Goal: Task Accomplishment & Management: Manage account settings

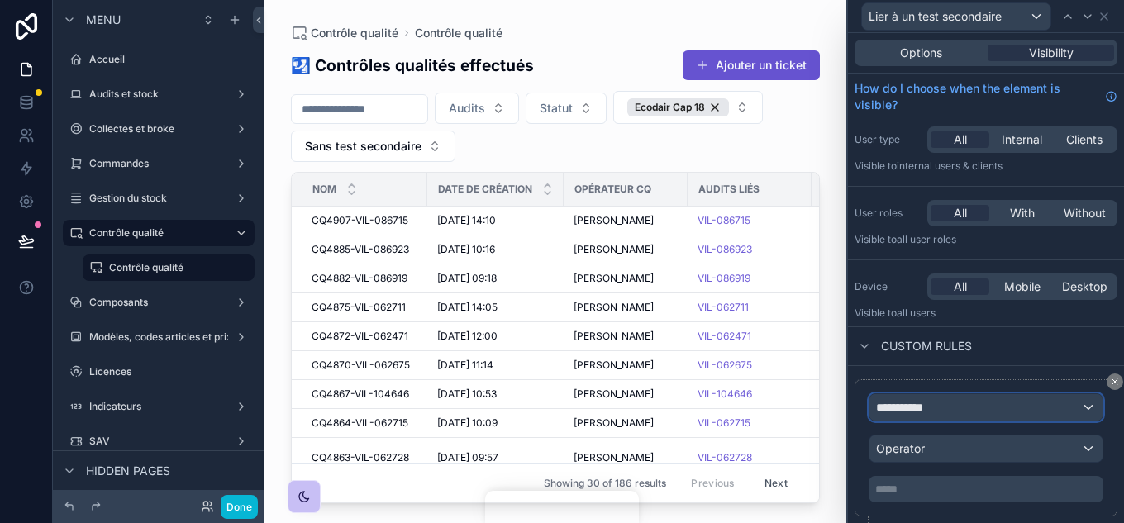
click at [953, 413] on div "**********" at bounding box center [986, 407] width 233 height 26
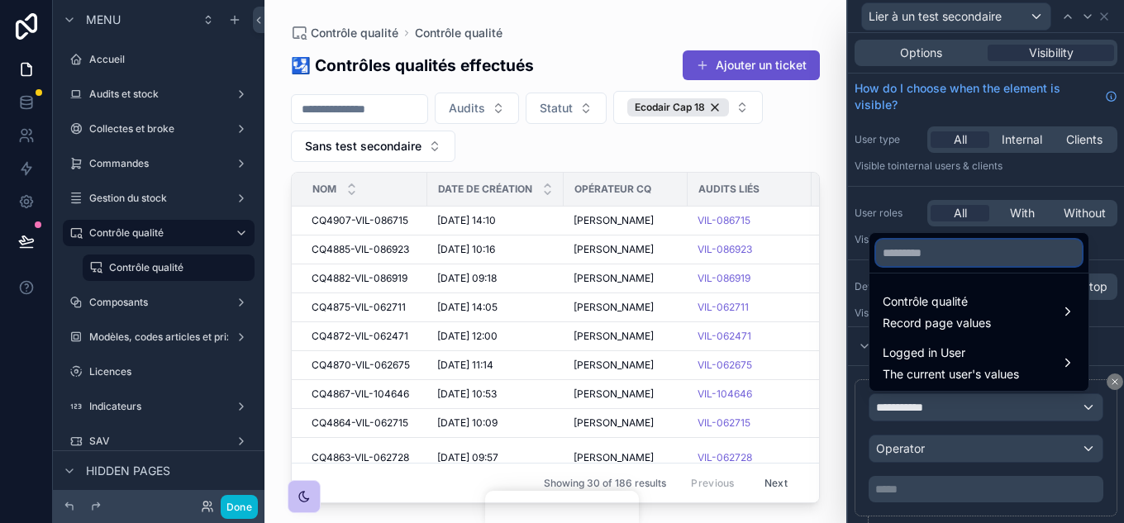
click at [957, 254] on input "text" at bounding box center [979, 253] width 206 height 26
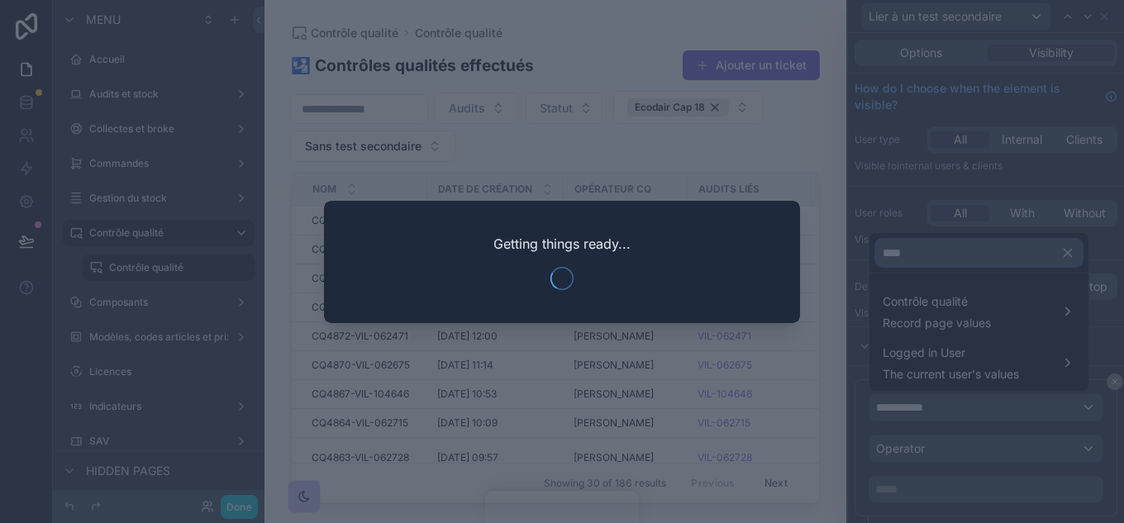
type input "****"
click at [943, 297] on div at bounding box center [562, 261] width 1124 height 523
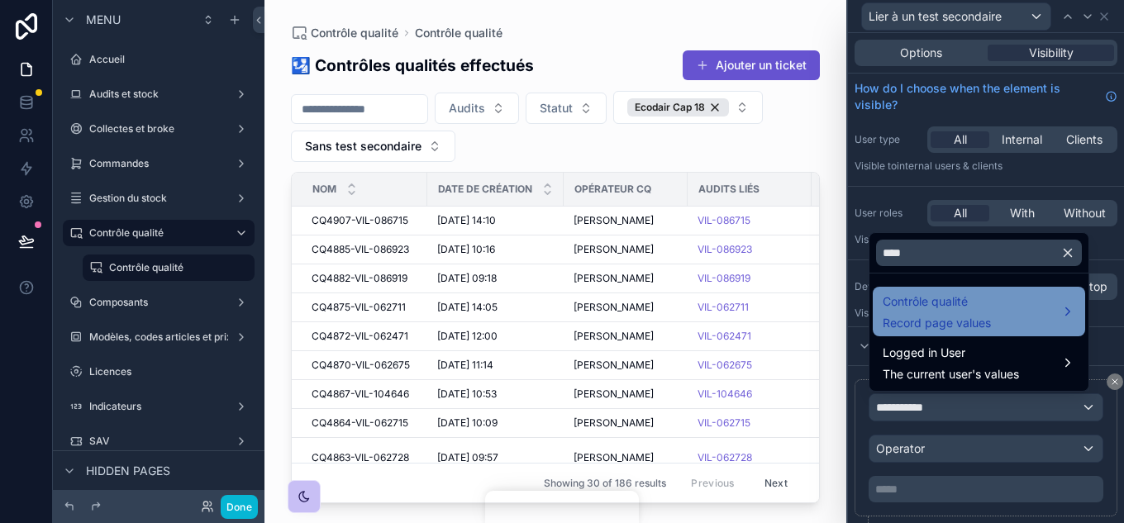
click at [974, 300] on span "Contrôle qualité" at bounding box center [937, 302] width 108 height 20
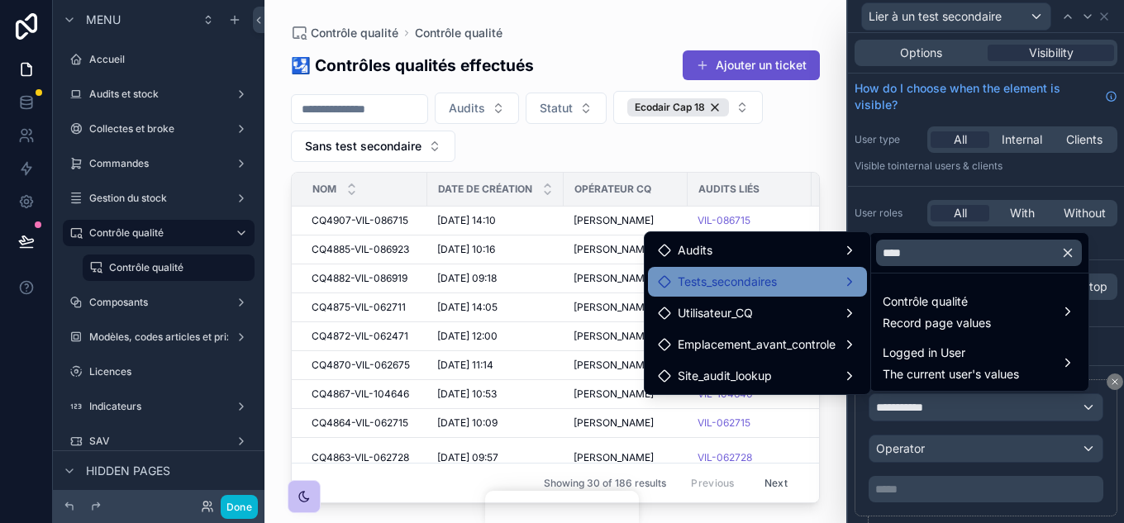
click at [778, 277] on div "Tests_secondaires" at bounding box center [757, 282] width 199 height 20
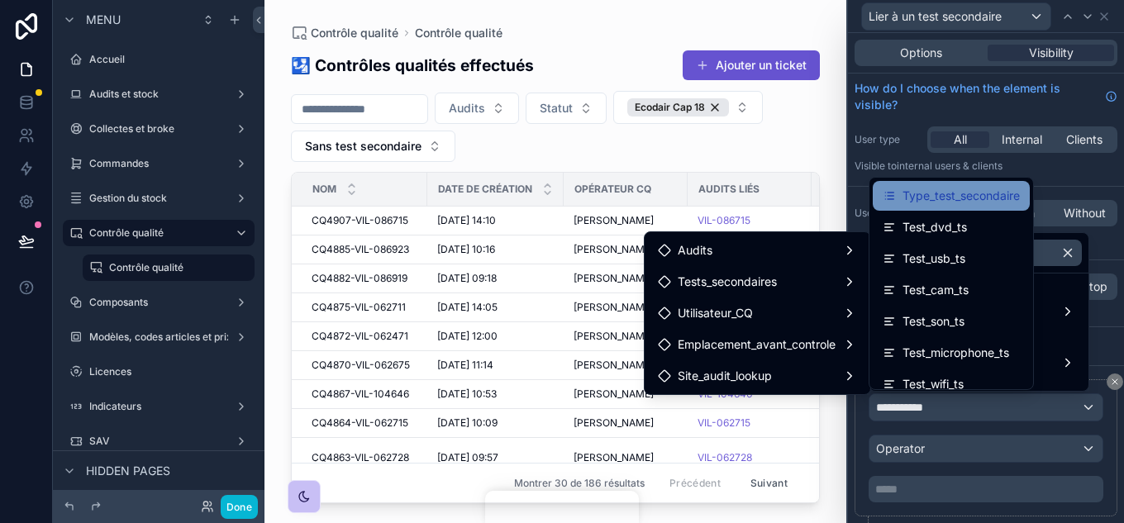
click at [916, 197] on span "Type_test_secondaire" at bounding box center [961, 196] width 117 height 20
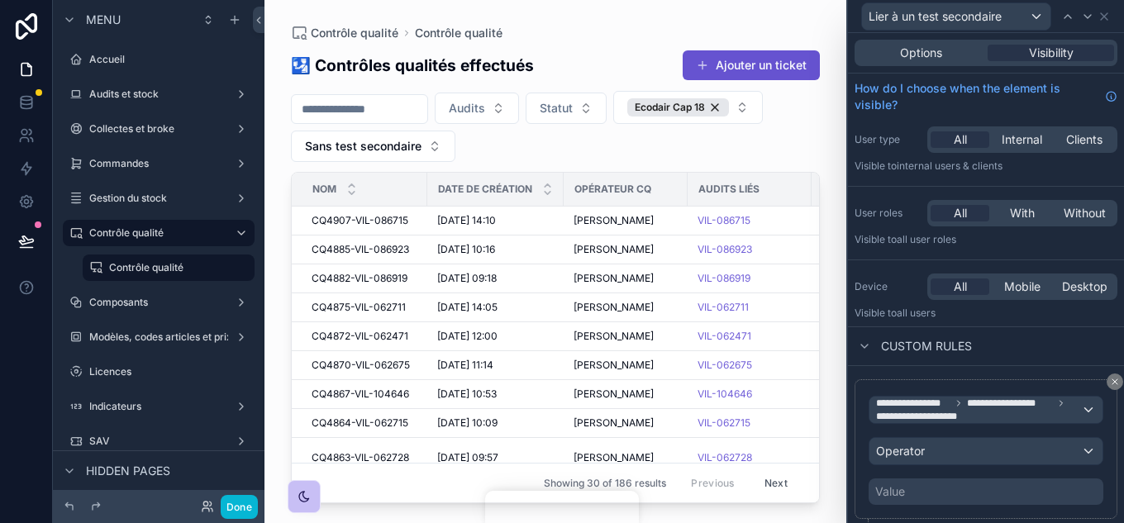
scroll to position [46, 0]
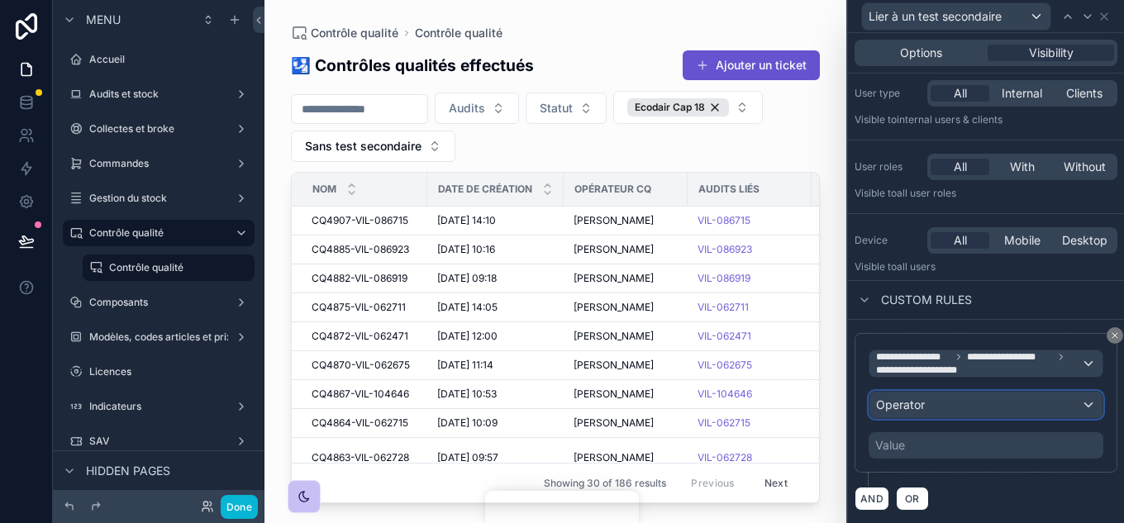
click at [1015, 408] on div "Operator" at bounding box center [986, 405] width 233 height 26
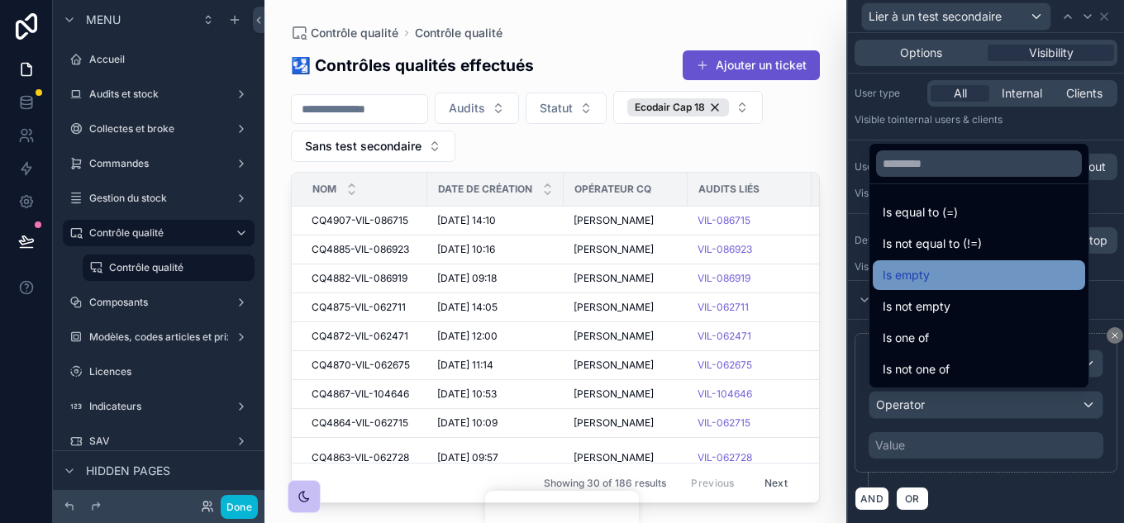
click at [952, 277] on div "Is empty" at bounding box center [979, 275] width 193 height 20
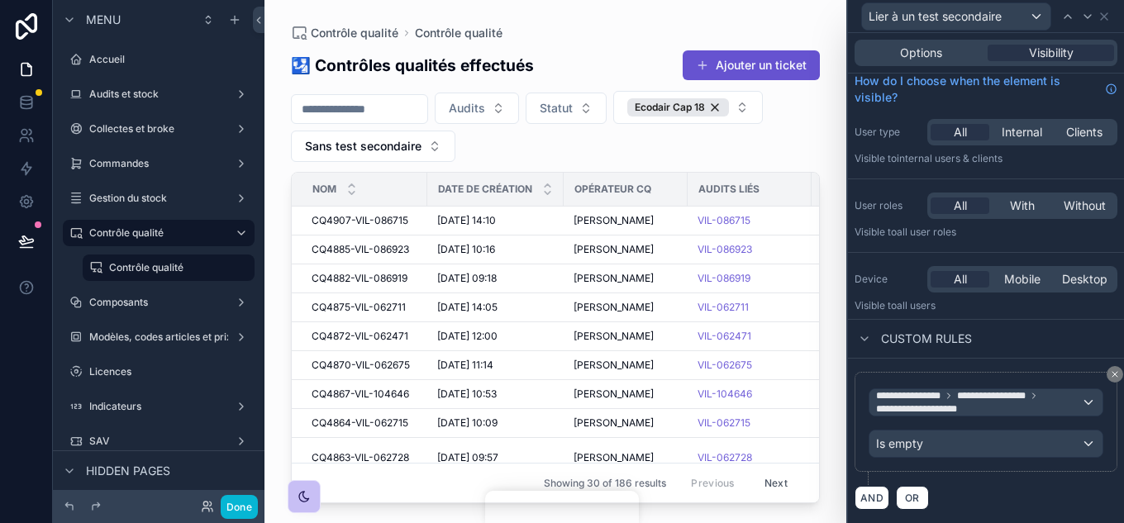
scroll to position [7, 0]
click at [231, 483] on button "Done" at bounding box center [239, 507] width 37 height 24
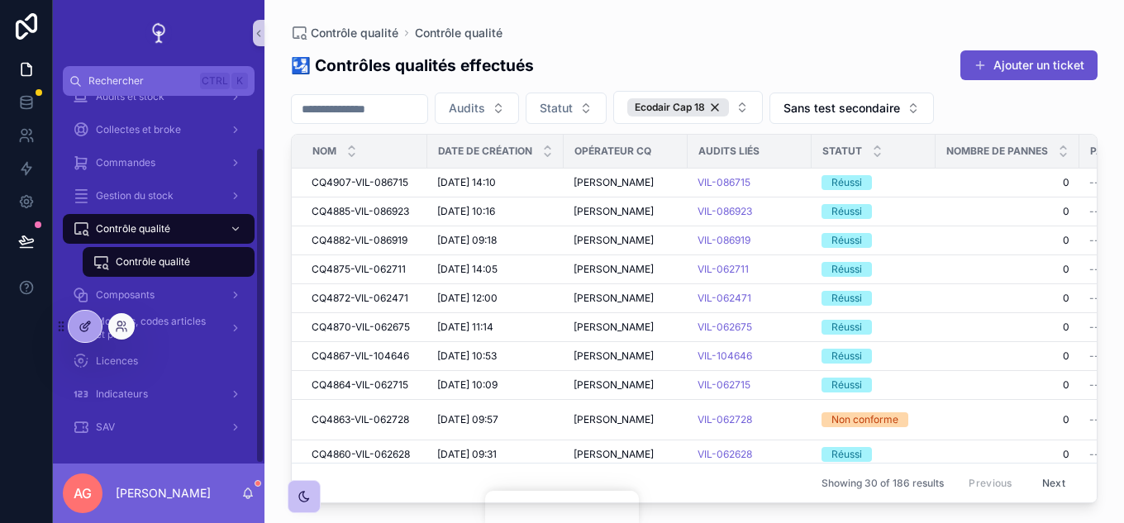
click at [92, 322] on div at bounding box center [85, 326] width 33 height 31
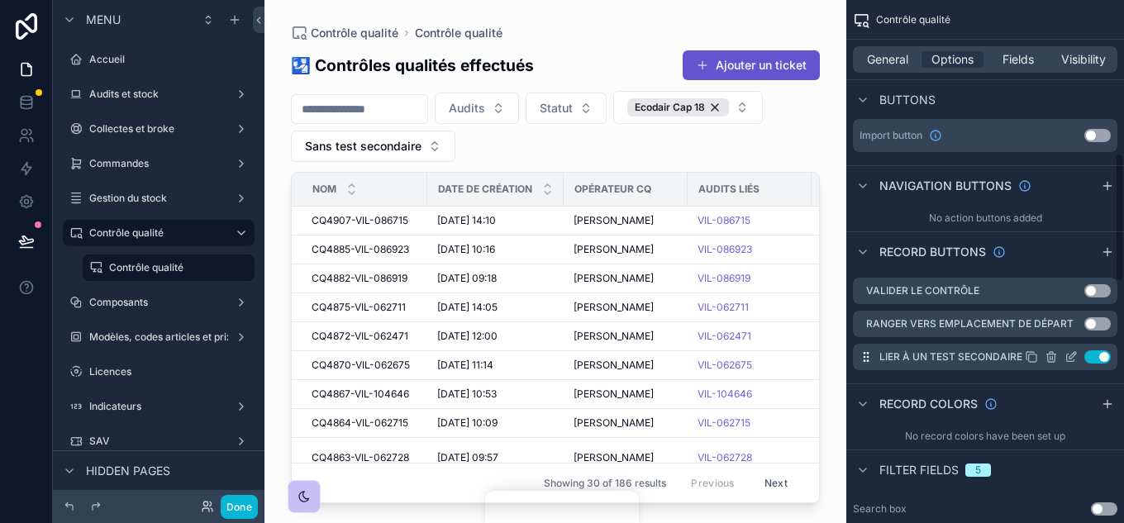
scroll to position [661, 0]
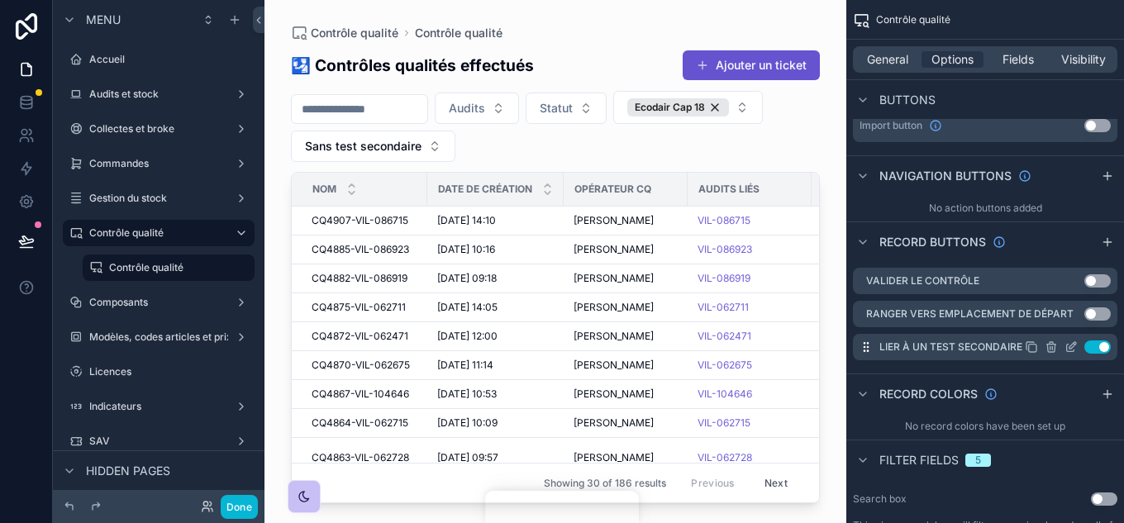
click at [1058, 346] on icon "scrollable content" at bounding box center [1071, 347] width 13 height 13
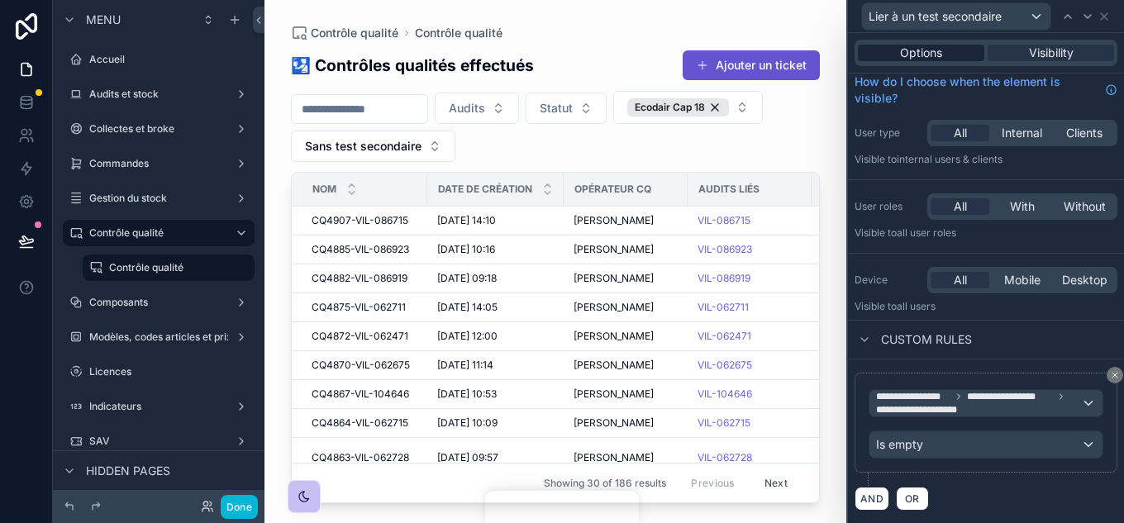
click at [950, 55] on div "Options" at bounding box center [921, 53] width 127 height 17
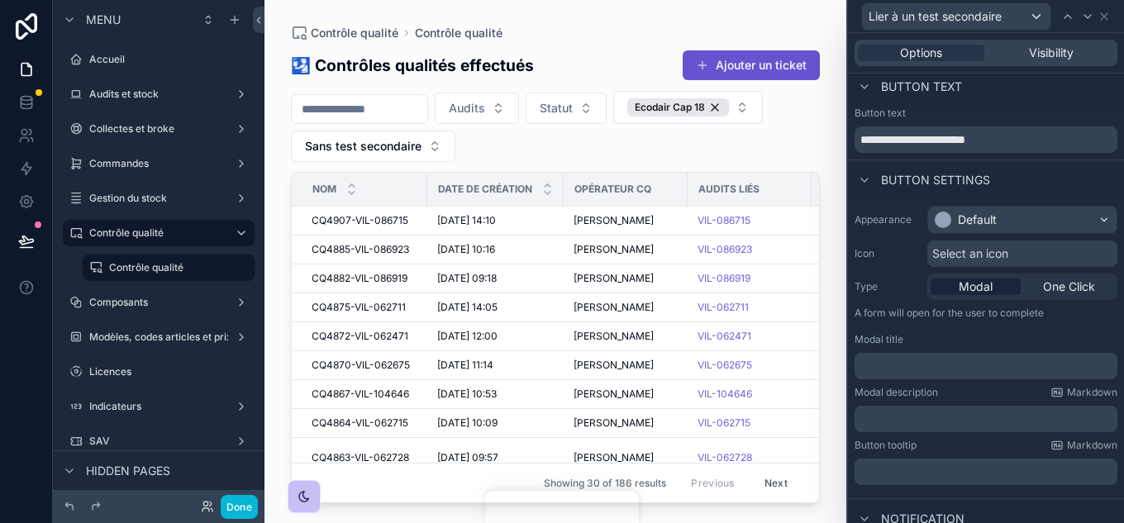
scroll to position [124, 0]
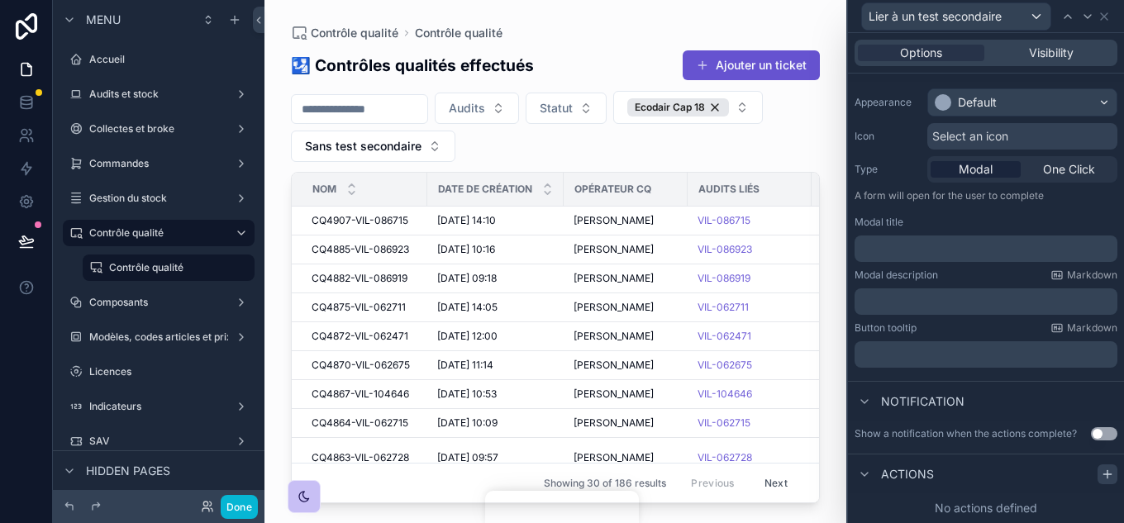
click at [1058, 475] on icon at bounding box center [1107, 475] width 7 height 0
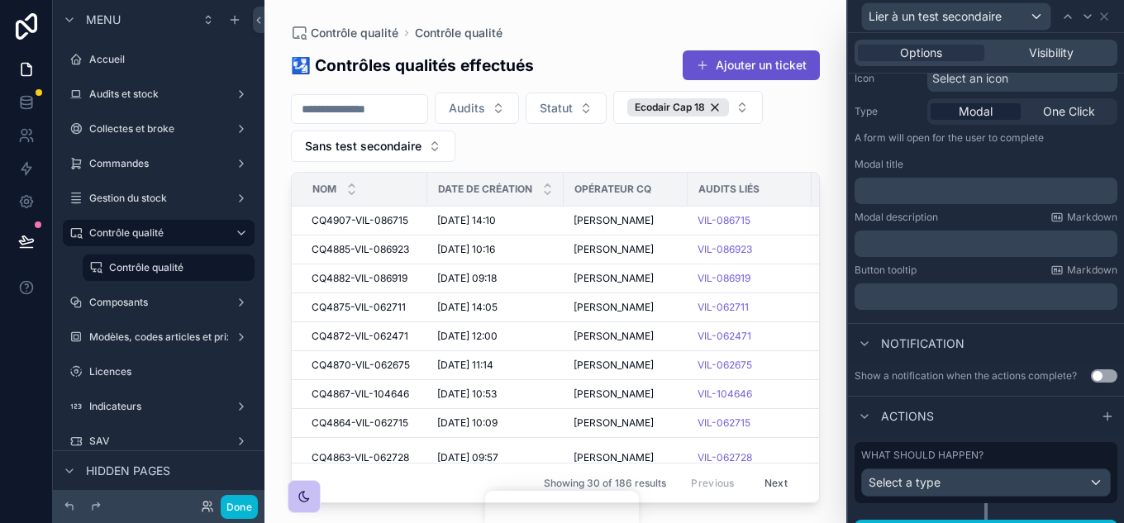
scroll to position [212, 0]
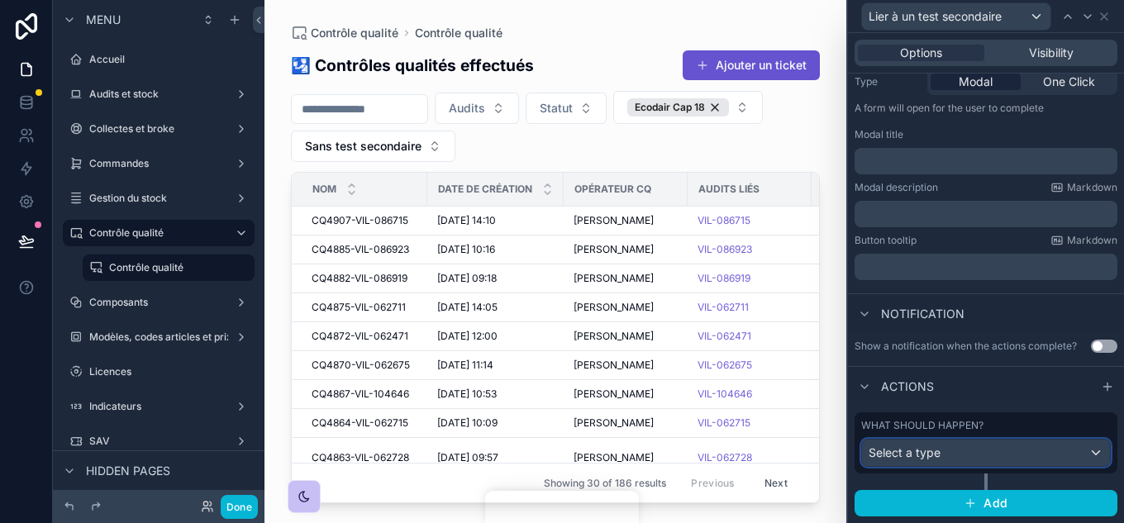
click at [996, 447] on div "Select a type" at bounding box center [986, 453] width 248 height 26
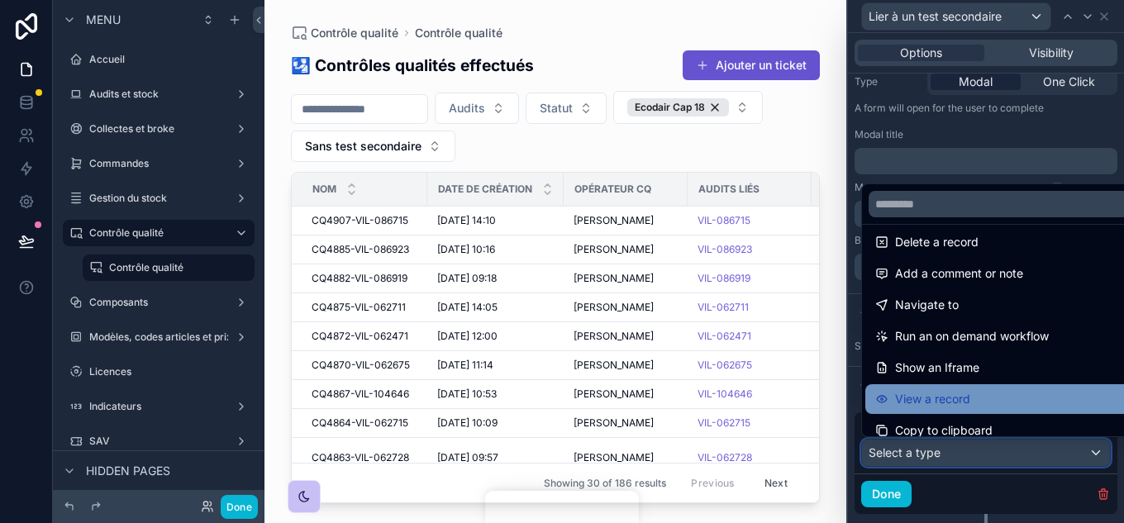
scroll to position [0, 0]
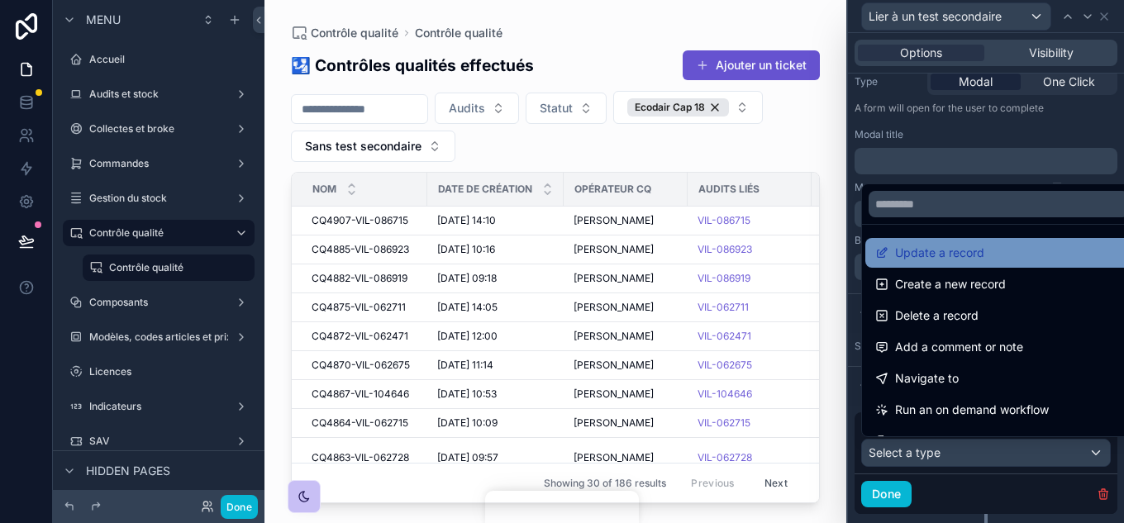
click at [953, 255] on span "Update a record" at bounding box center [939, 253] width 89 height 20
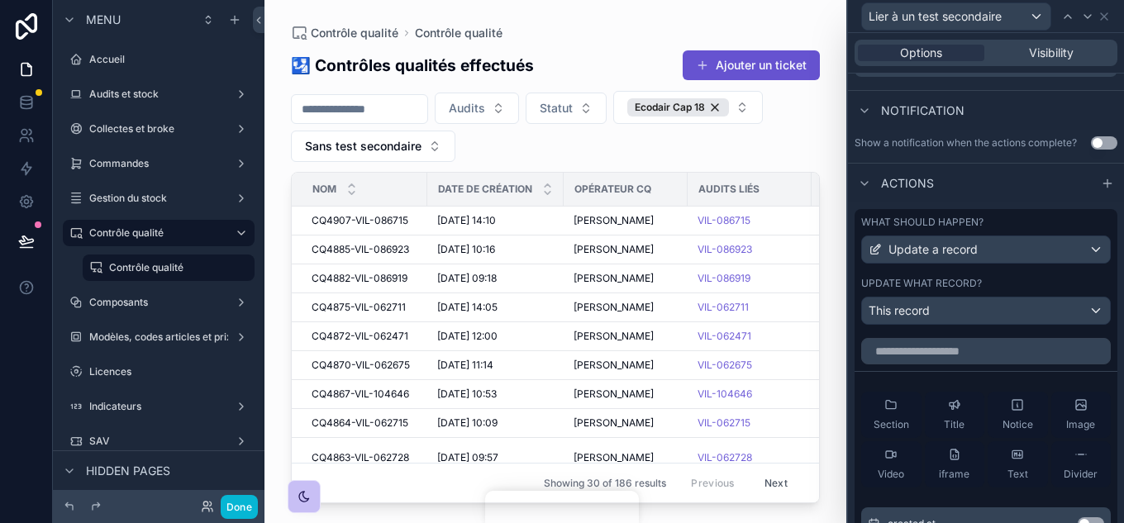
scroll to position [460, 0]
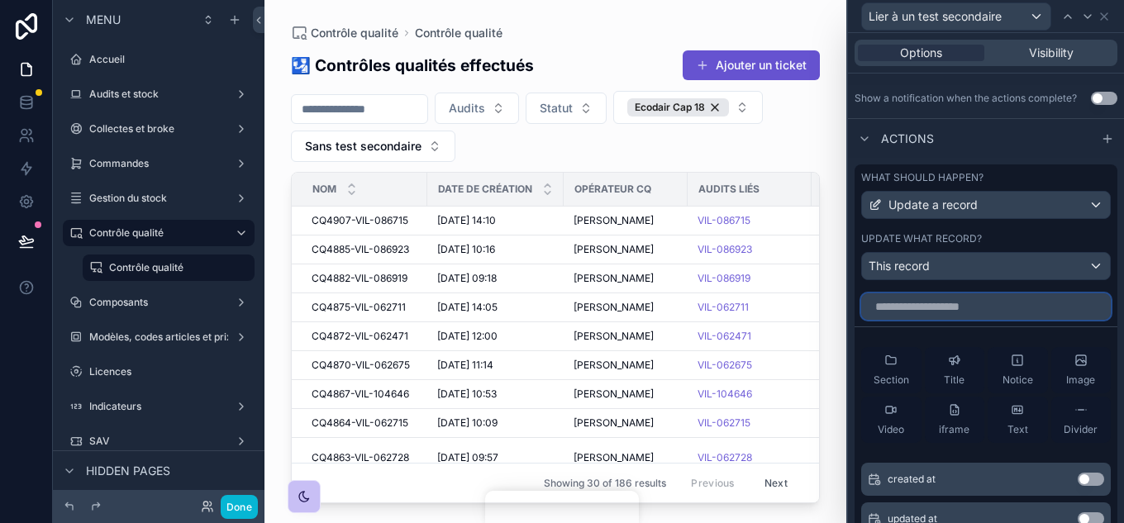
click at [962, 302] on input "text" at bounding box center [987, 307] width 250 height 26
type input "****"
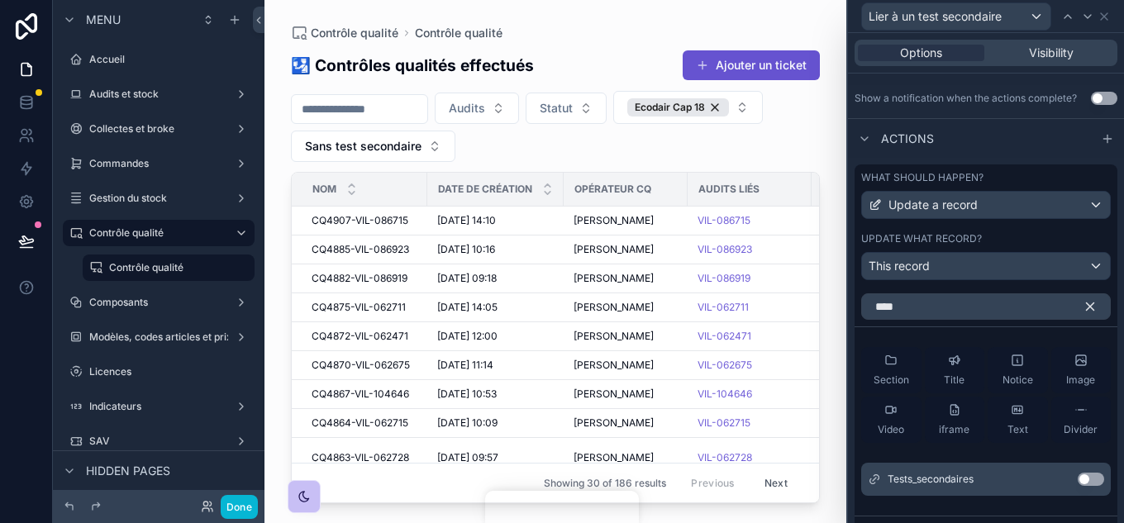
click at [1058, 481] on button "Use setting" at bounding box center [1091, 479] width 26 height 13
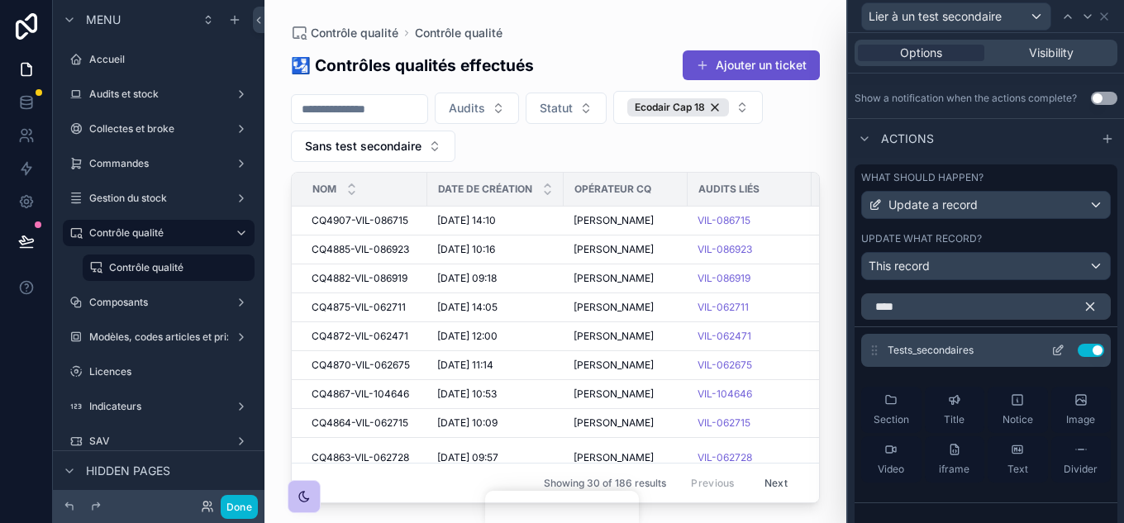
click at [1054, 348] on icon at bounding box center [1057, 351] width 7 height 7
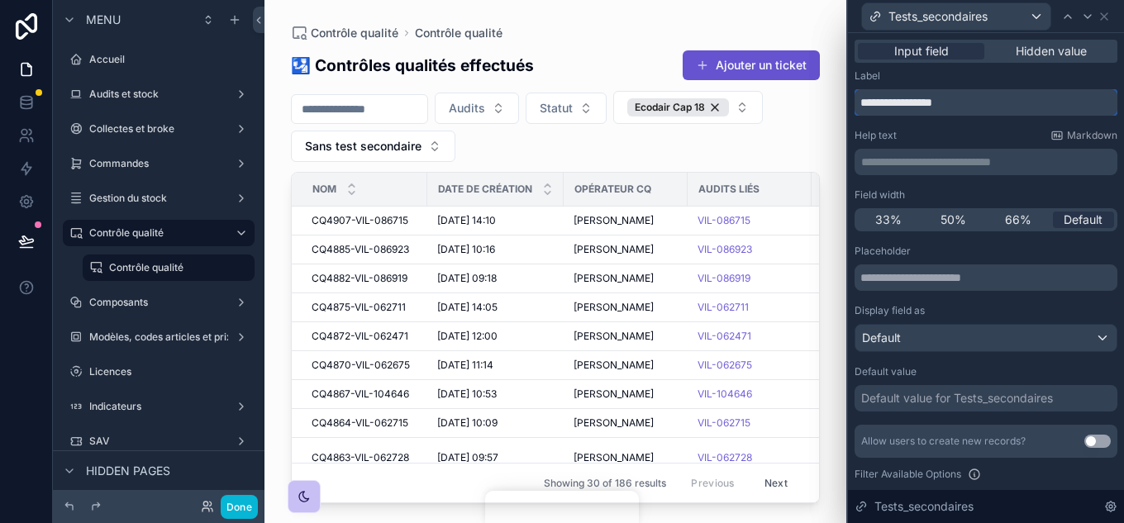
drag, startPoint x: 976, startPoint y: 107, endPoint x: 789, endPoint y: 104, distance: 186.9
click at [789, 104] on div "**********" at bounding box center [562, 261] width 1124 height 523
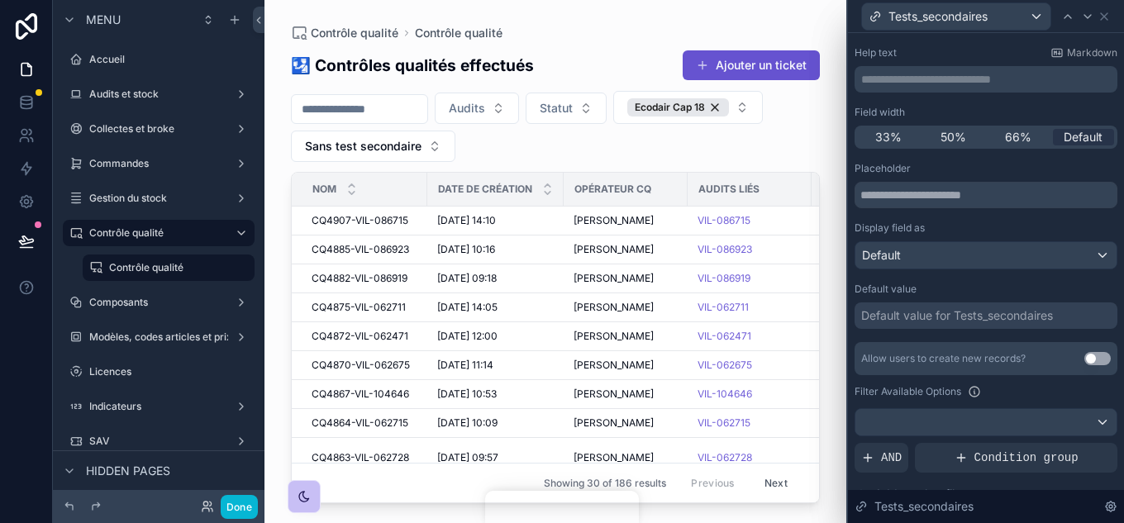
scroll to position [165, 0]
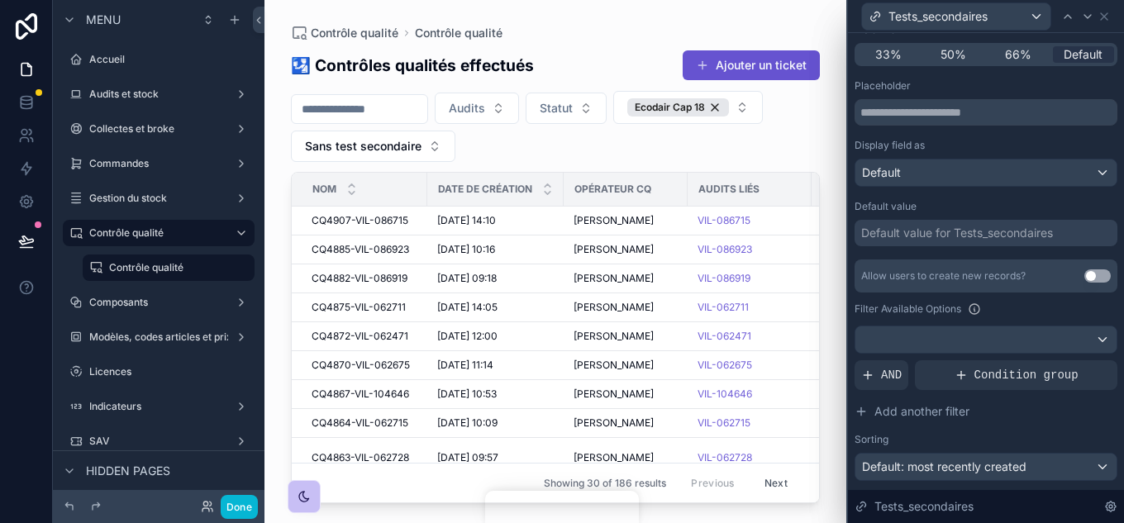
type input "**********"
click at [1018, 339] on div at bounding box center [986, 340] width 261 height 26
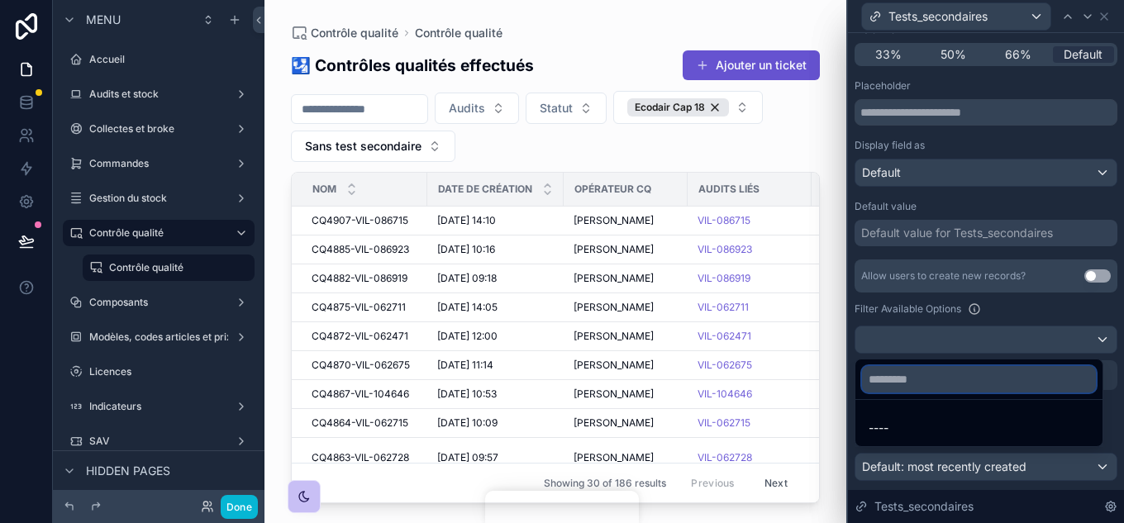
click at [928, 372] on input "text" at bounding box center [979, 379] width 234 height 26
click at [1035, 318] on div at bounding box center [986, 261] width 276 height 523
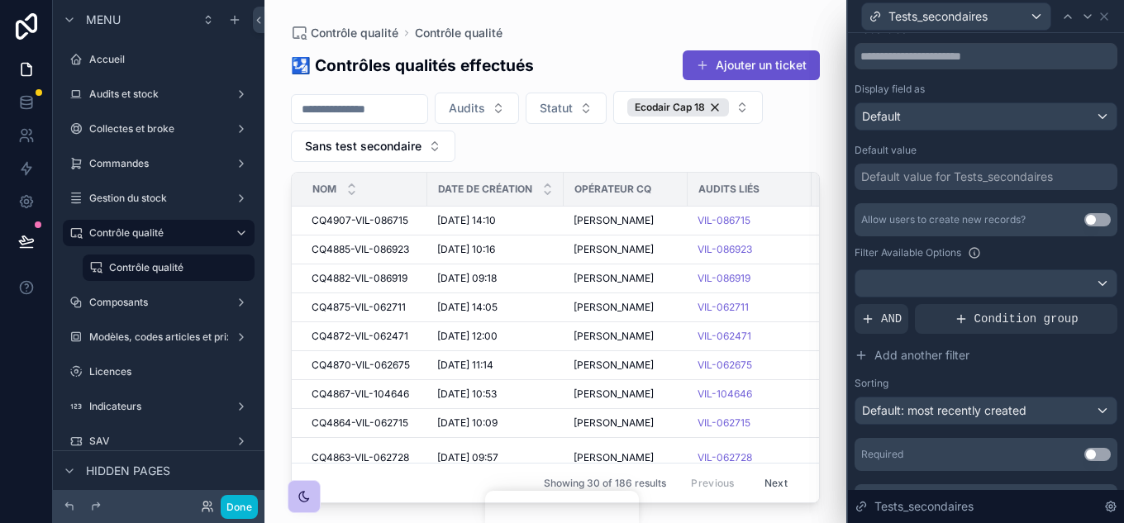
scroll to position [248, 0]
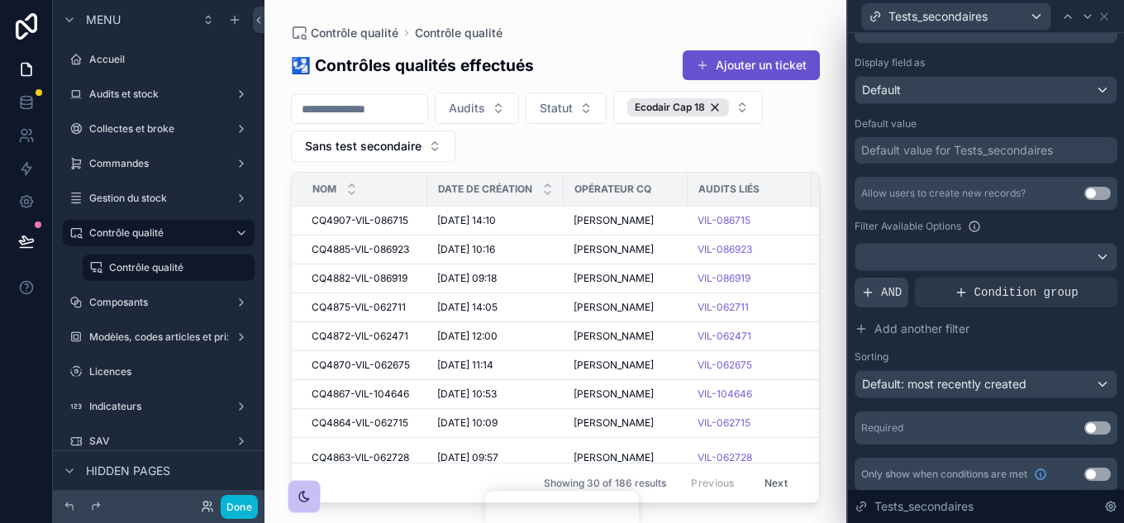
click at [893, 291] on span "AND" at bounding box center [891, 292] width 21 height 17
click at [1058, 276] on icon at bounding box center [1077, 280] width 10 height 10
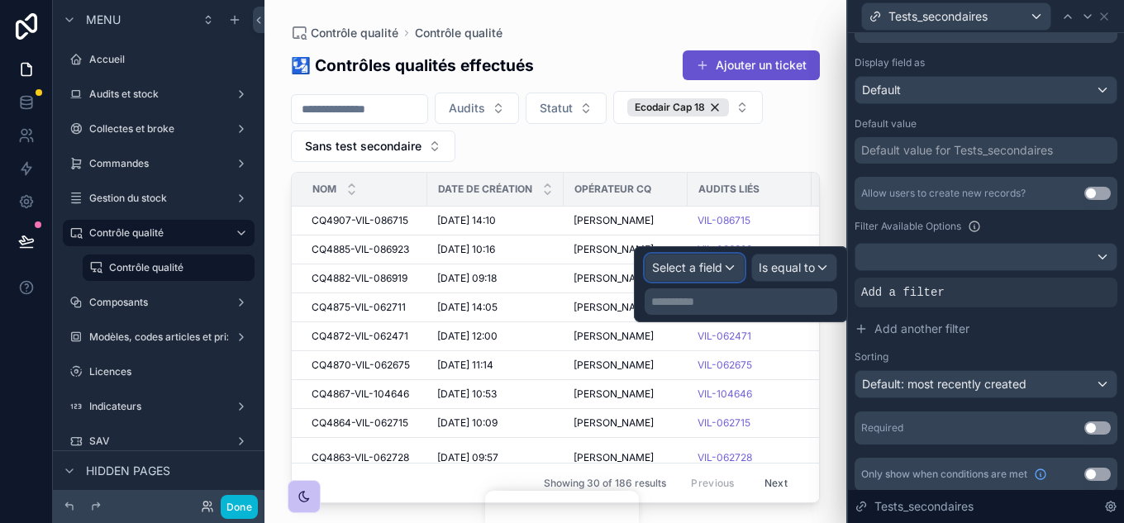
click at [714, 274] on span "Select a field" at bounding box center [687, 267] width 70 height 14
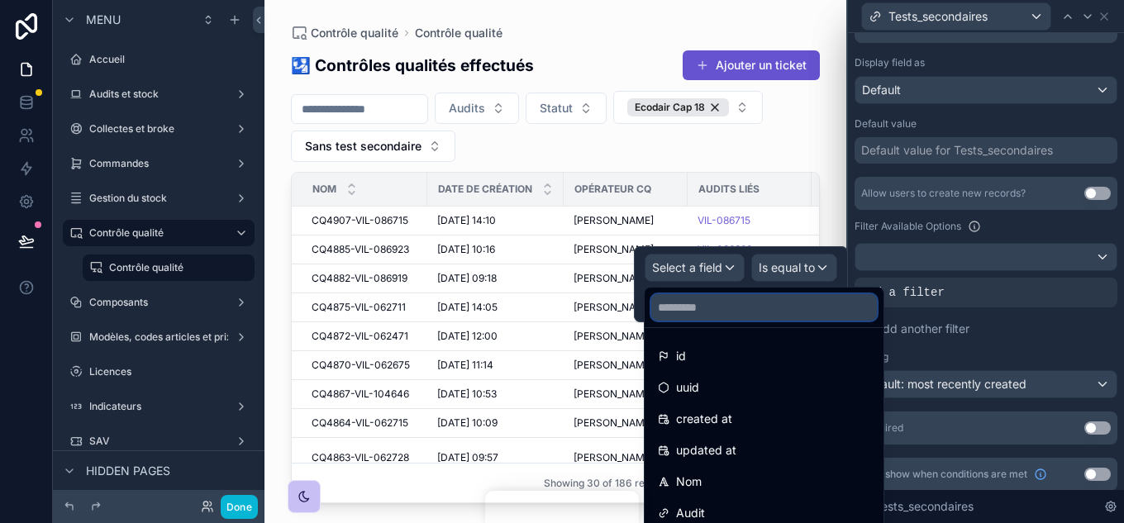
click at [729, 314] on input "text" at bounding box center [765, 307] width 226 height 26
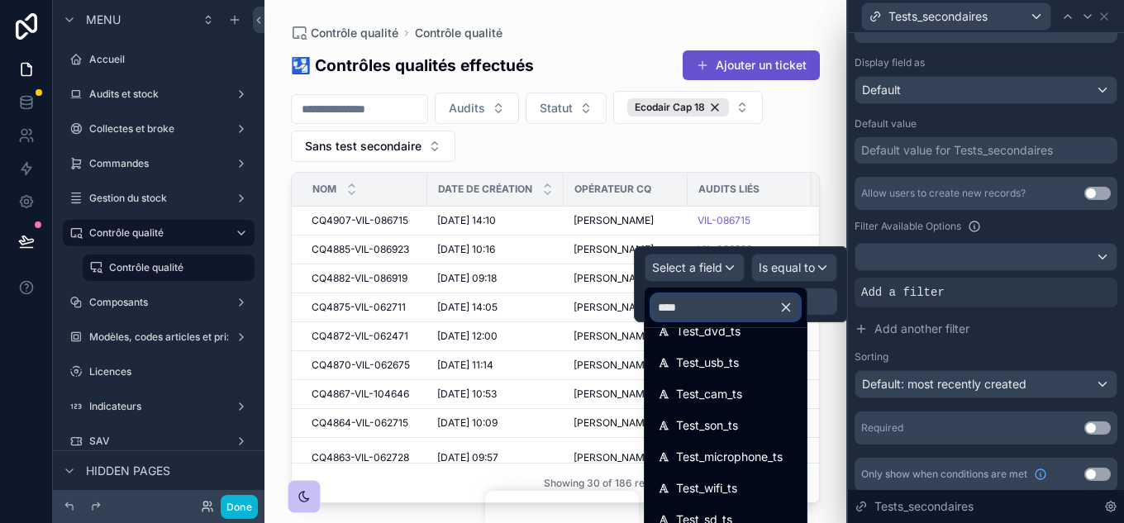
scroll to position [0, 0]
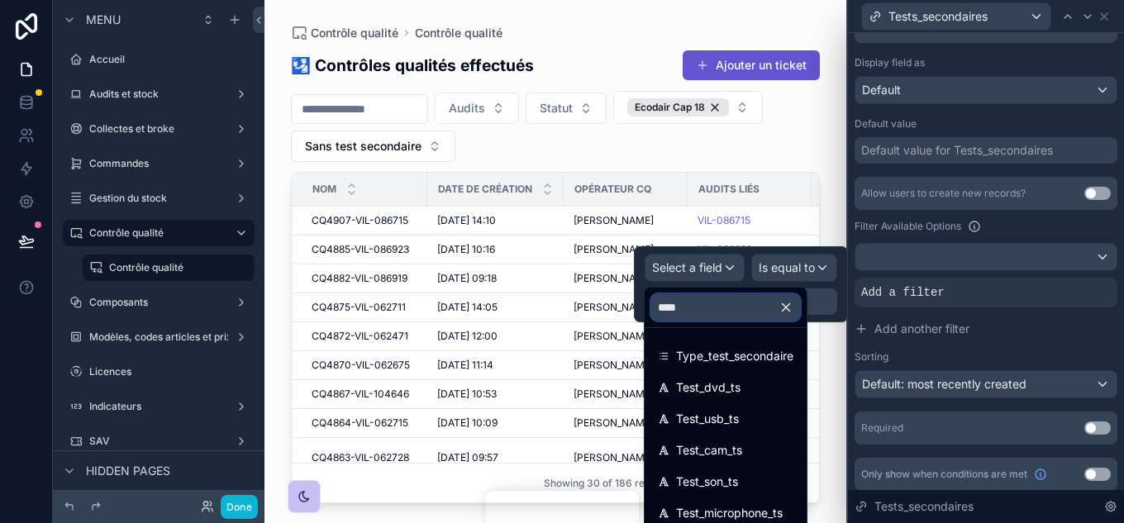
type input "****"
click at [790, 309] on icon "button" at bounding box center [786, 307] width 7 height 7
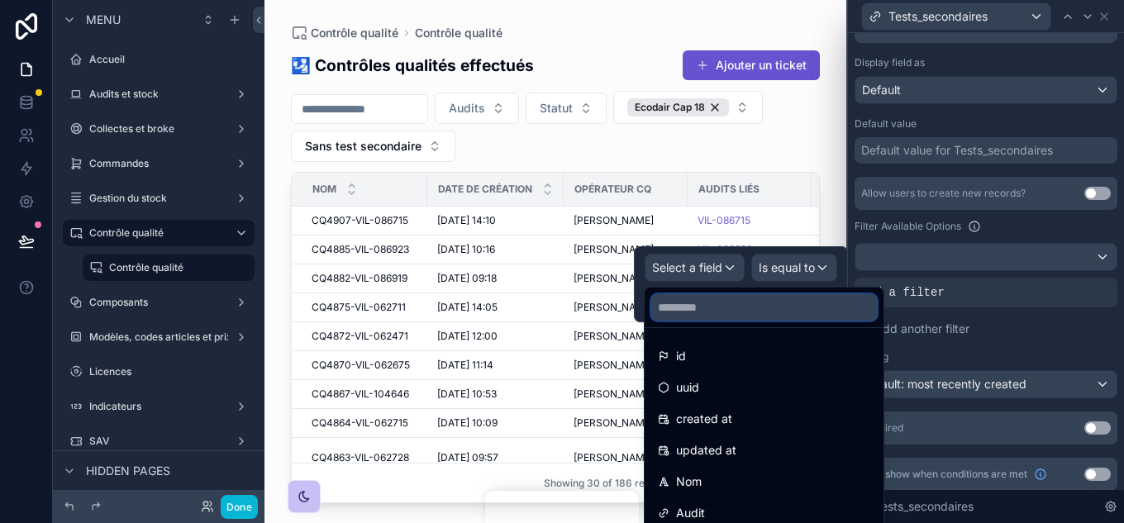
click at [785, 314] on input "text" at bounding box center [765, 307] width 226 height 26
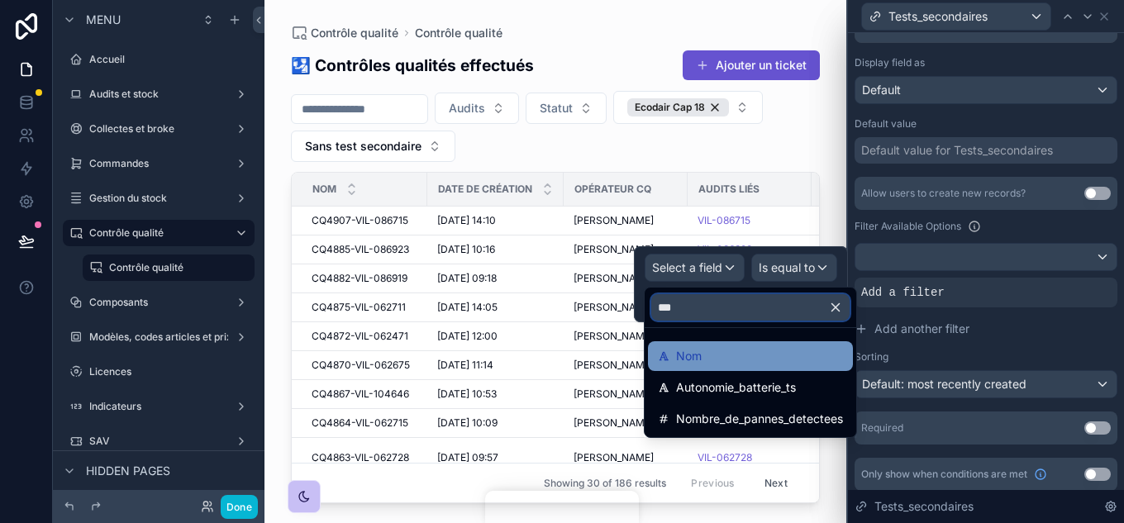
type input "***"
click at [723, 366] on div "Nom" at bounding box center [750, 356] width 205 height 30
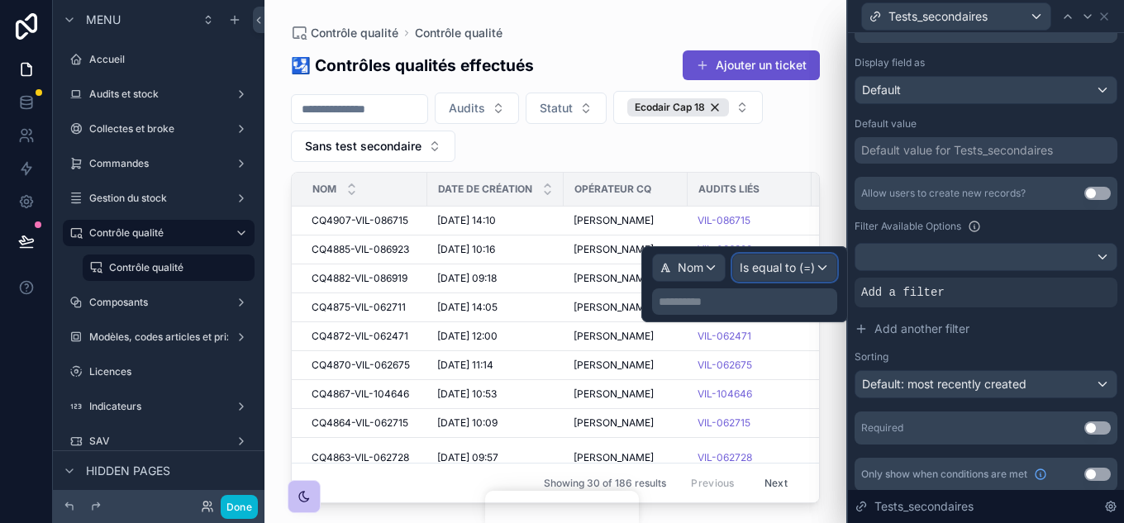
click at [809, 262] on span "Is equal to (=)" at bounding box center [777, 268] width 75 height 17
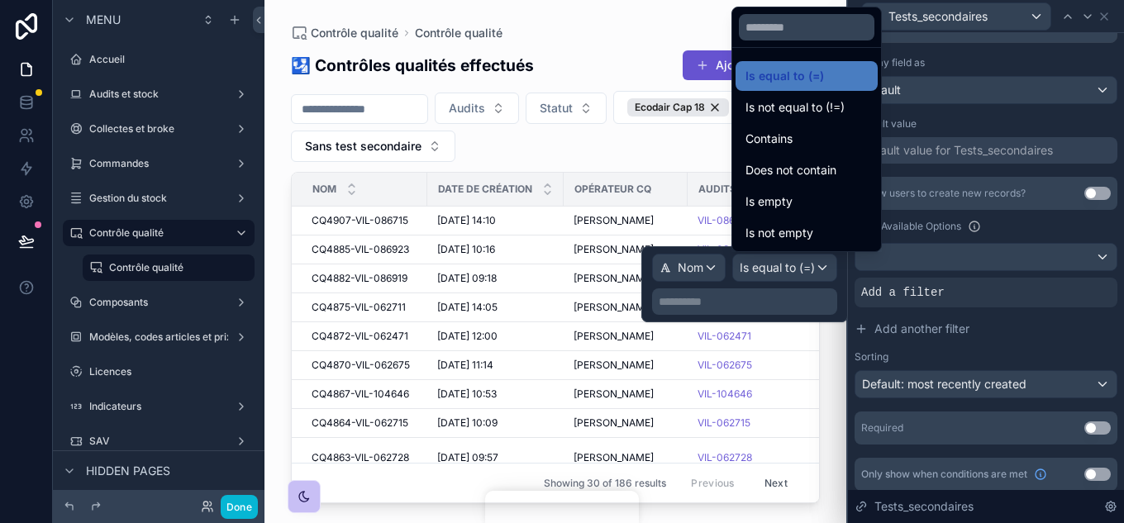
click at [714, 263] on div at bounding box center [745, 284] width 207 height 76
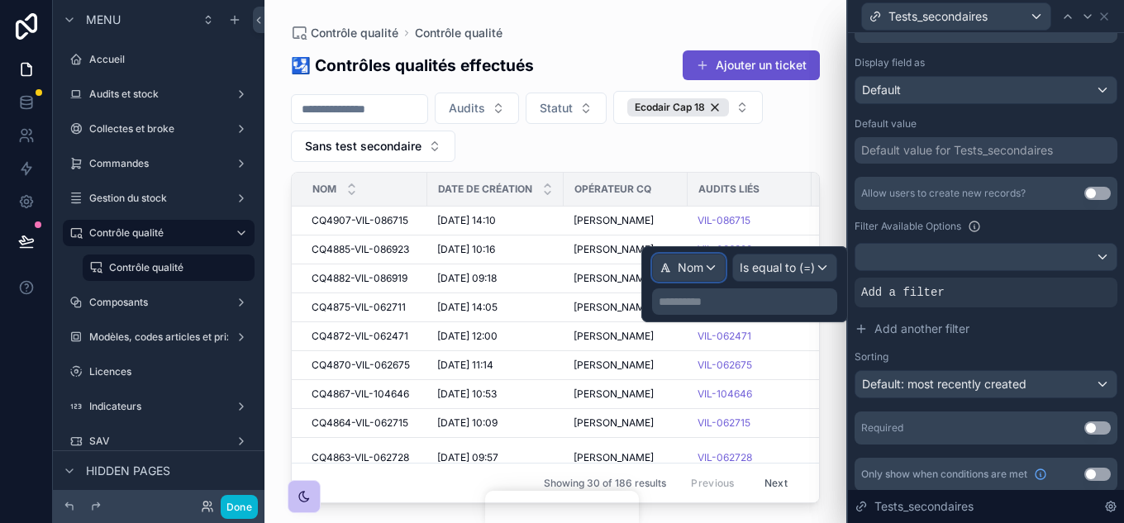
click at [710, 273] on div "Nom" at bounding box center [689, 268] width 72 height 26
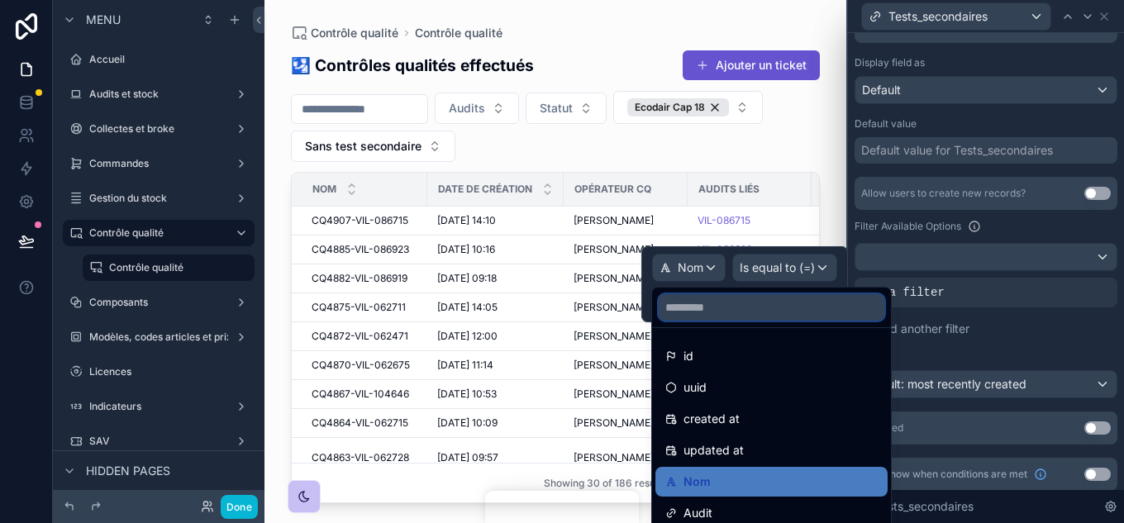
click at [723, 313] on input "text" at bounding box center [772, 307] width 226 height 26
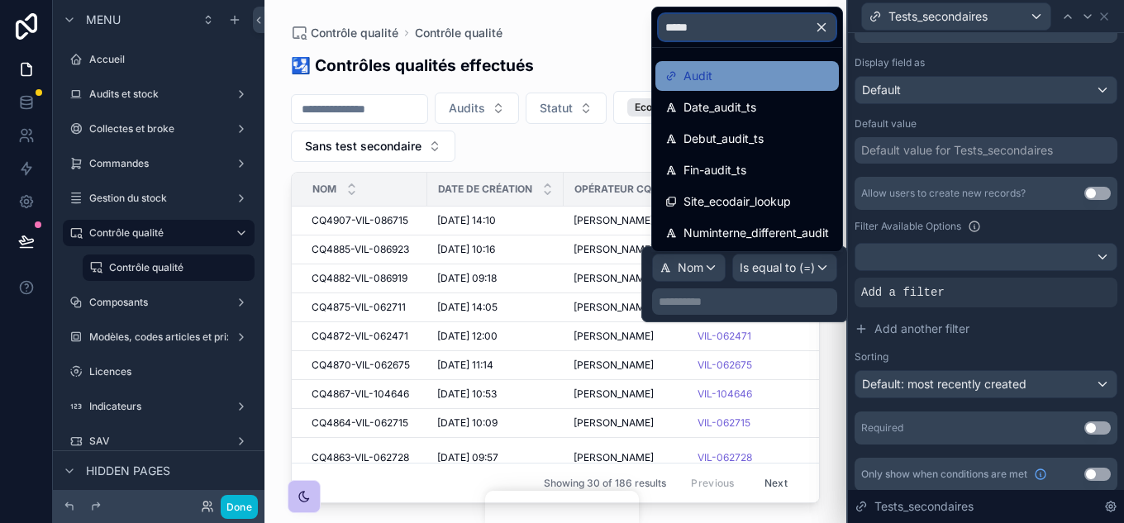
type input "*****"
click at [726, 69] on div "Audit" at bounding box center [748, 76] width 164 height 20
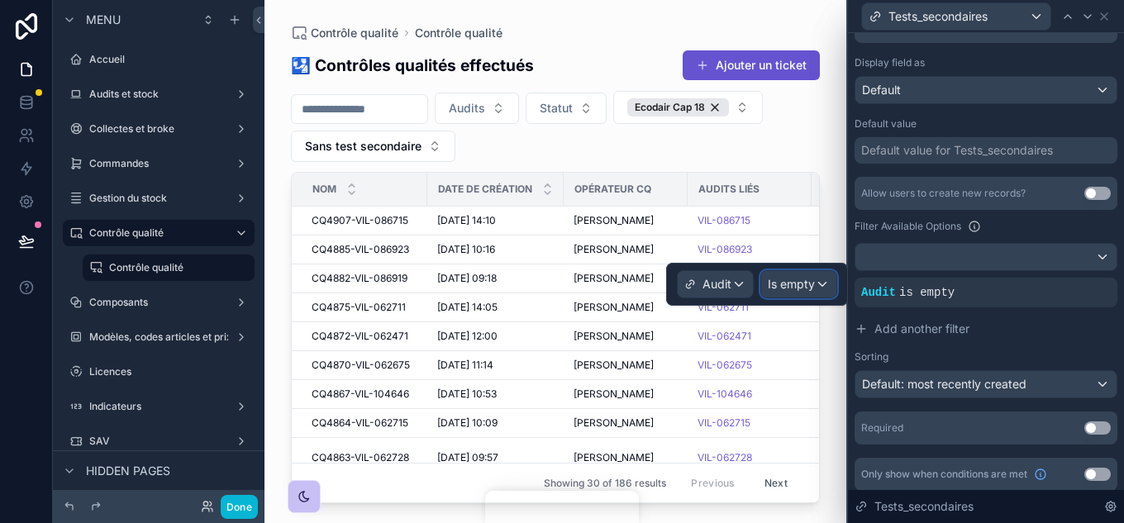
click at [815, 289] on div "Is empty" at bounding box center [799, 284] width 75 height 26
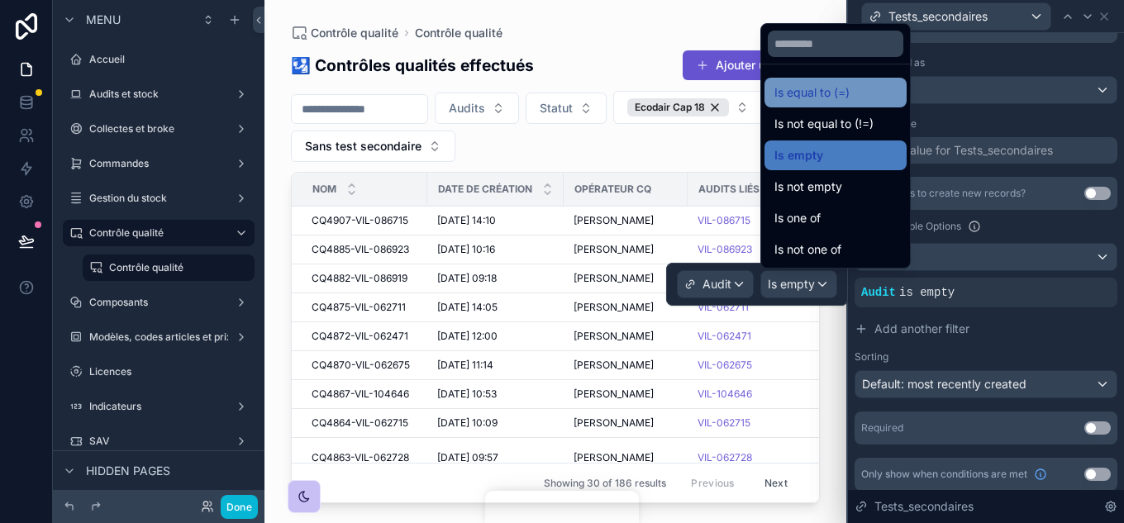
click at [833, 96] on span "Is equal to (=)" at bounding box center [812, 93] width 75 height 20
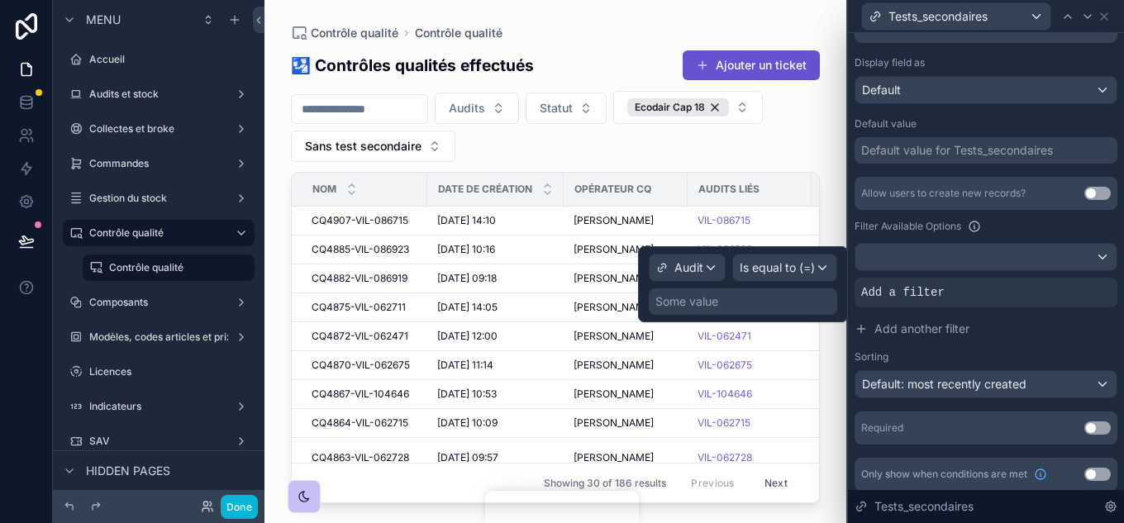
click at [705, 298] on div "Some value" at bounding box center [687, 302] width 63 height 17
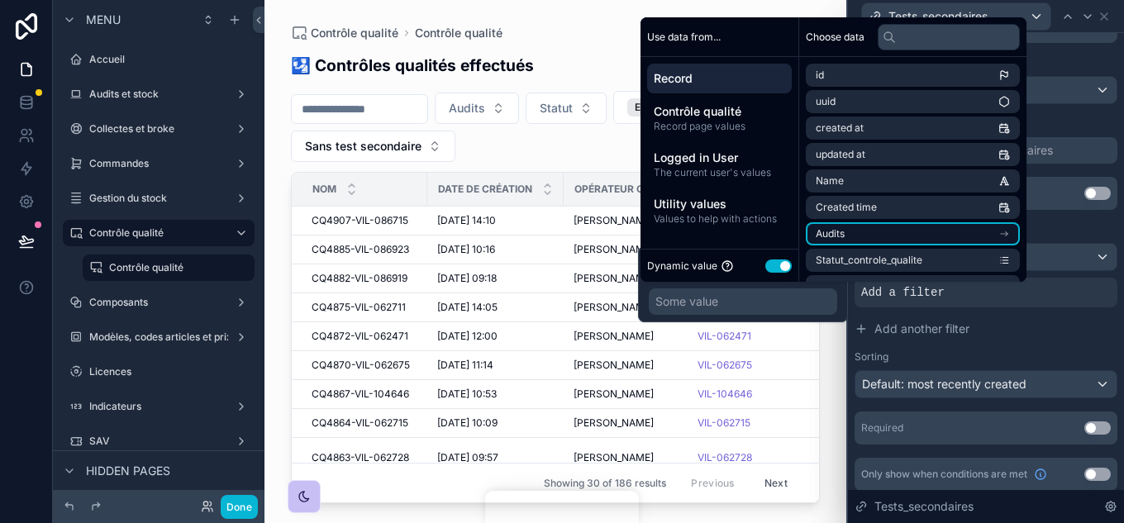
click at [914, 232] on li "Audits" at bounding box center [913, 233] width 214 height 23
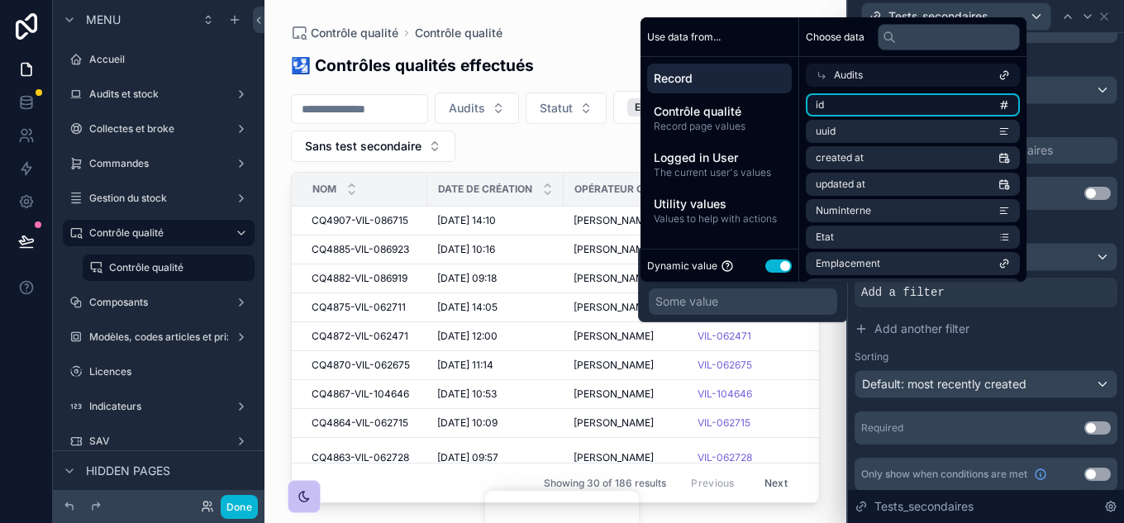
click at [894, 112] on li "id" at bounding box center [913, 104] width 214 height 23
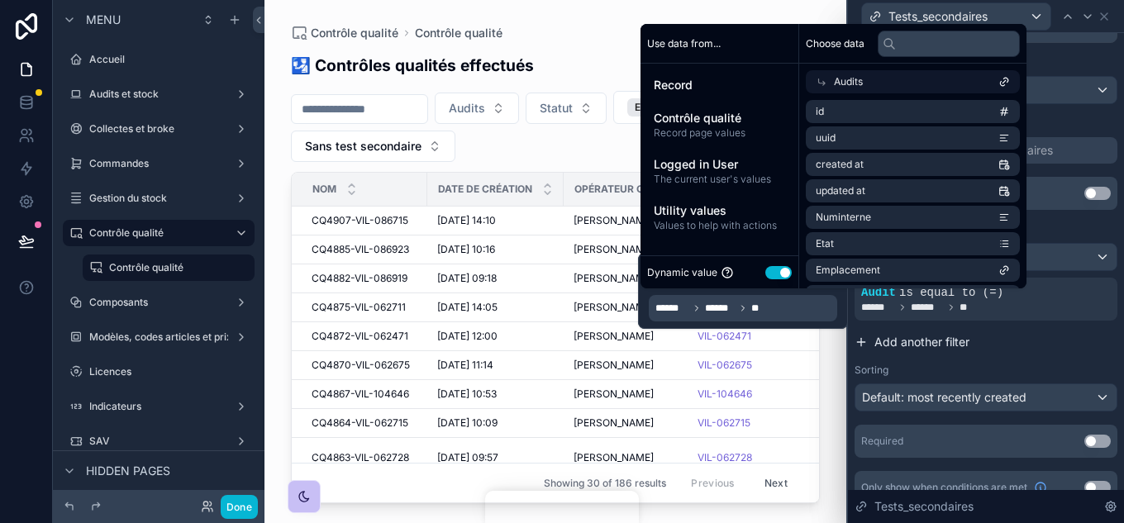
click at [1058, 341] on button "Add another filter" at bounding box center [986, 342] width 263 height 30
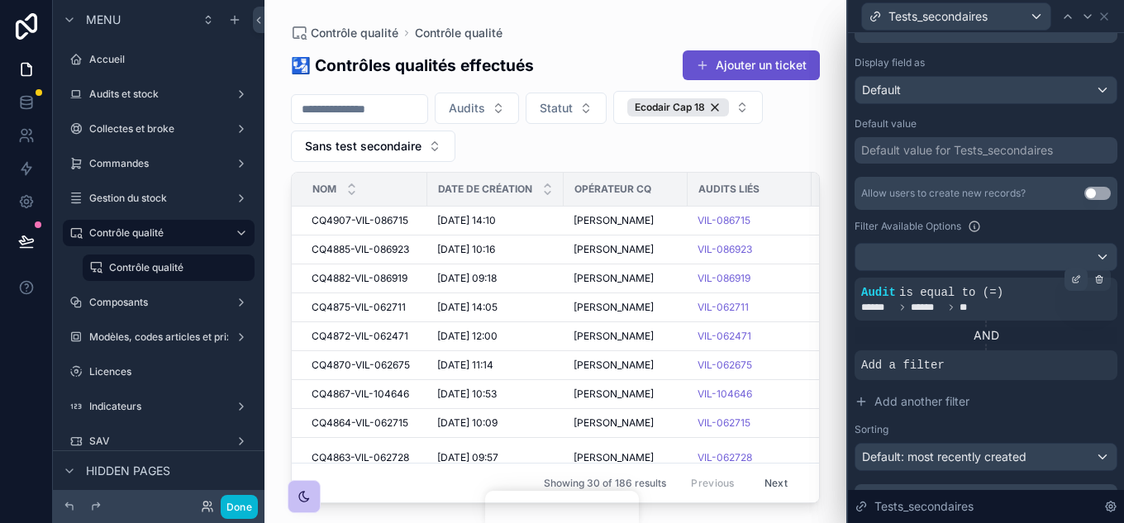
click at [1058, 278] on icon at bounding box center [1077, 280] width 10 height 10
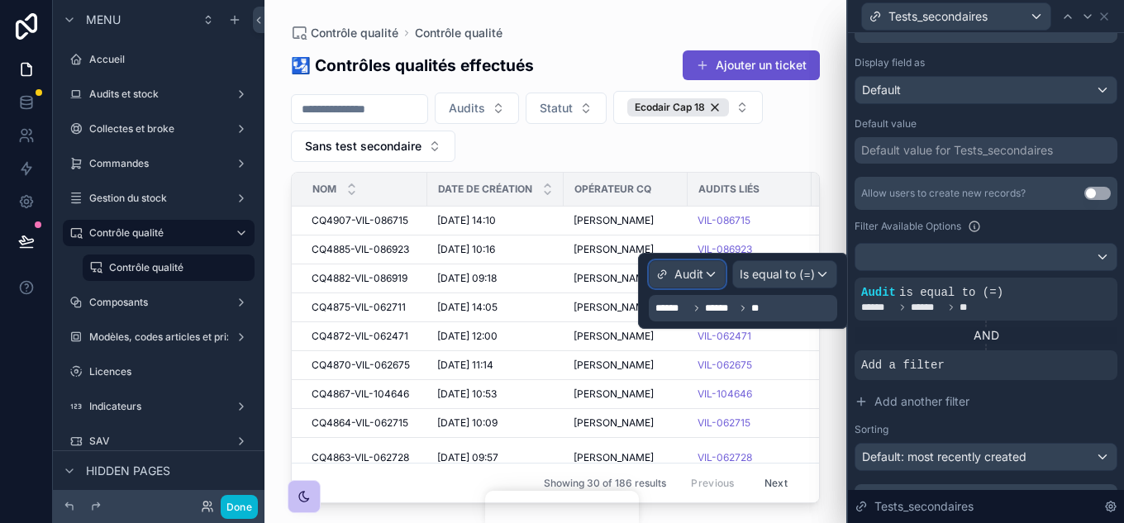
click at [708, 277] on div "Audit" at bounding box center [687, 274] width 75 height 26
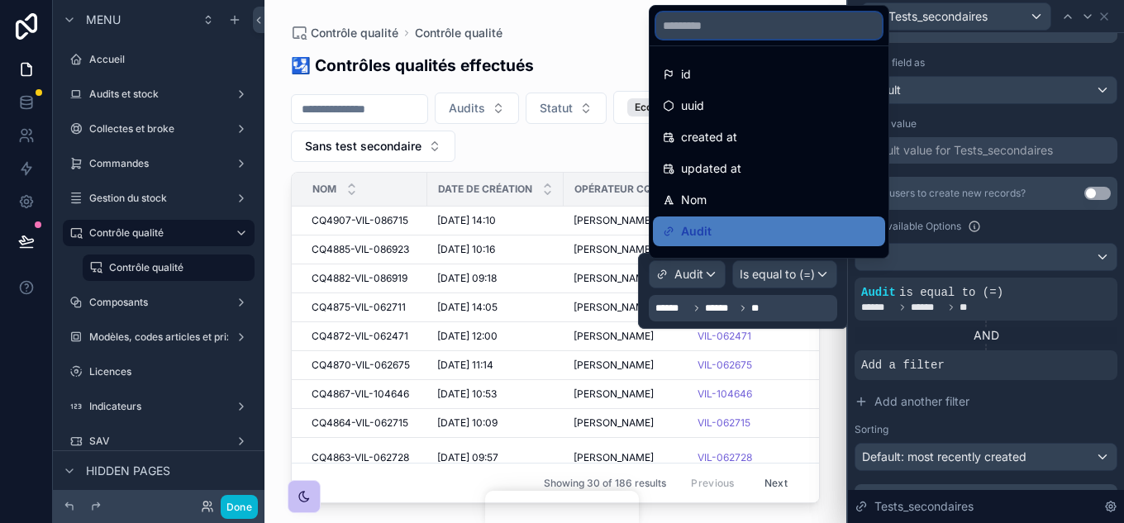
click at [712, 21] on input "text" at bounding box center [770, 25] width 226 height 26
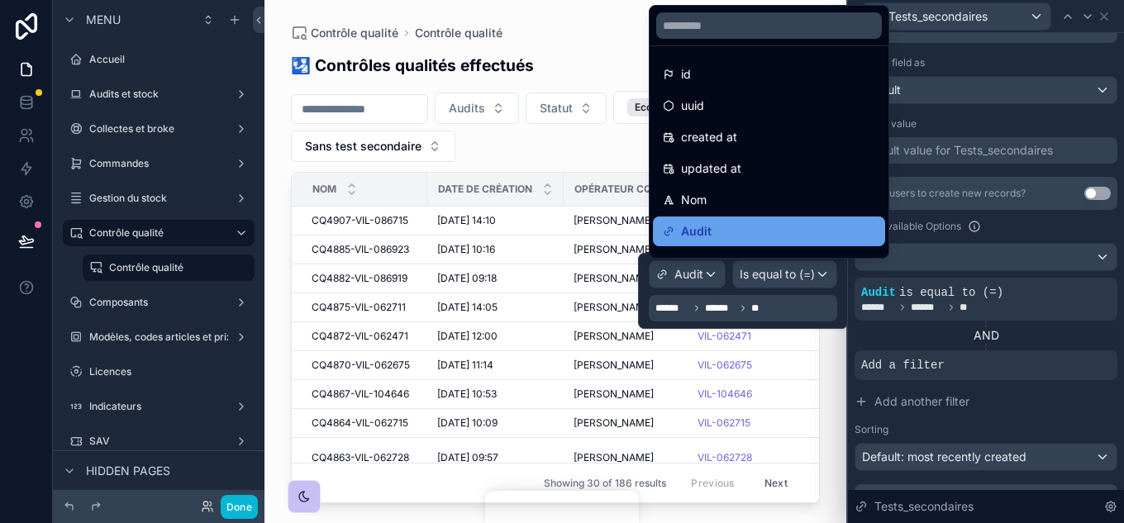
click at [781, 230] on div "Audit" at bounding box center [769, 232] width 212 height 20
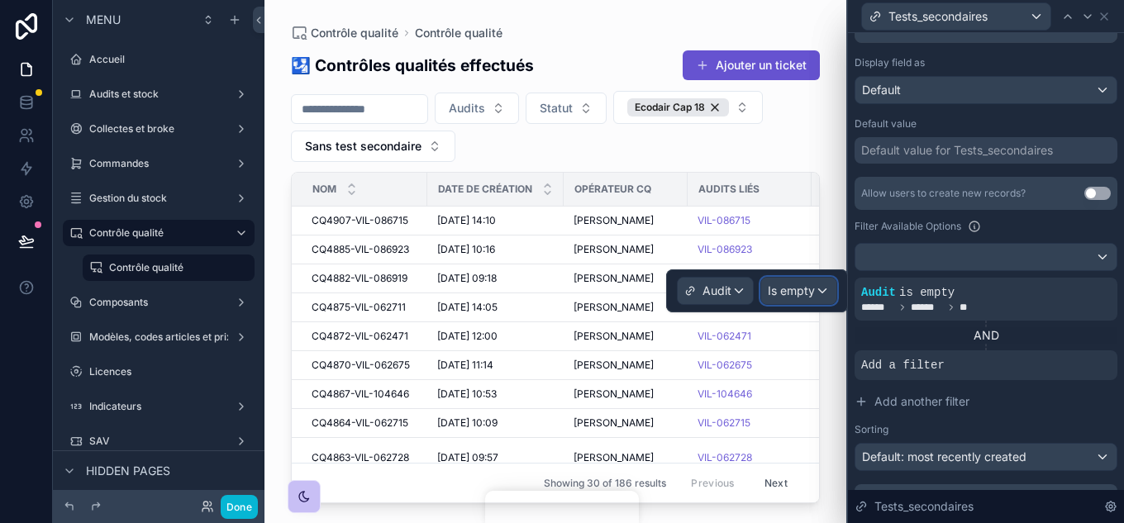
click at [808, 292] on span "Is empty" at bounding box center [791, 291] width 47 height 17
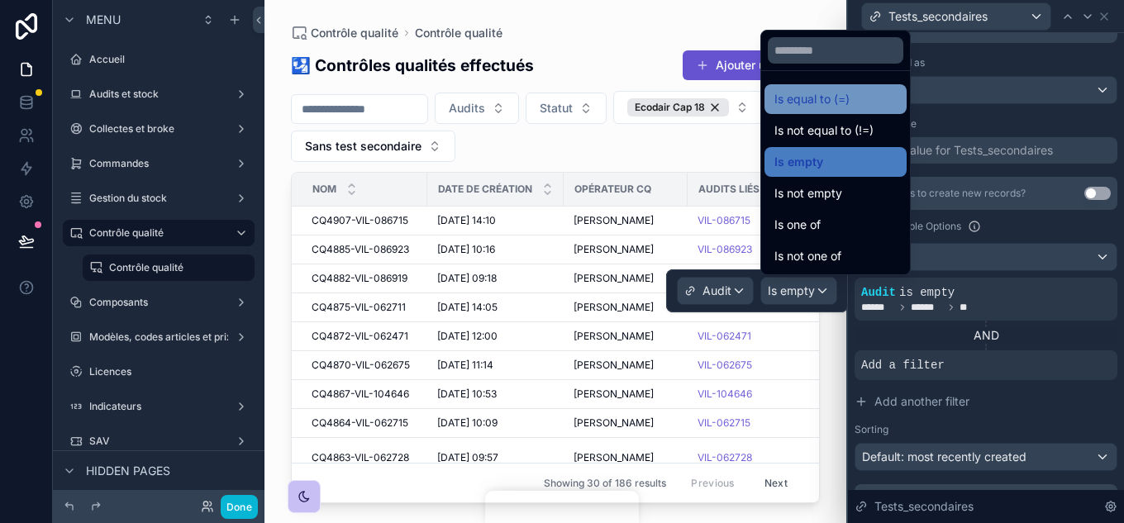
click at [828, 100] on span "Is equal to (=)" at bounding box center [812, 99] width 75 height 20
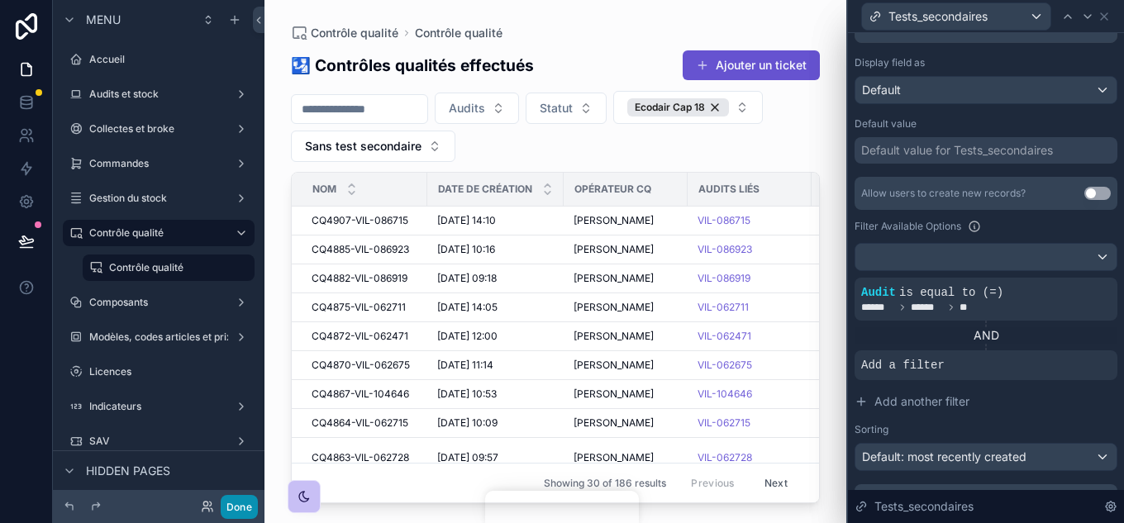
click at [237, 483] on button "Done" at bounding box center [239, 507] width 37 height 24
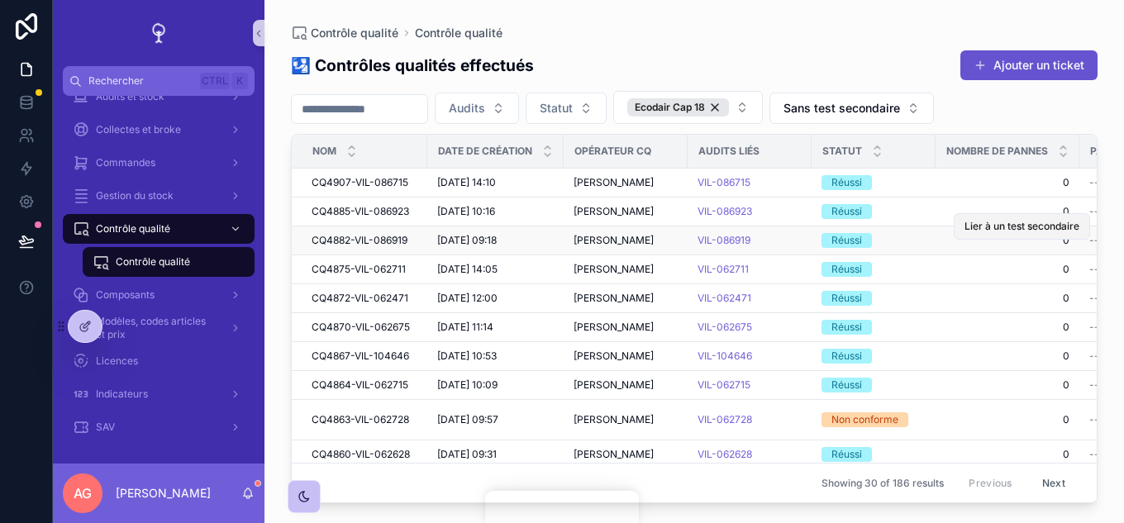
click at [979, 227] on span "Lier à un test secondaire" at bounding box center [1022, 226] width 115 height 13
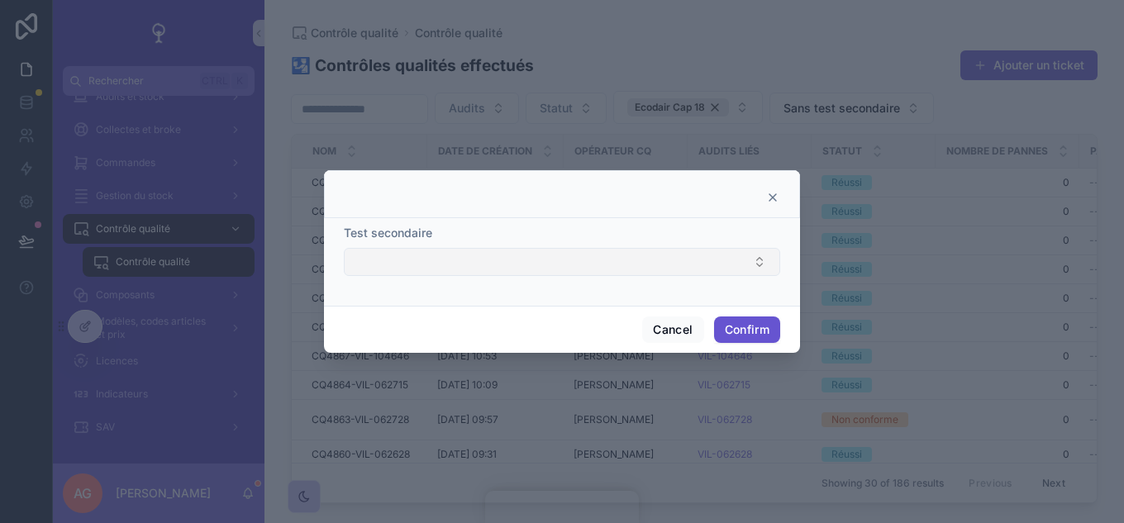
click at [661, 259] on button "Select Button" at bounding box center [562, 262] width 437 height 28
click at [772, 200] on icon at bounding box center [772, 197] width 13 height 13
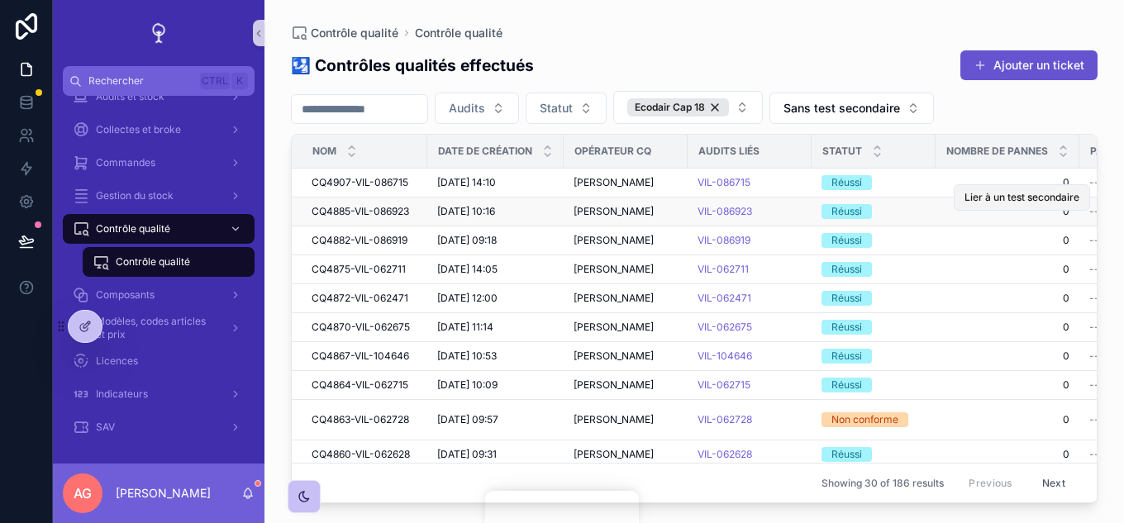
click at [1036, 196] on span "Lier à un test secondaire" at bounding box center [1022, 197] width 115 height 13
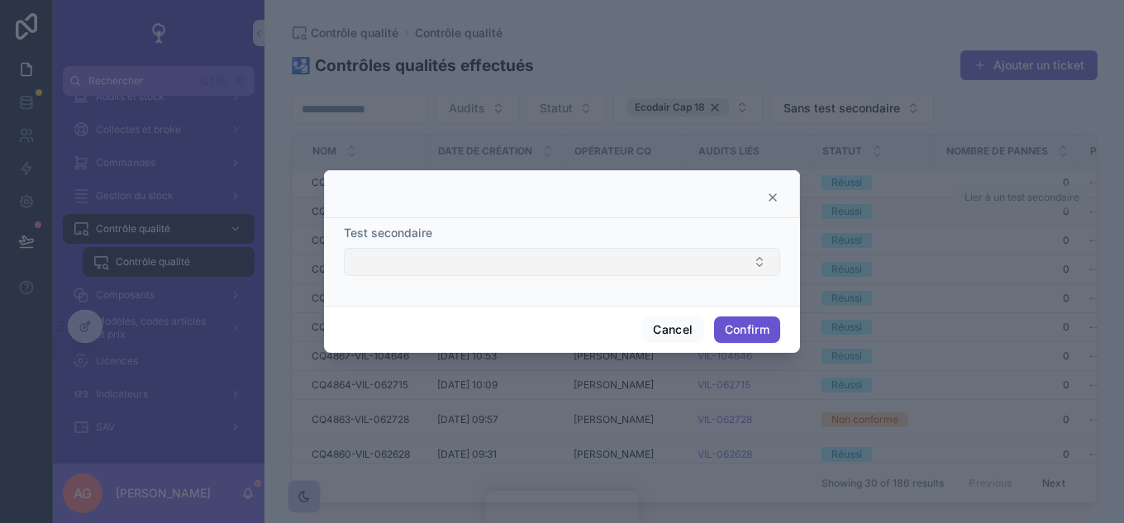
click at [690, 253] on button "Select Button" at bounding box center [562, 262] width 437 height 28
click at [775, 197] on icon at bounding box center [773, 197] width 7 height 7
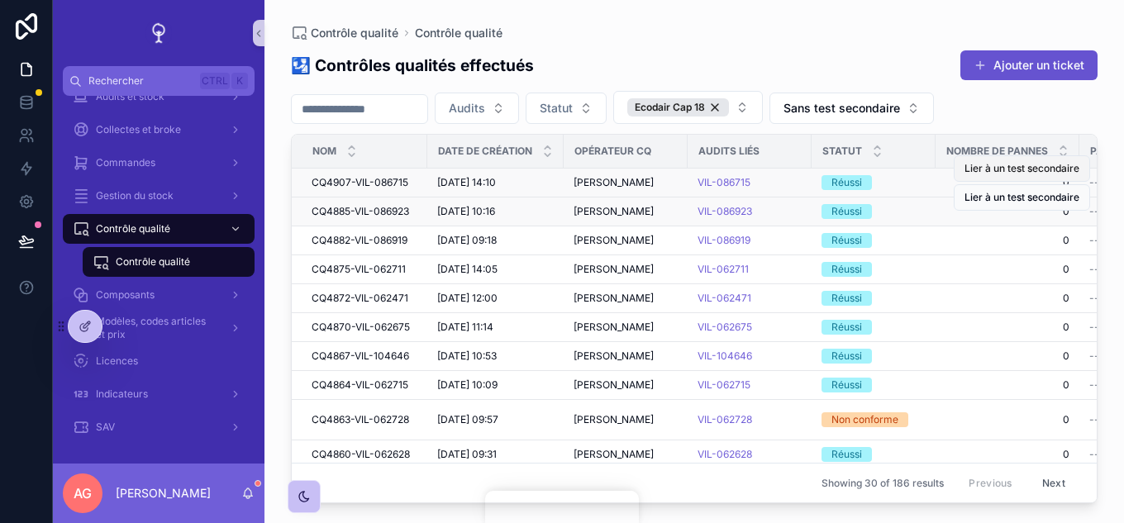
click at [1054, 169] on span "Lier à un test secondaire" at bounding box center [1022, 168] width 115 height 13
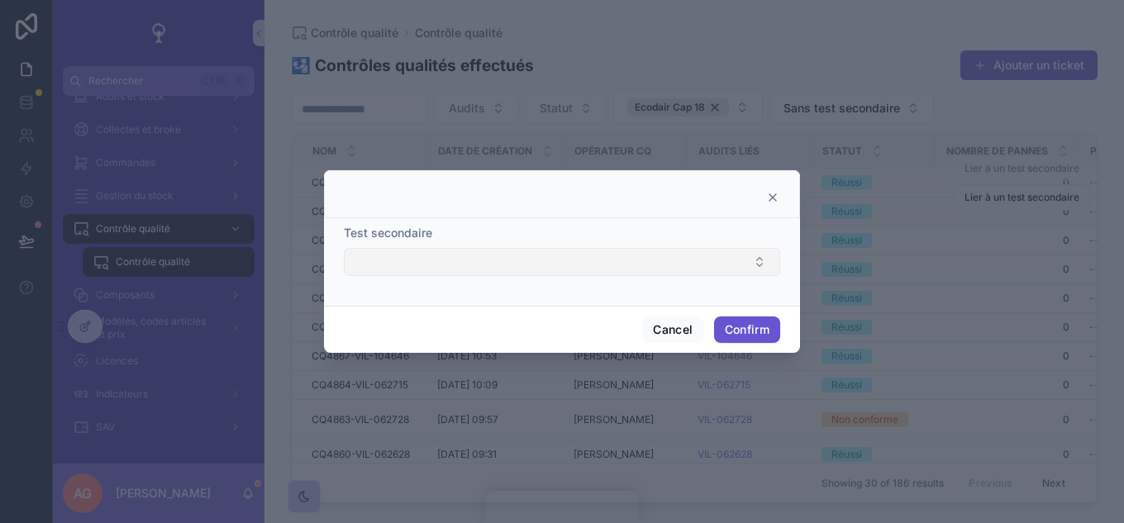
click at [723, 257] on button "Select Button" at bounding box center [562, 262] width 437 height 28
click at [774, 195] on icon at bounding box center [772, 197] width 13 height 13
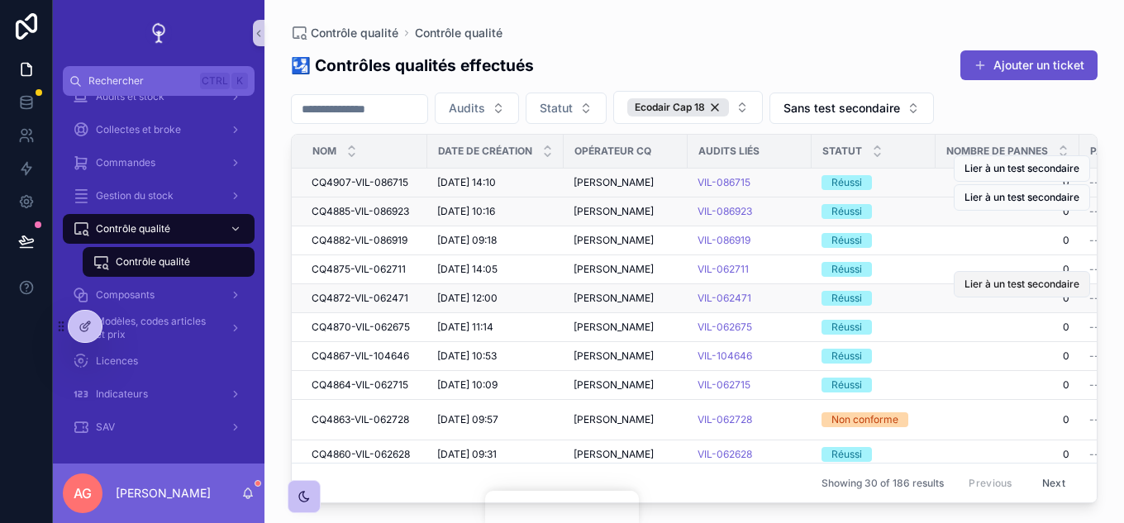
click at [1005, 283] on span "Lier à un test secondaire" at bounding box center [1022, 284] width 115 height 13
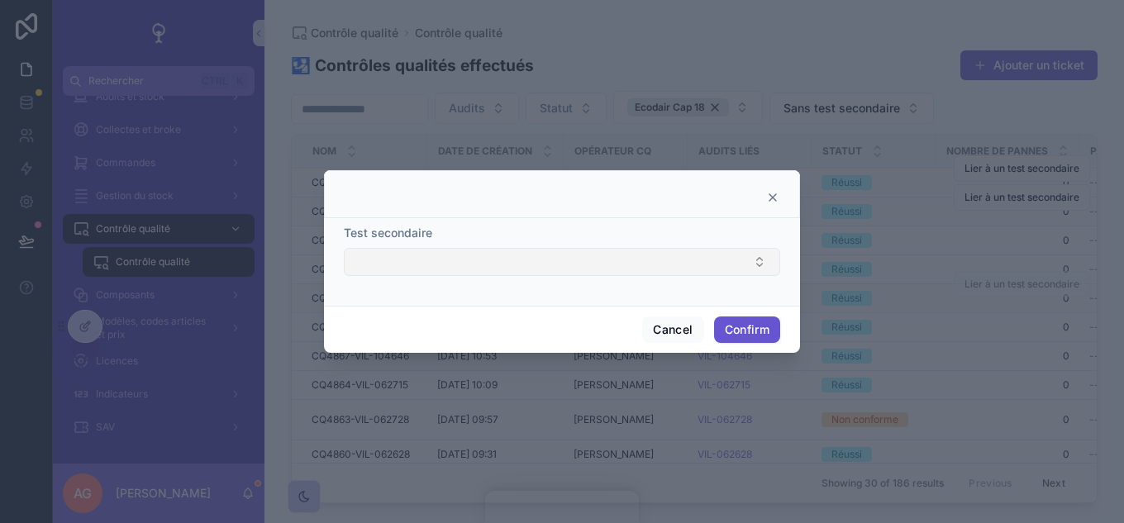
click at [734, 256] on button "Select Button" at bounding box center [562, 262] width 437 height 28
click at [771, 198] on icon at bounding box center [772, 197] width 13 height 13
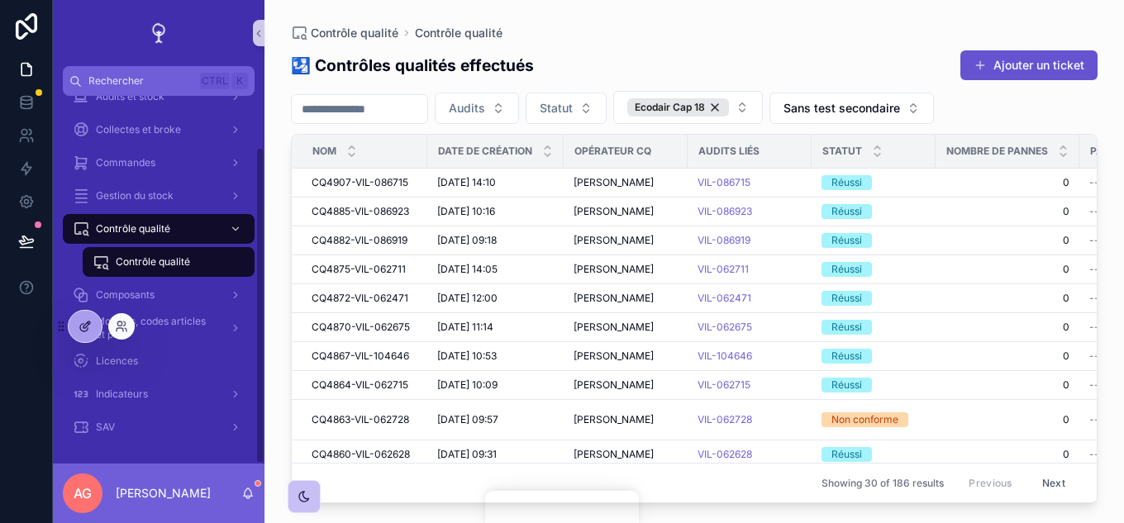
click at [85, 321] on icon at bounding box center [85, 326] width 13 height 13
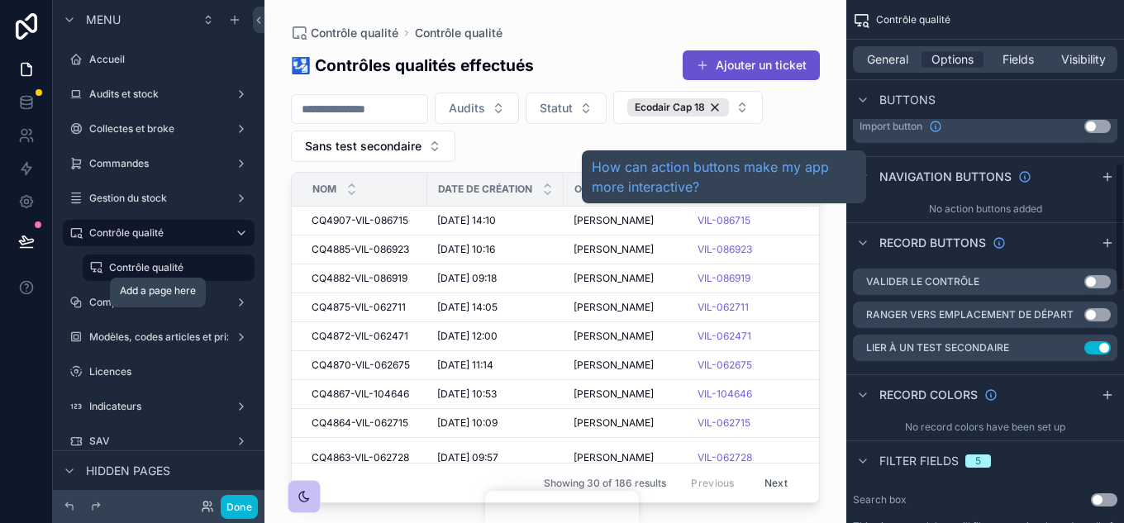
scroll to position [661, 0]
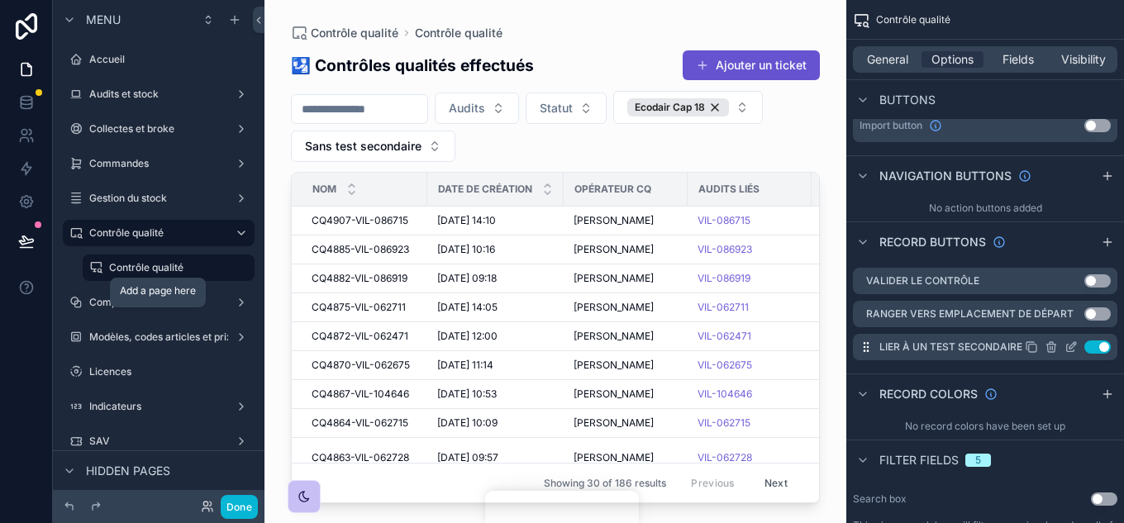
click at [1058, 353] on icon "scrollable content" at bounding box center [1071, 347] width 13 height 13
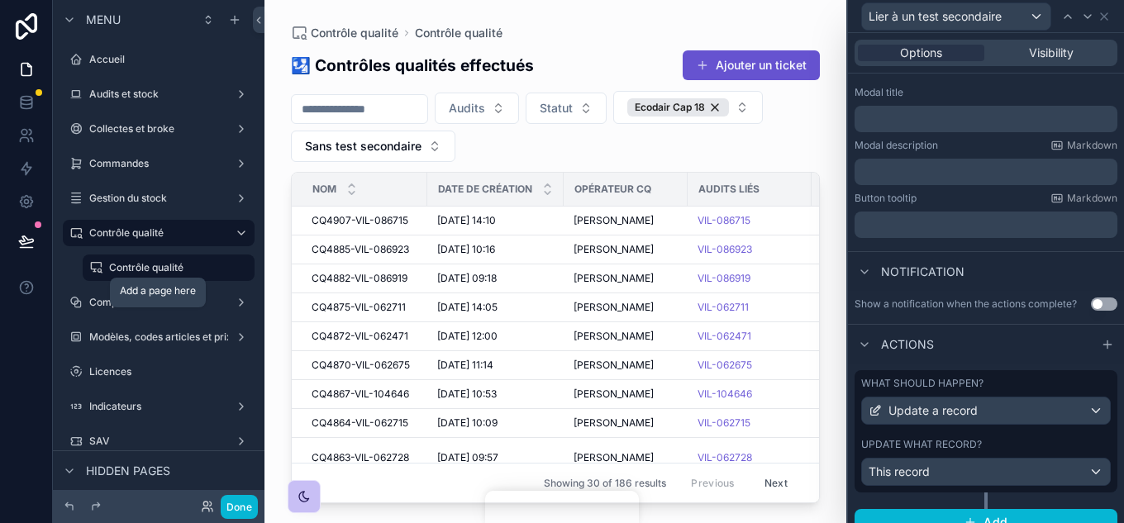
scroll to position [273, 0]
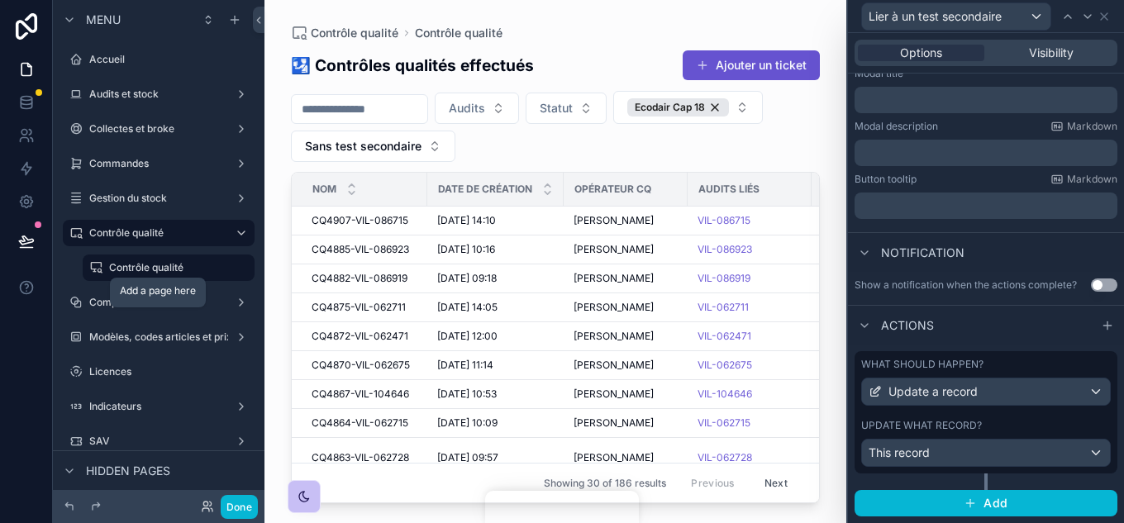
click at [986, 415] on div "What should happen? Update a record Update what record? This record" at bounding box center [986, 412] width 263 height 122
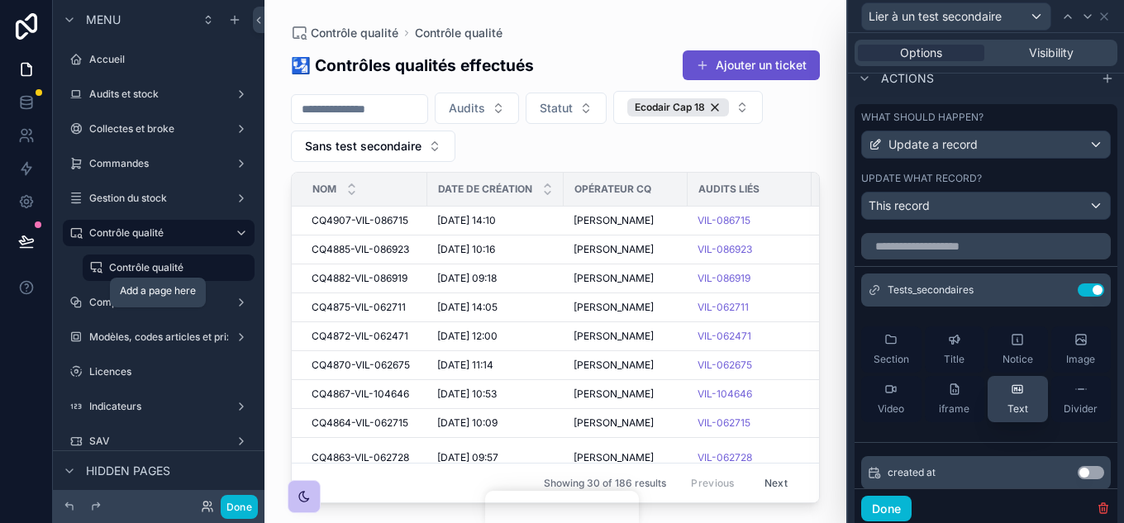
scroll to position [521, 0]
click at [1052, 286] on icon at bounding box center [1058, 289] width 13 height 13
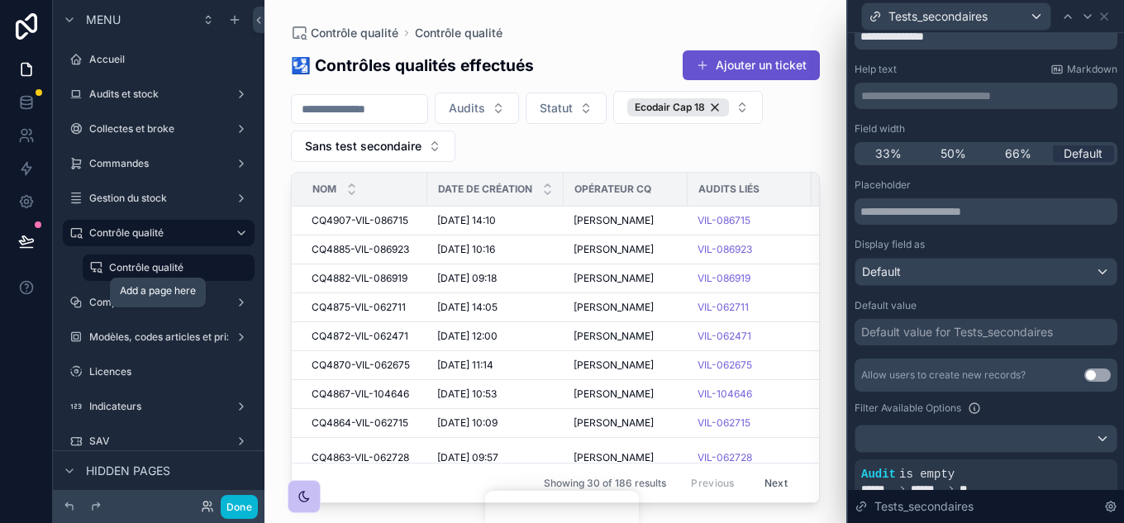
scroll to position [248, 0]
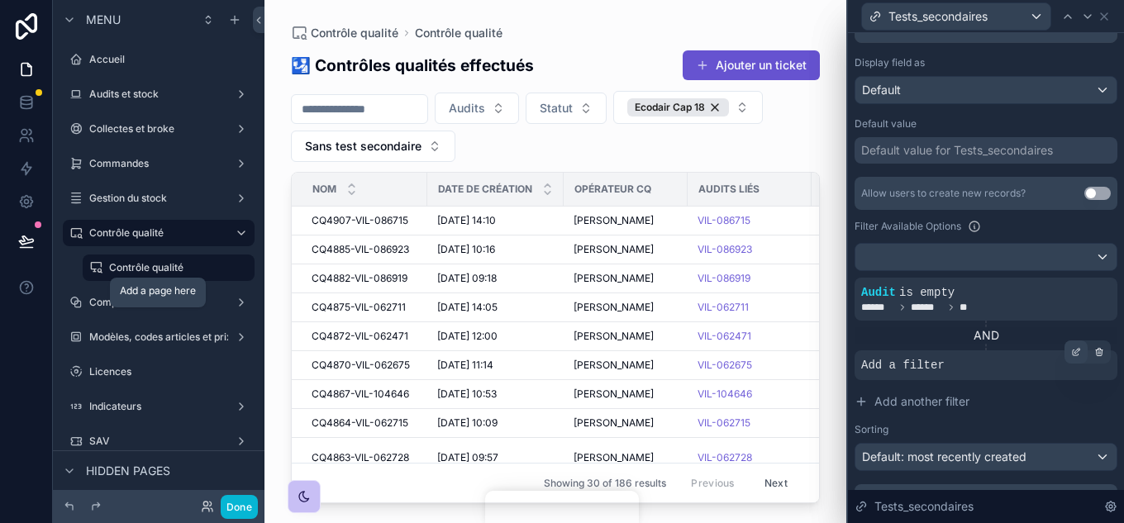
click at [1058, 355] on icon at bounding box center [1076, 354] width 6 height 6
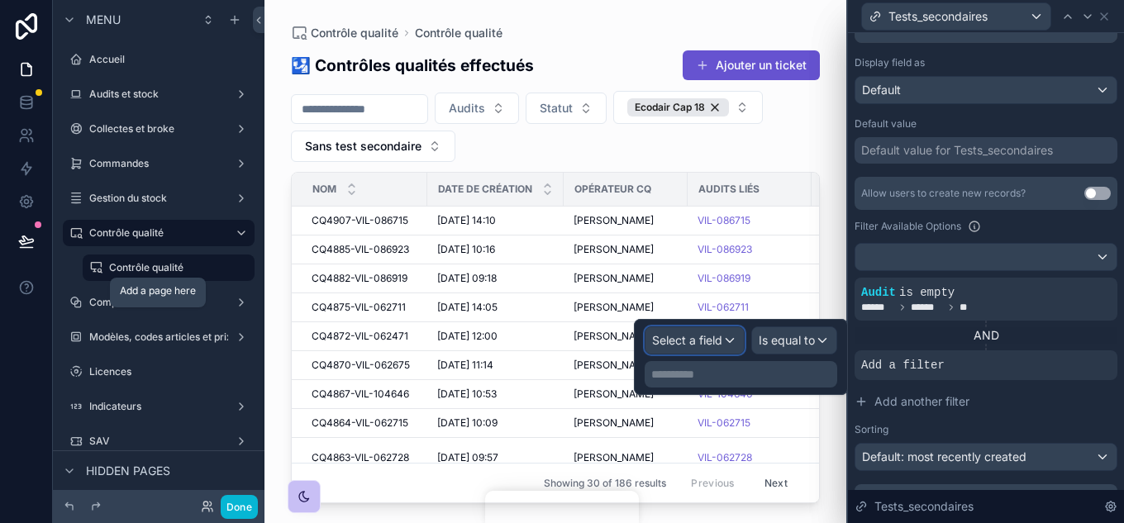
click at [739, 338] on div "Select a field" at bounding box center [695, 340] width 98 height 26
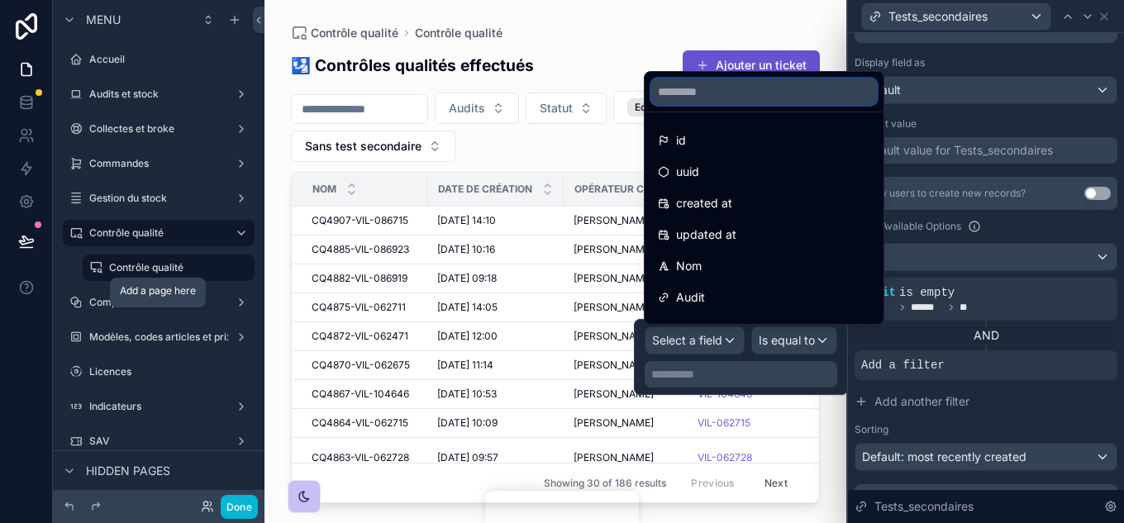
click at [731, 96] on input "text" at bounding box center [765, 92] width 226 height 26
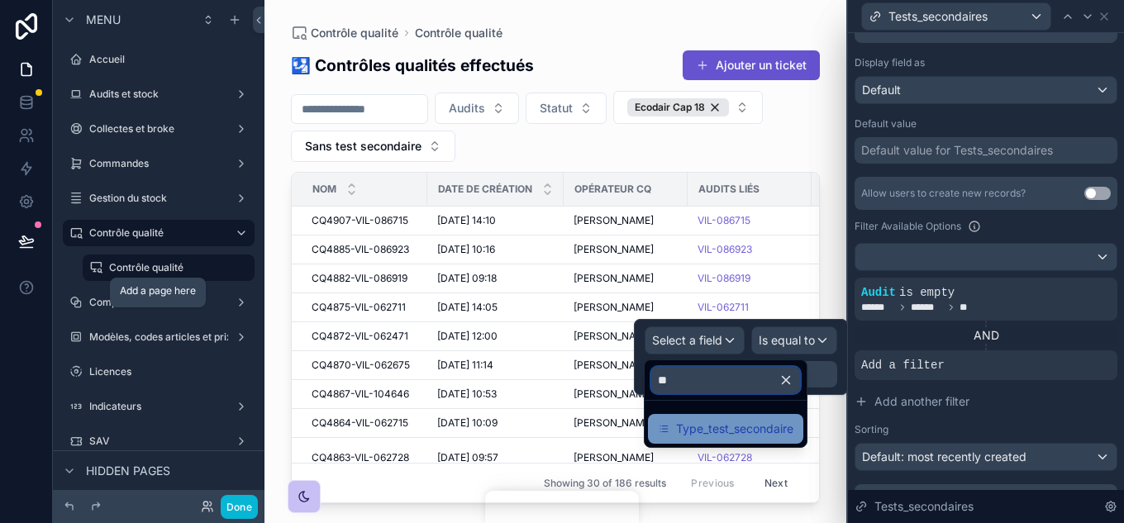
type input "**"
click at [745, 437] on span "Type_test_secondaire" at bounding box center [734, 429] width 117 height 20
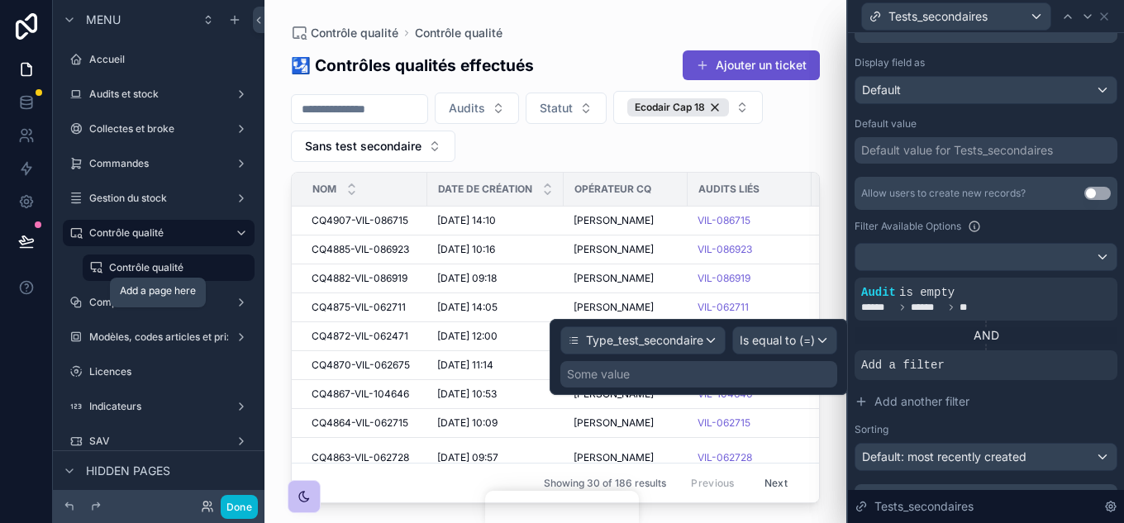
click at [762, 361] on div "Some value" at bounding box center [699, 374] width 277 height 26
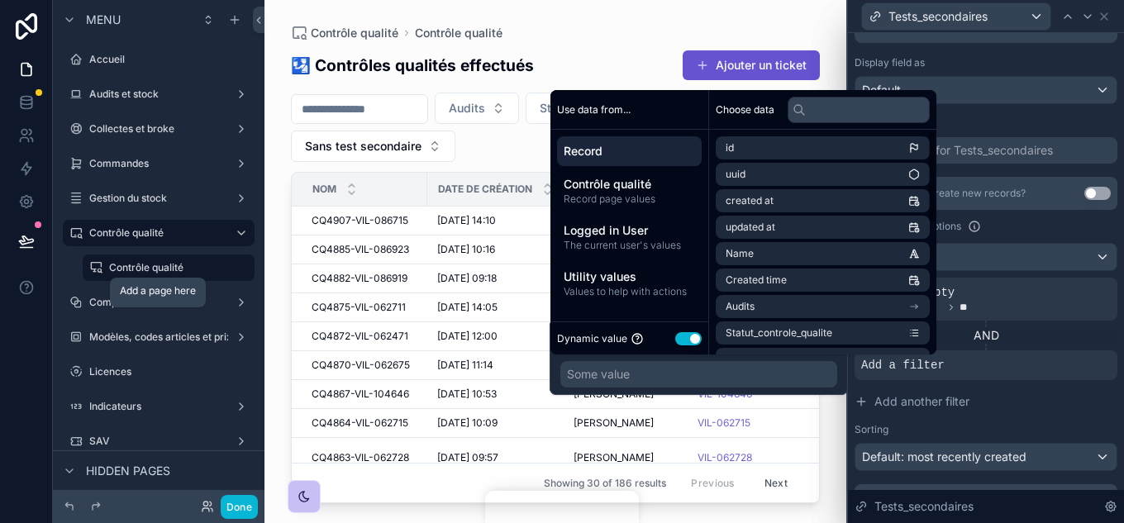
click at [689, 336] on button "Use setting" at bounding box center [689, 338] width 26 height 13
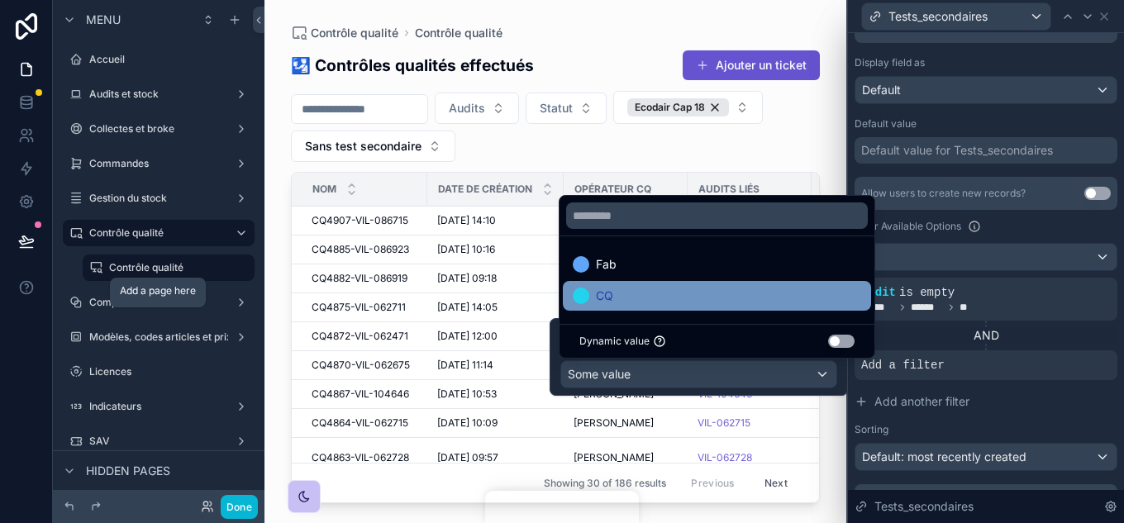
click at [660, 281] on div "CQ" at bounding box center [717, 296] width 308 height 30
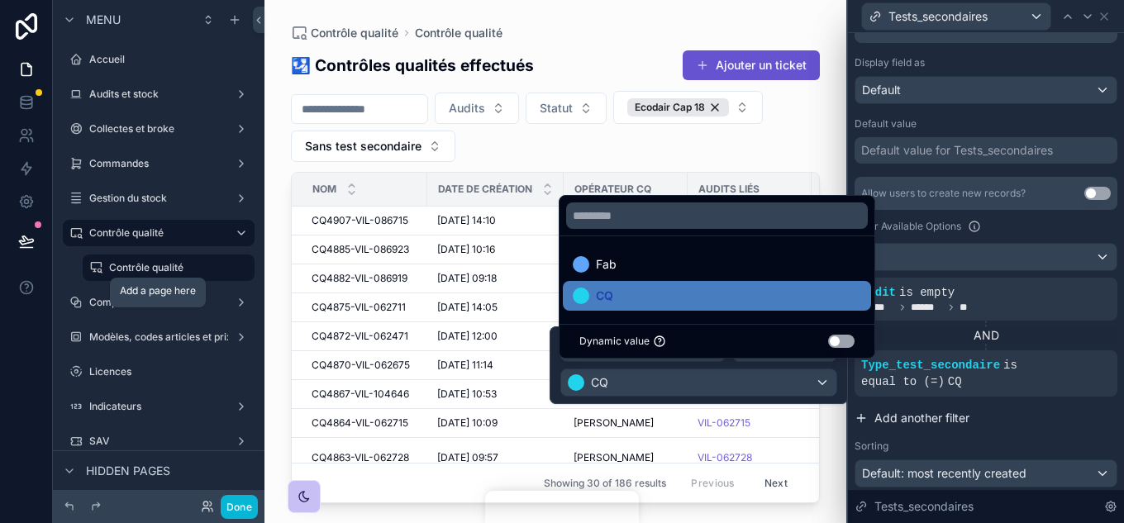
click at [1023, 411] on button "Add another filter" at bounding box center [986, 418] width 263 height 30
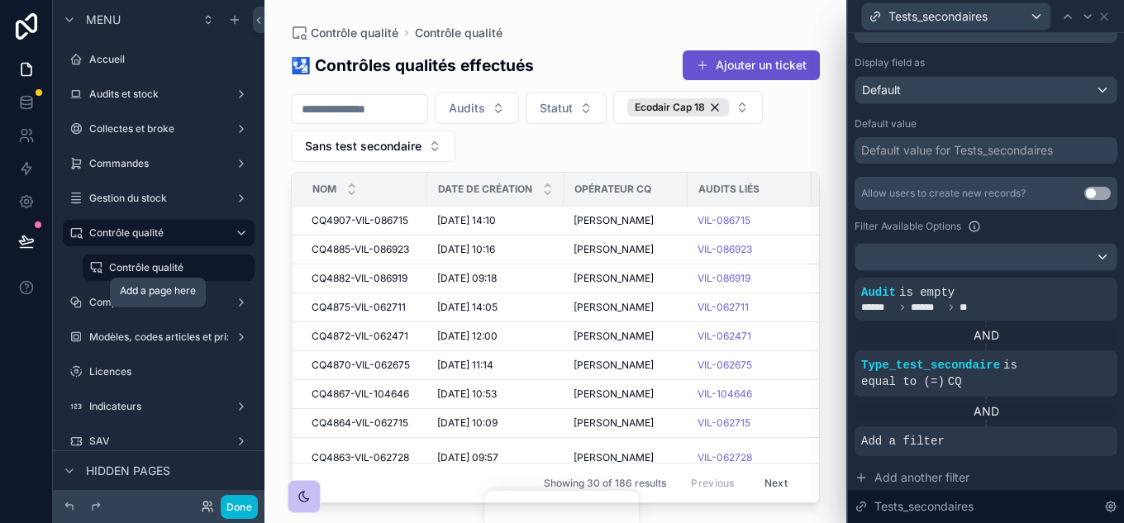
click at [1058, 413] on div "AND" at bounding box center [986, 411] width 263 height 17
click at [1058, 427] on icon at bounding box center [1099, 427] width 7 height 0
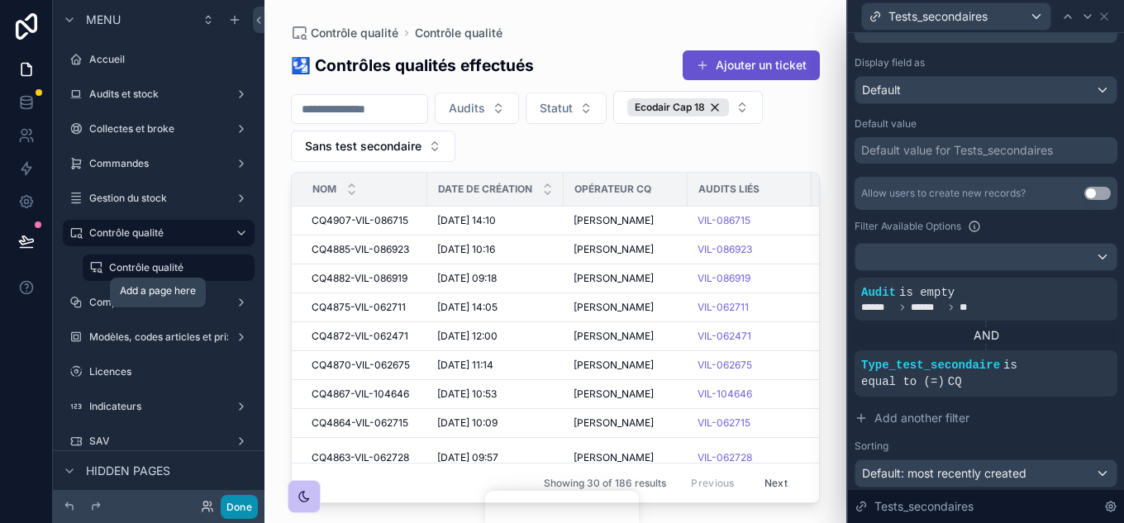
click at [246, 483] on button "Done" at bounding box center [239, 507] width 37 height 24
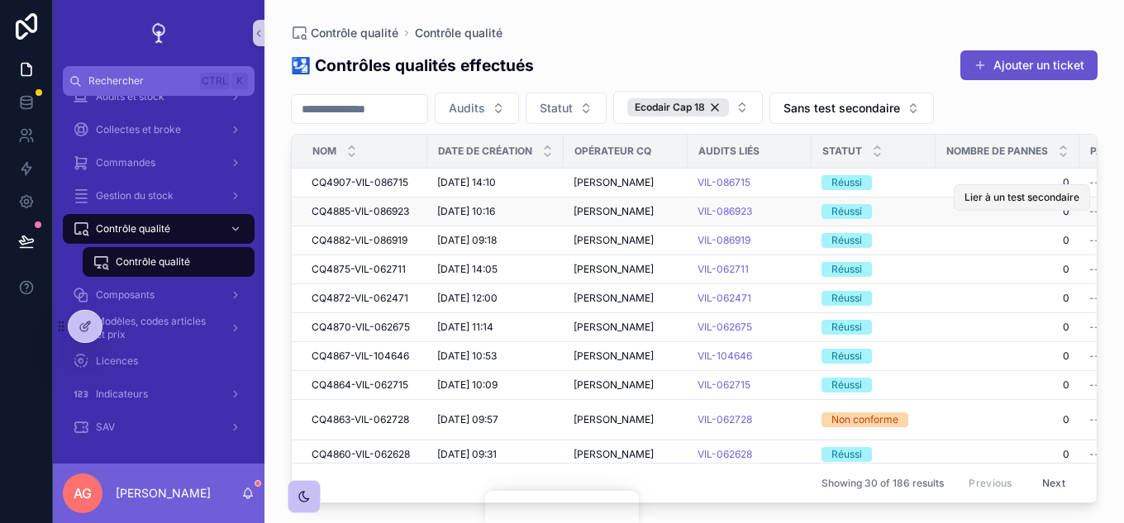
click at [1030, 200] on span "Lier à un test secondaire" at bounding box center [1022, 197] width 115 height 13
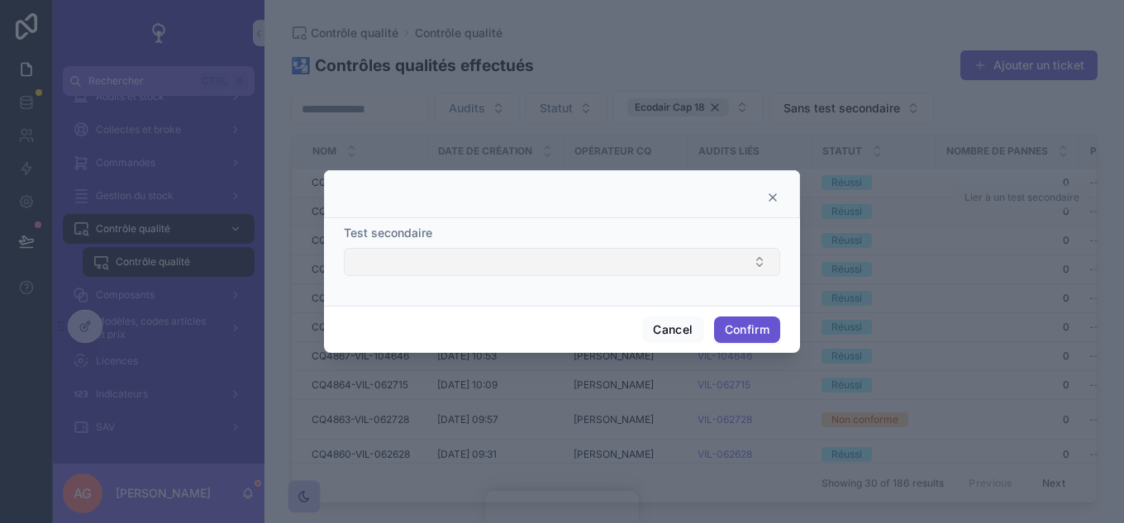
click at [753, 263] on button "Select Button" at bounding box center [562, 262] width 437 height 28
click at [773, 198] on icon at bounding box center [773, 197] width 7 height 7
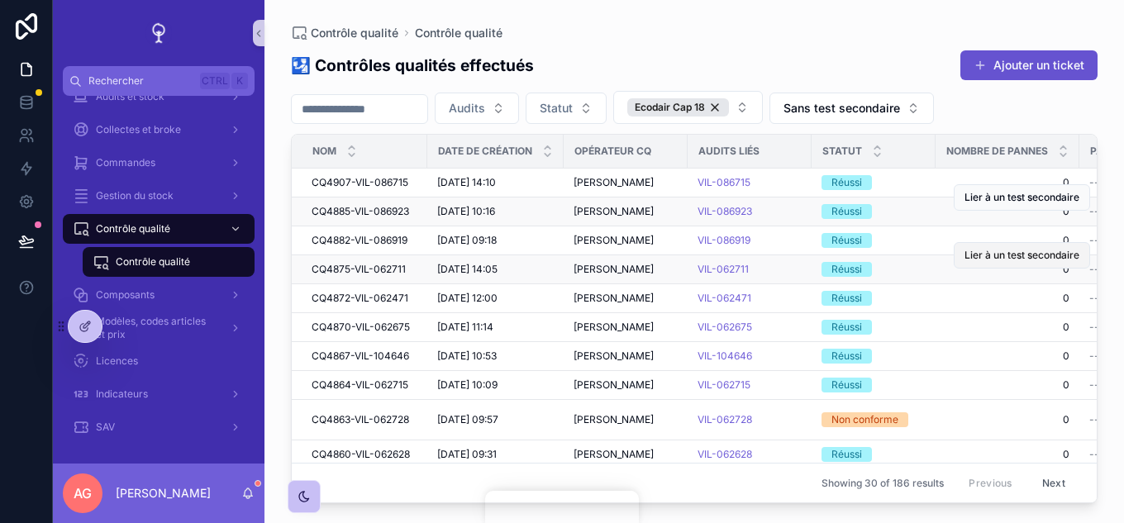
click at [1033, 252] on span "Lier à un test secondaire" at bounding box center [1022, 255] width 115 height 13
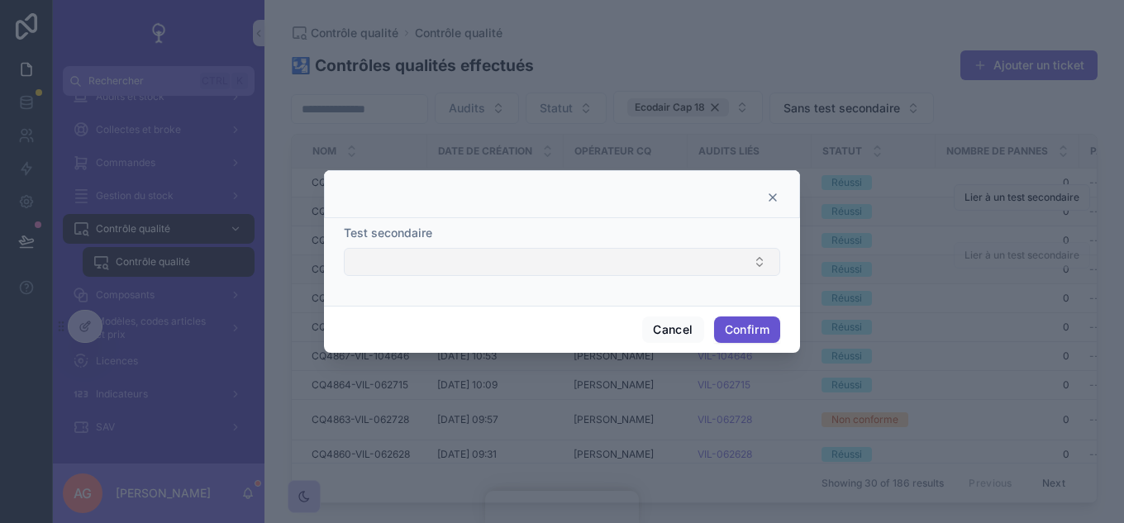
click at [723, 262] on button "Select Button" at bounding box center [562, 262] width 437 height 28
click at [775, 198] on icon at bounding box center [772, 197] width 13 height 13
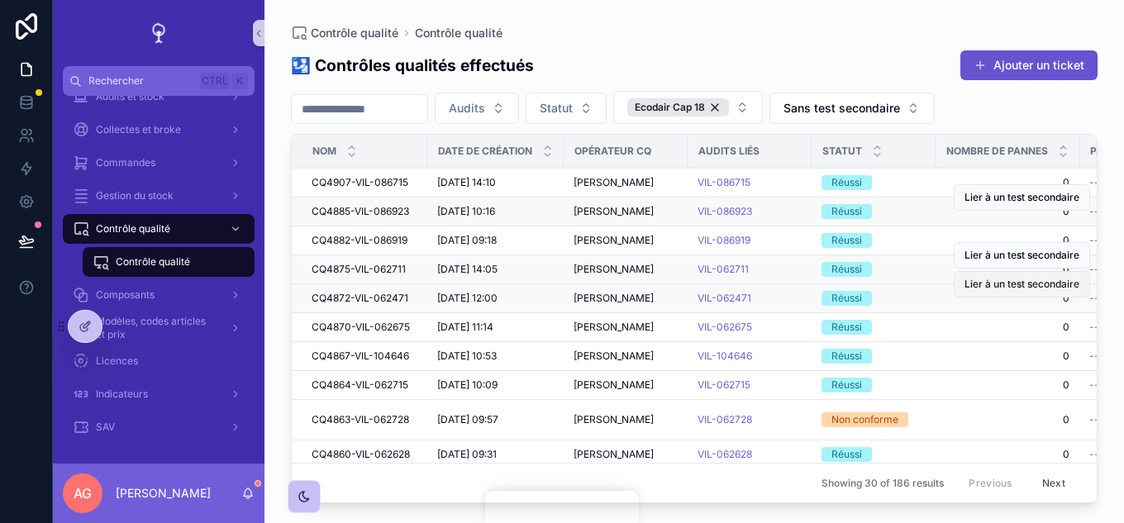
click at [1026, 291] on button "Lier à un test secondaire" at bounding box center [1022, 284] width 136 height 26
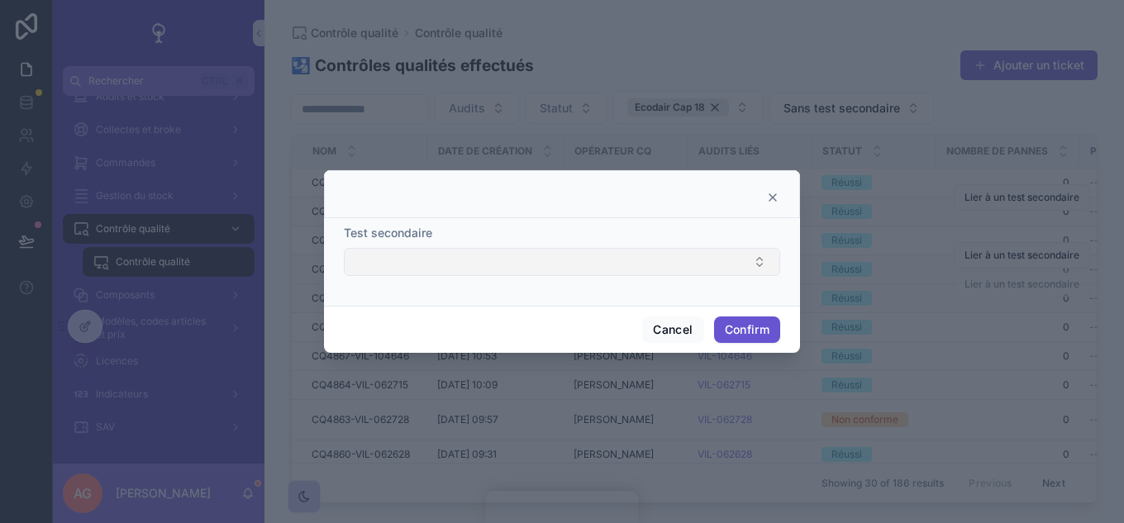
click at [720, 265] on button "Select Button" at bounding box center [562, 262] width 437 height 28
click at [776, 200] on icon at bounding box center [773, 197] width 7 height 7
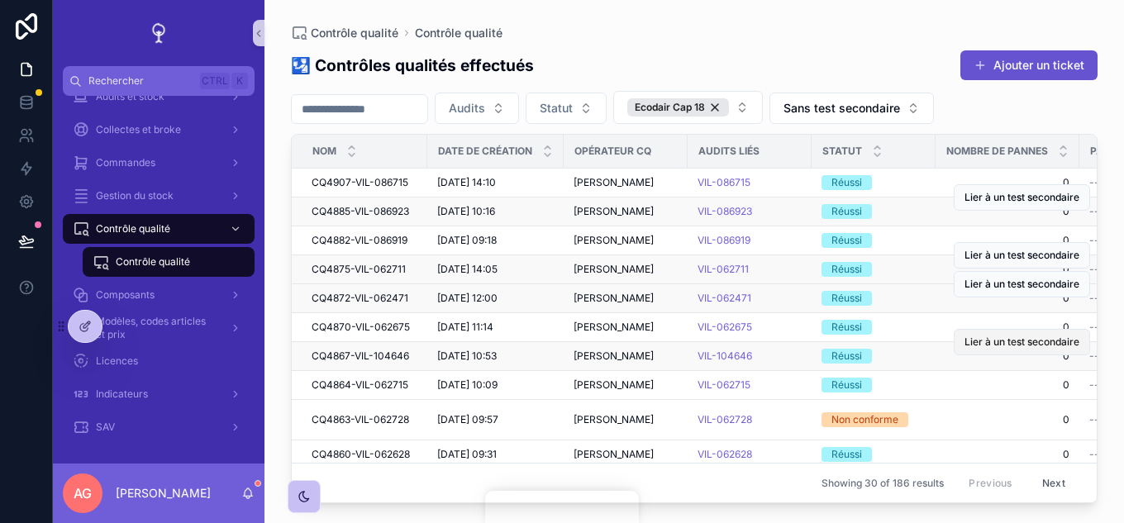
click at [1004, 345] on span "Lier à un test secondaire" at bounding box center [1022, 342] width 115 height 13
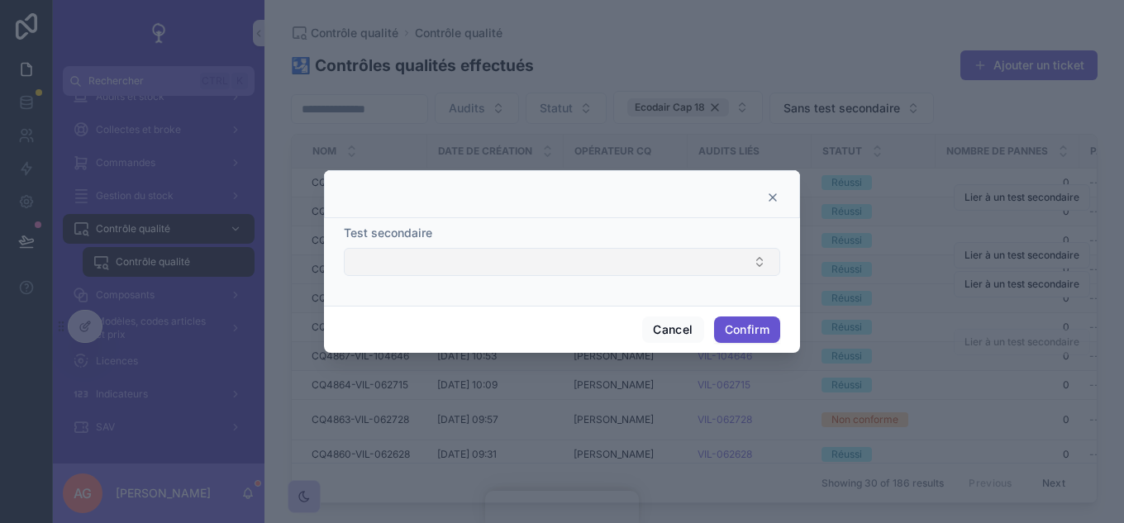
click at [760, 276] on button "Select Button" at bounding box center [562, 262] width 437 height 28
click at [775, 194] on icon at bounding box center [772, 197] width 13 height 13
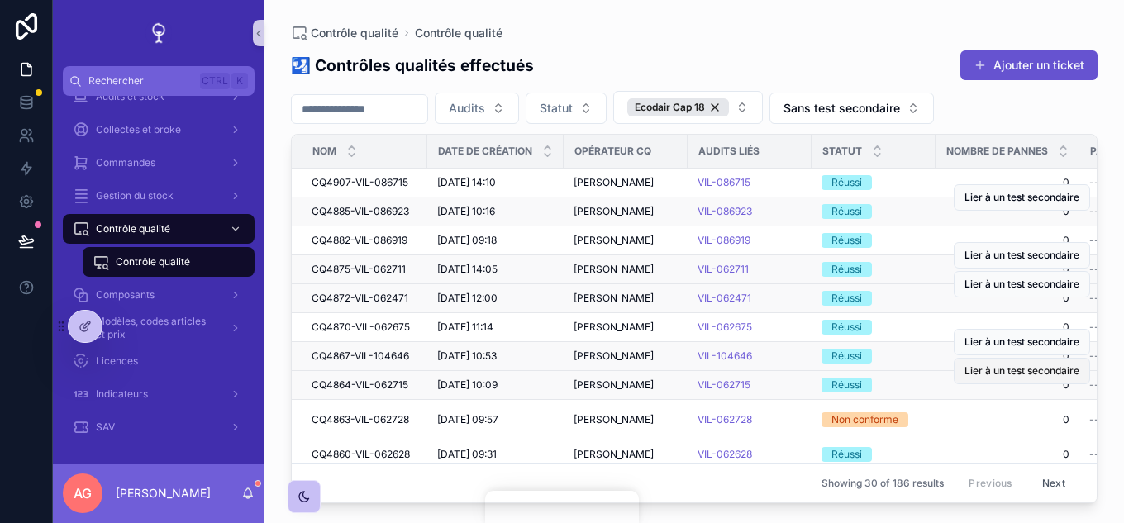
click at [1008, 375] on span "Lier à un test secondaire" at bounding box center [1022, 371] width 115 height 13
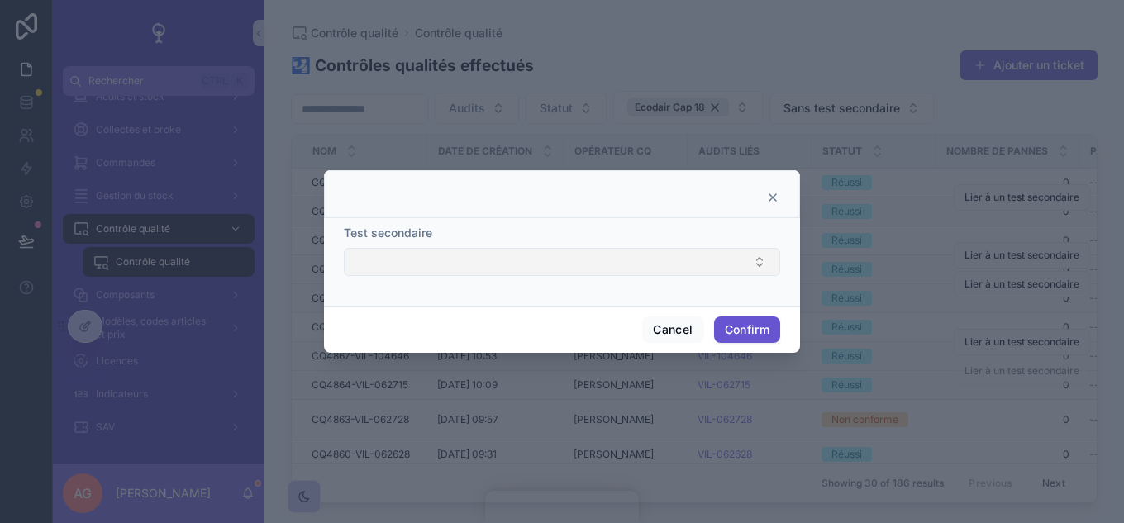
click at [758, 266] on button "Select Button" at bounding box center [562, 262] width 437 height 28
click at [771, 197] on icon at bounding box center [772, 197] width 13 height 13
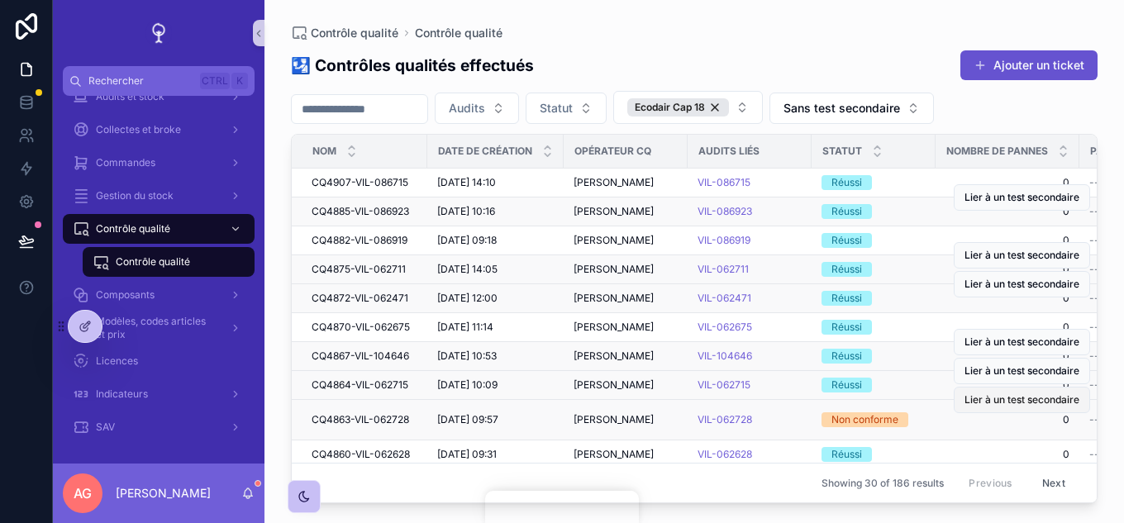
click at [987, 408] on button "Lier à un test secondaire" at bounding box center [1022, 400] width 136 height 26
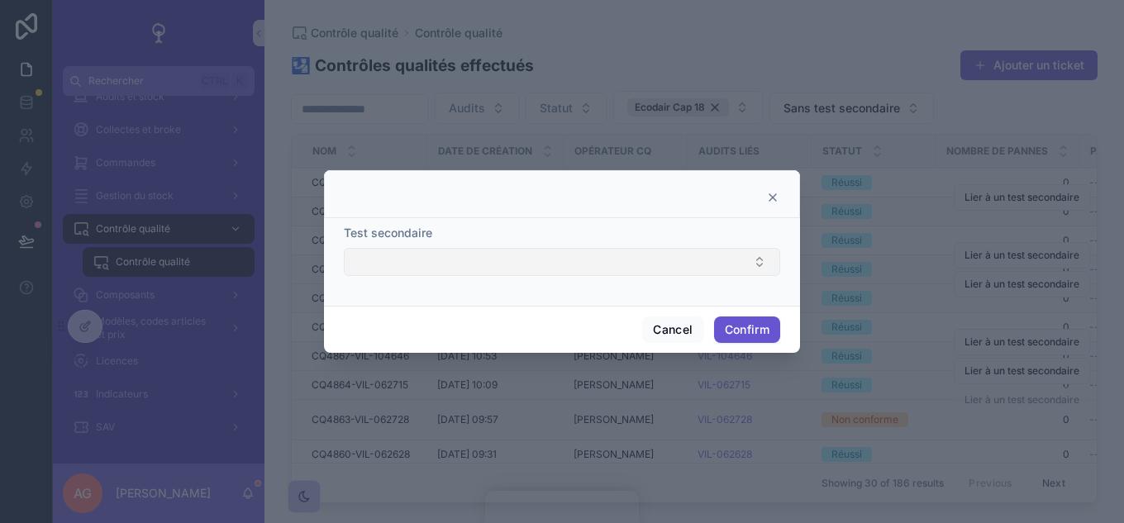
click at [734, 255] on button "Select Button" at bounding box center [562, 262] width 437 height 28
click at [776, 191] on icon at bounding box center [772, 197] width 13 height 13
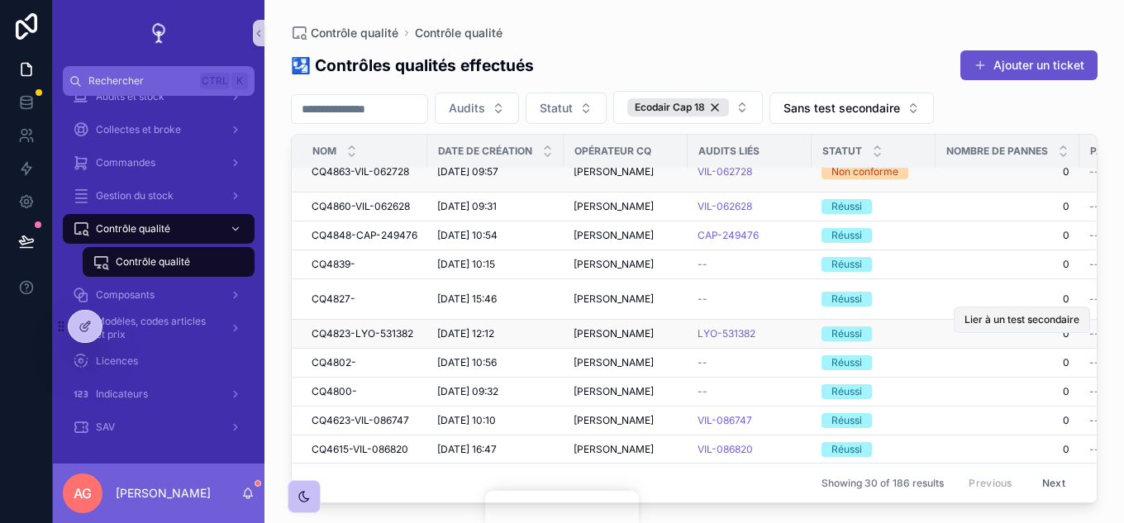
click at [990, 323] on span "Lier à un test secondaire" at bounding box center [1022, 319] width 115 height 13
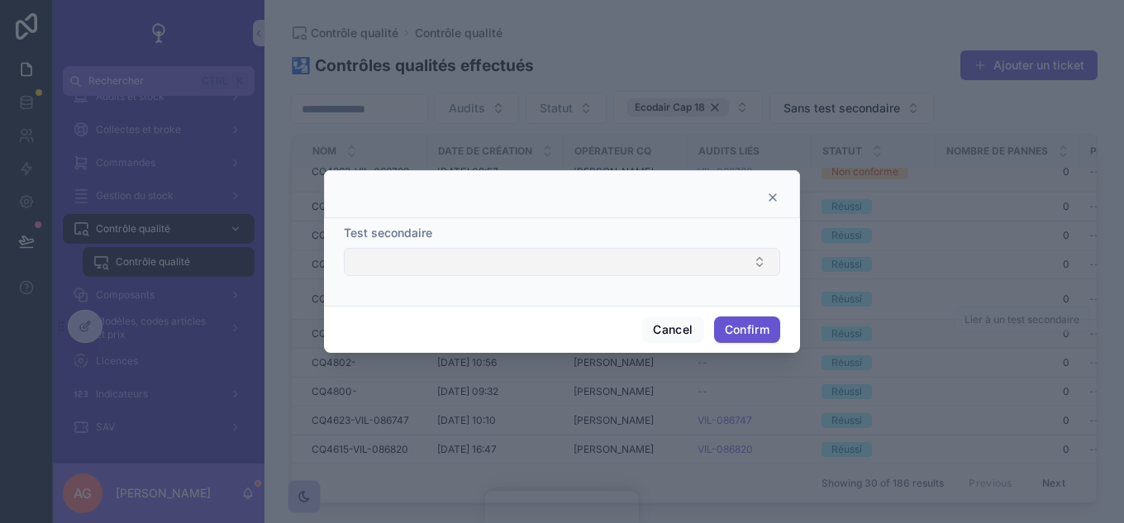
click at [715, 270] on button "Select Button" at bounding box center [562, 262] width 437 height 28
click at [775, 196] on icon at bounding box center [773, 197] width 7 height 7
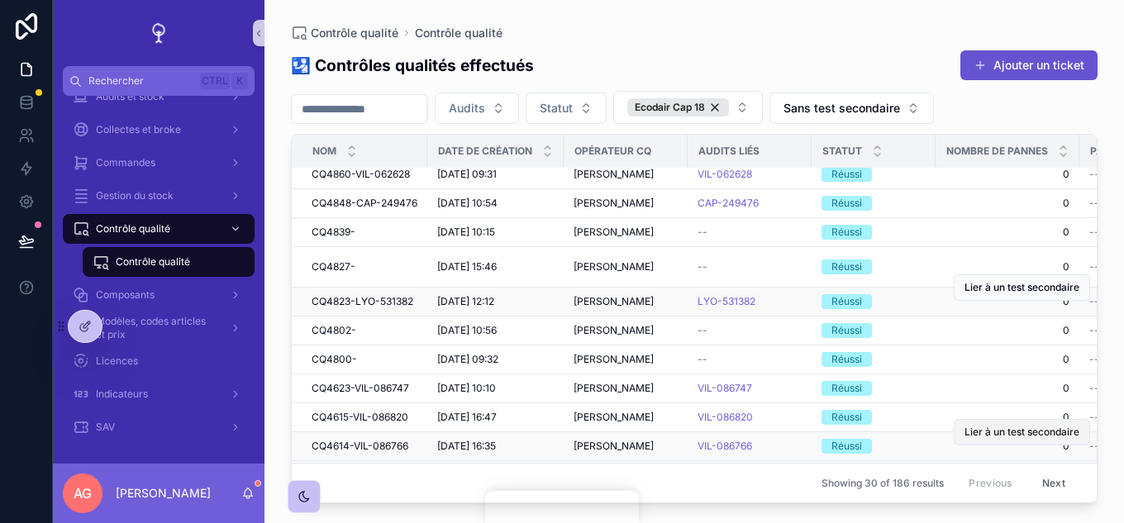
scroll to position [413, 0]
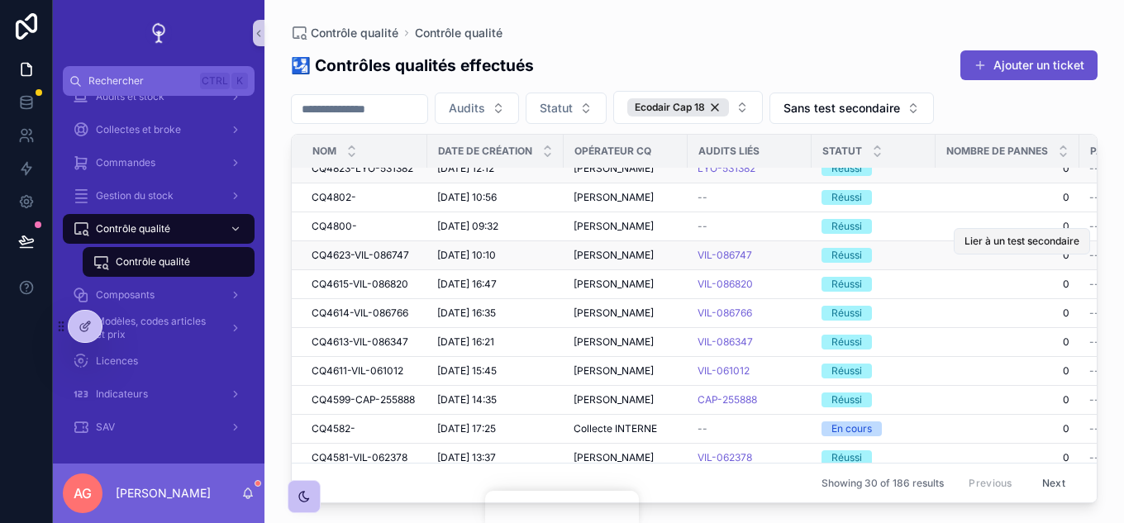
click at [1023, 237] on span "Lier à un test secondaire" at bounding box center [1022, 241] width 115 height 13
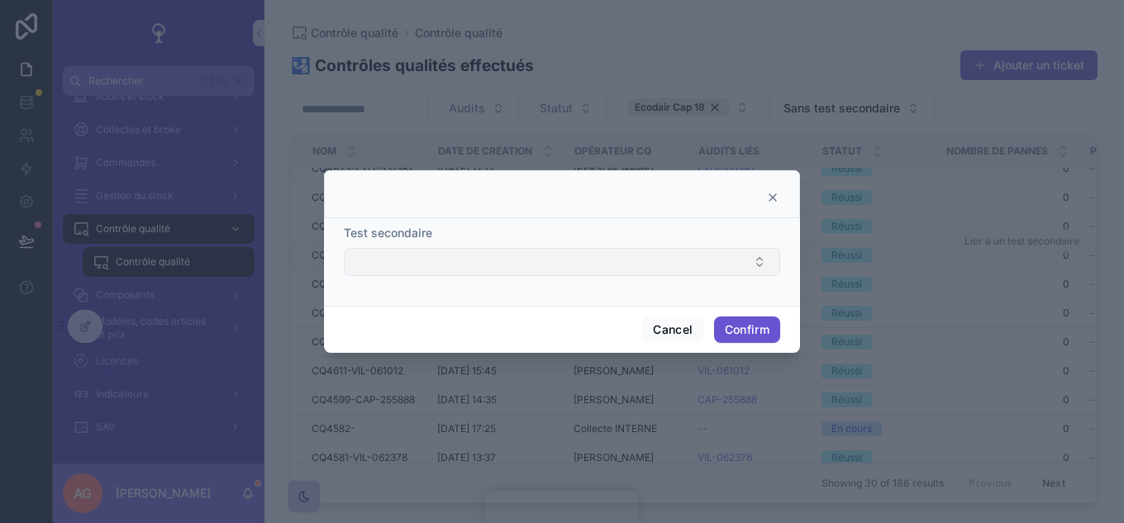
click at [689, 267] on button "Select Button" at bounding box center [562, 262] width 437 height 28
click at [773, 206] on div at bounding box center [562, 194] width 476 height 48
click at [771, 193] on icon at bounding box center [772, 197] width 13 height 13
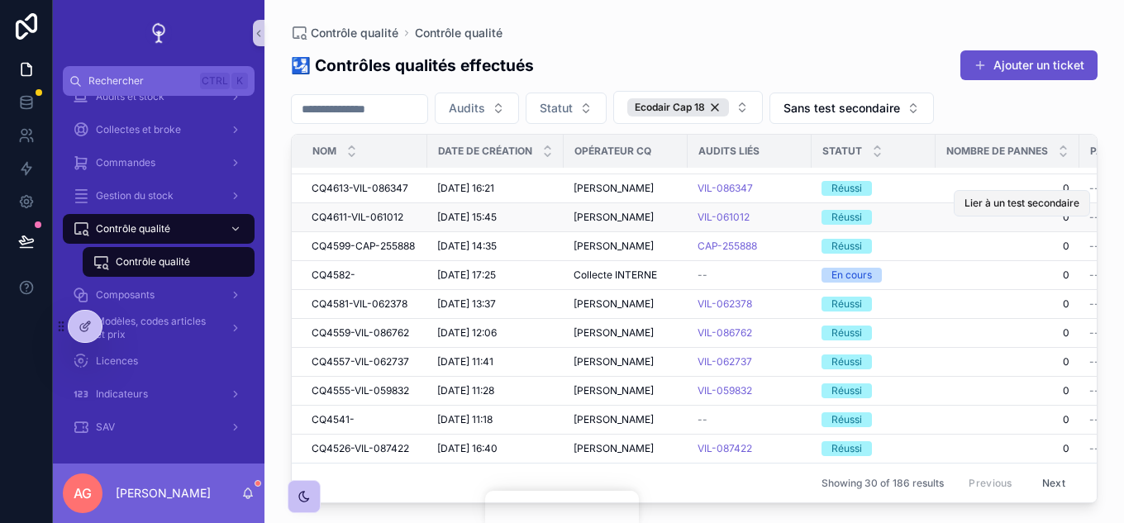
scroll to position [630, 0]
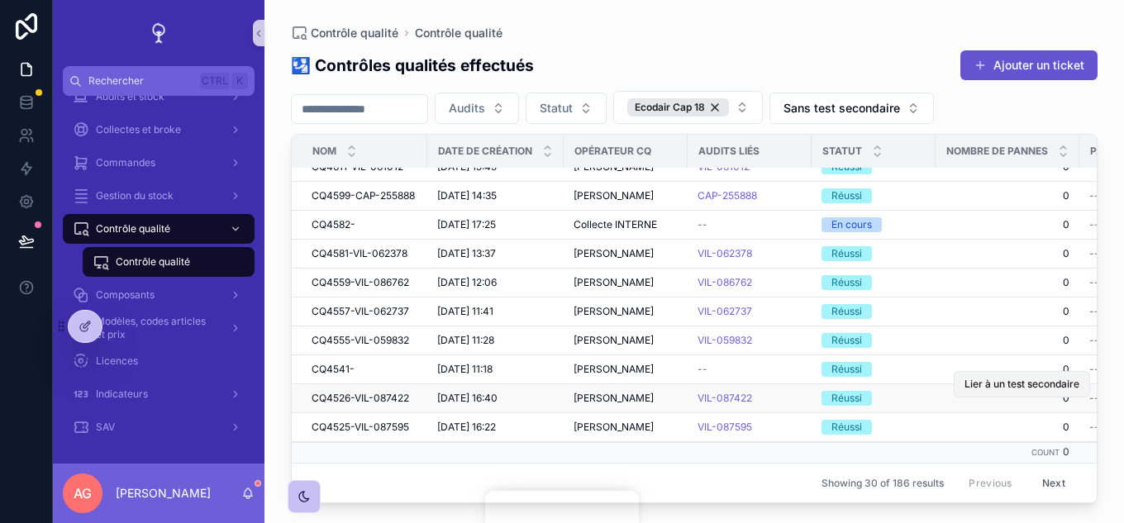
click at [977, 378] on span "Lier à un test secondaire" at bounding box center [1022, 384] width 115 height 13
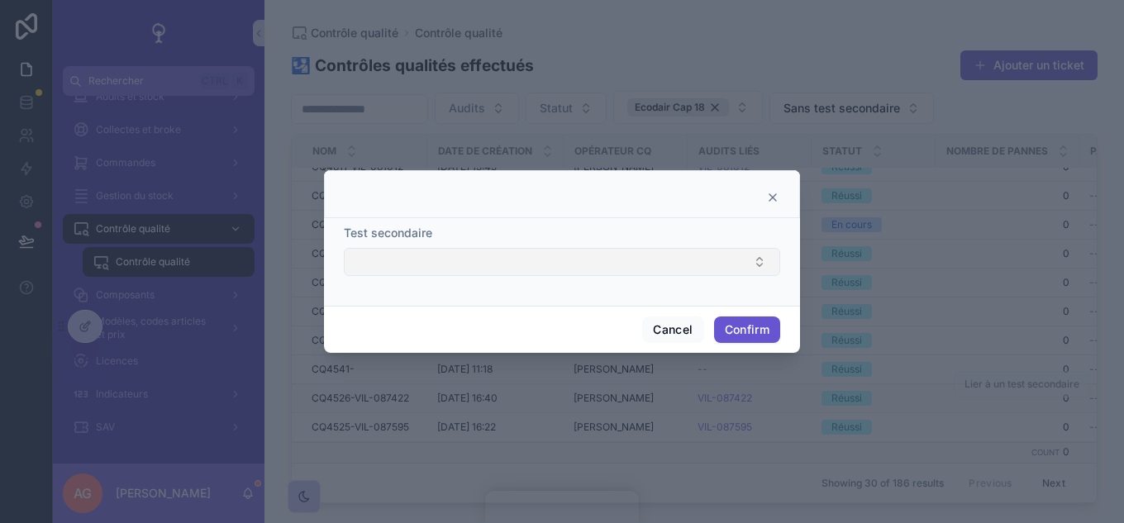
click at [664, 261] on button "Select Button" at bounding box center [562, 262] width 437 height 28
click at [775, 204] on icon at bounding box center [772, 197] width 13 height 13
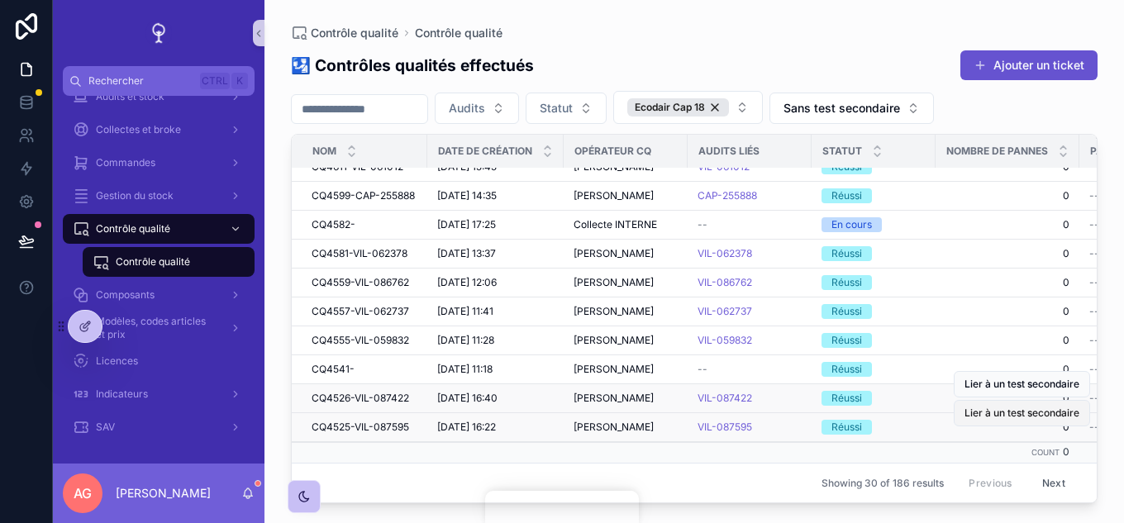
click at [1018, 407] on span "Lier à un test secondaire" at bounding box center [1022, 413] width 115 height 13
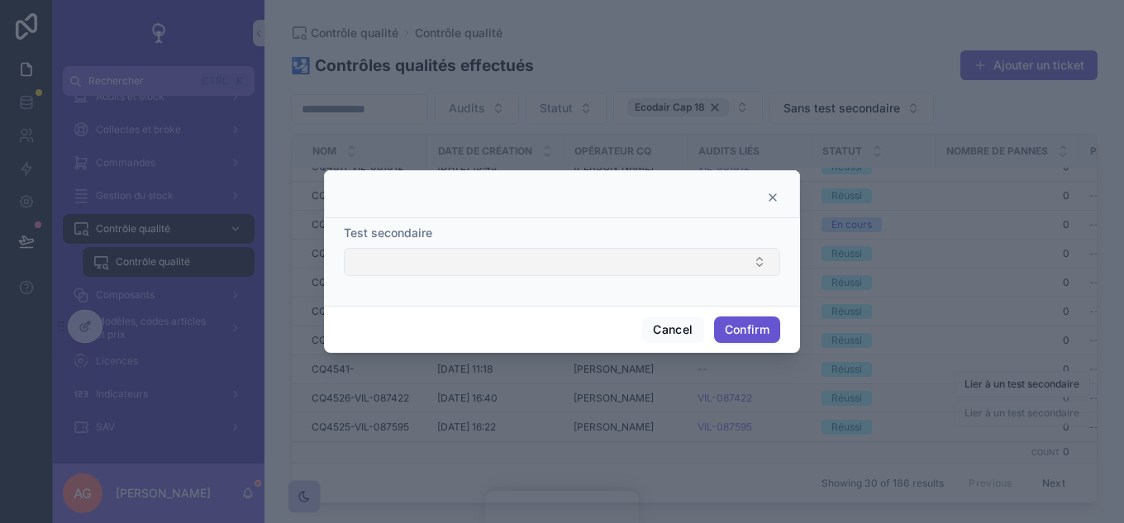
click at [676, 251] on button "Select Button" at bounding box center [562, 262] width 437 height 28
click at [771, 197] on icon at bounding box center [772, 197] width 13 height 13
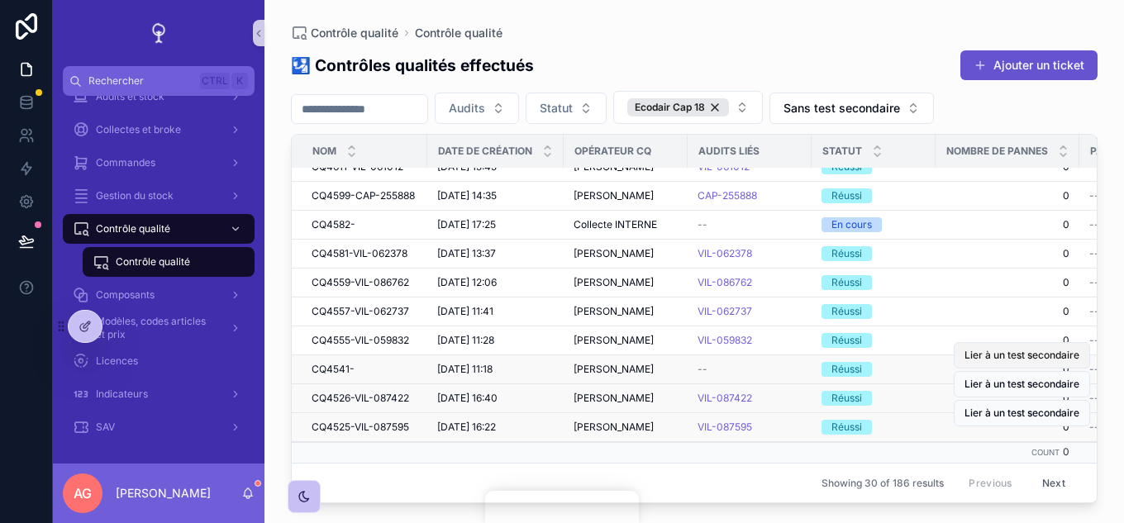
click at [1029, 349] on span "Lier à un test secondaire" at bounding box center [1022, 355] width 115 height 13
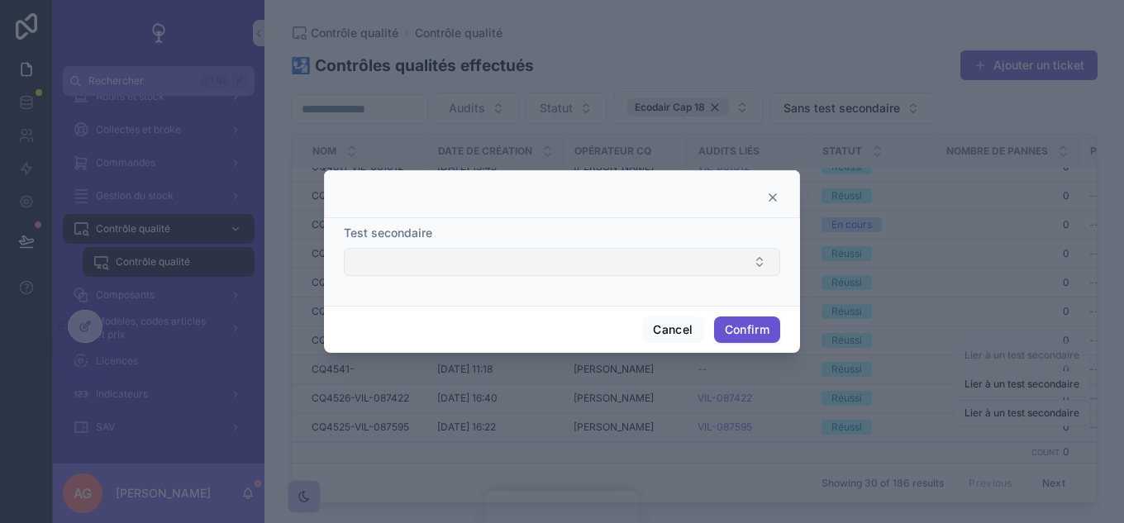
click at [738, 256] on button "Select Button" at bounding box center [562, 262] width 437 height 28
click at [772, 196] on icon at bounding box center [772, 197] width 13 height 13
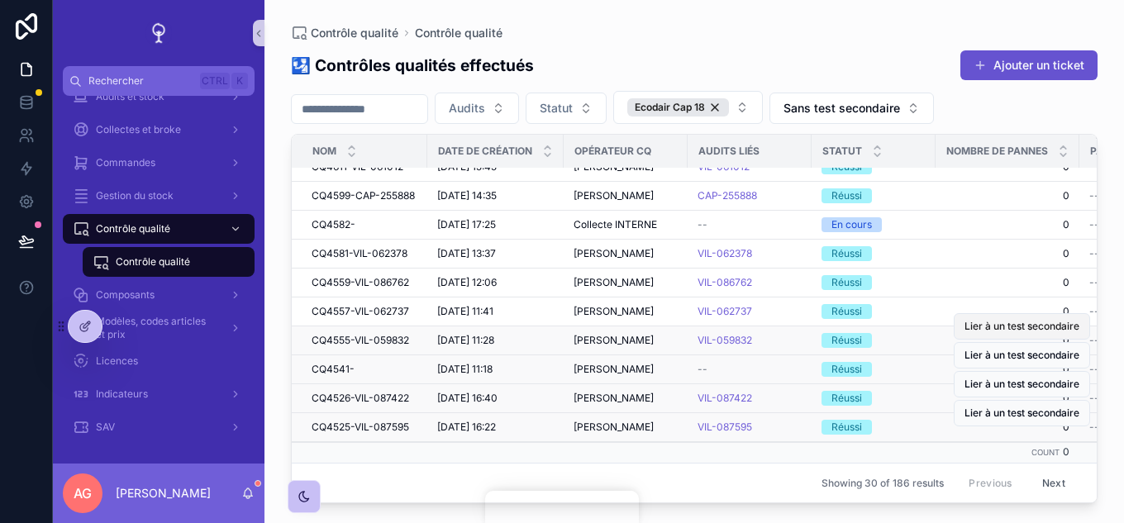
click at [1019, 320] on span "Lier à un test secondaire" at bounding box center [1022, 326] width 115 height 13
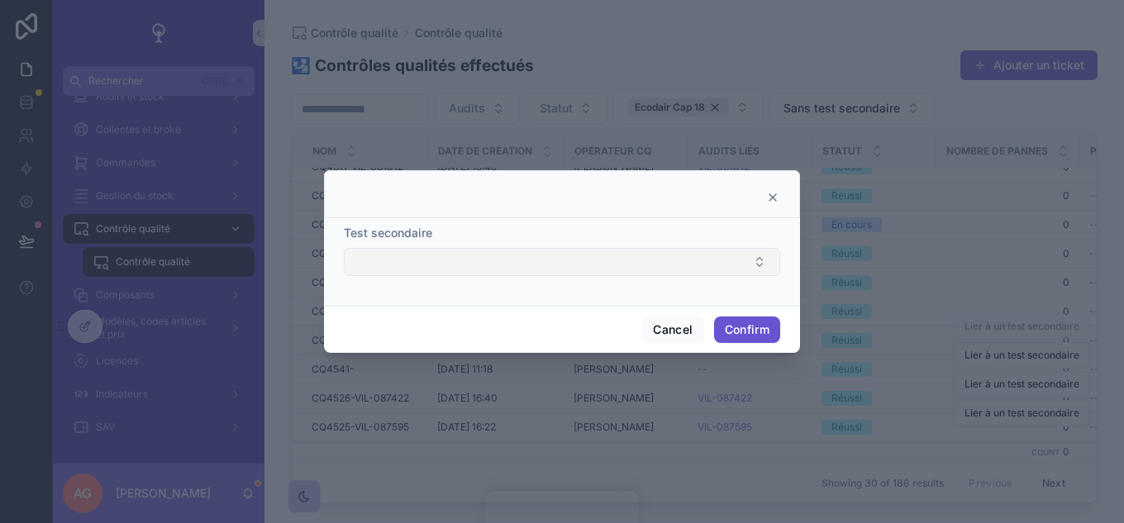
click at [668, 261] on button "Select Button" at bounding box center [562, 262] width 437 height 28
click at [773, 196] on icon at bounding box center [772, 197] width 13 height 13
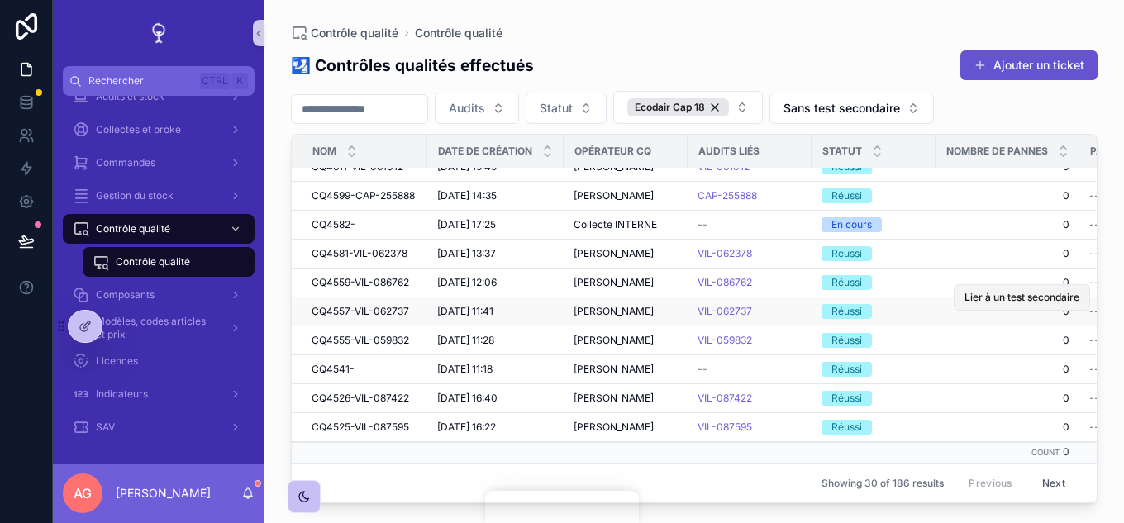
click at [1002, 291] on span "Lier à un test secondaire" at bounding box center [1022, 297] width 115 height 13
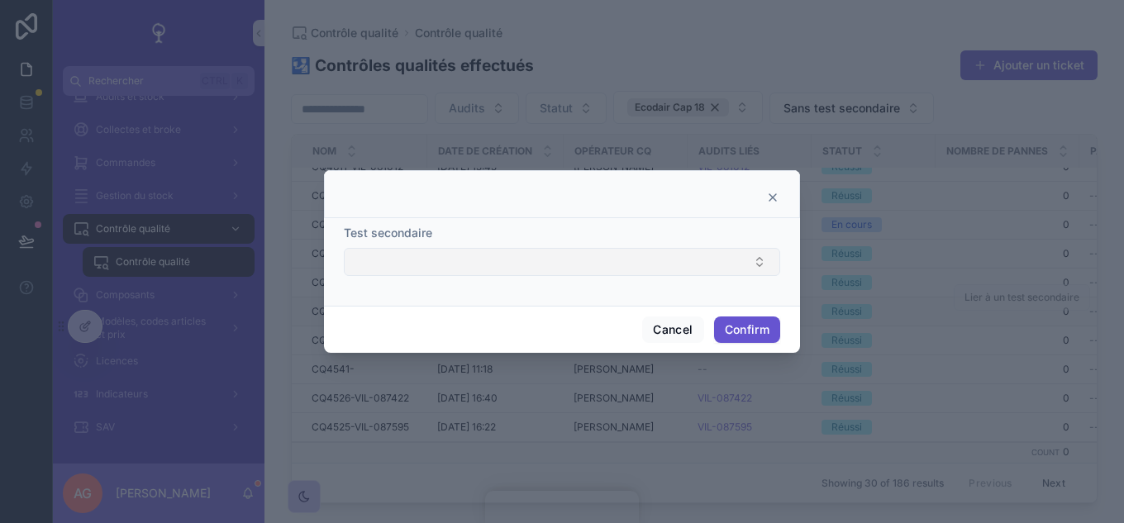
click at [670, 264] on button "Select Button" at bounding box center [562, 262] width 437 height 28
click at [774, 198] on icon at bounding box center [773, 197] width 7 height 7
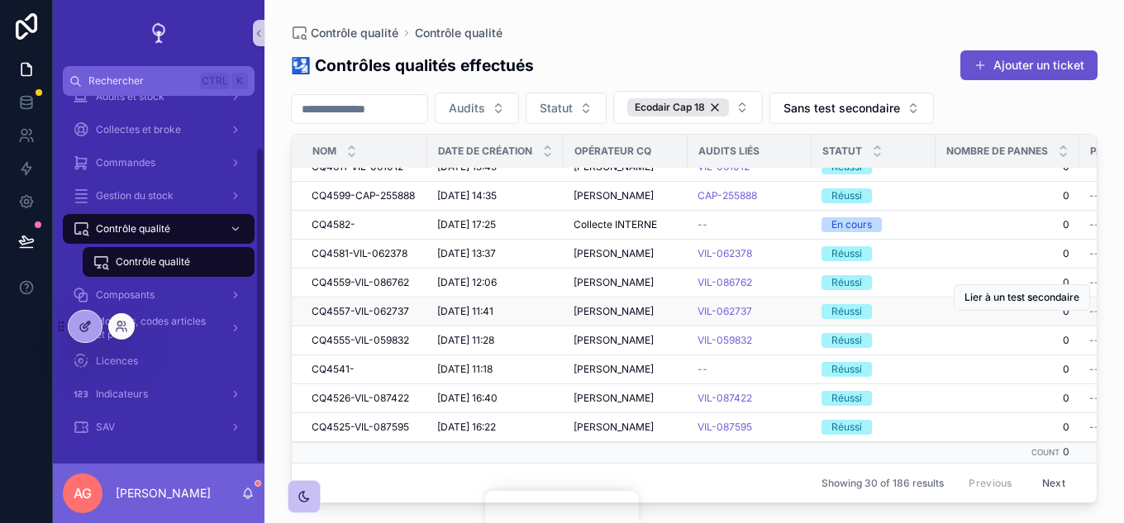
click at [91, 324] on icon at bounding box center [85, 326] width 13 height 13
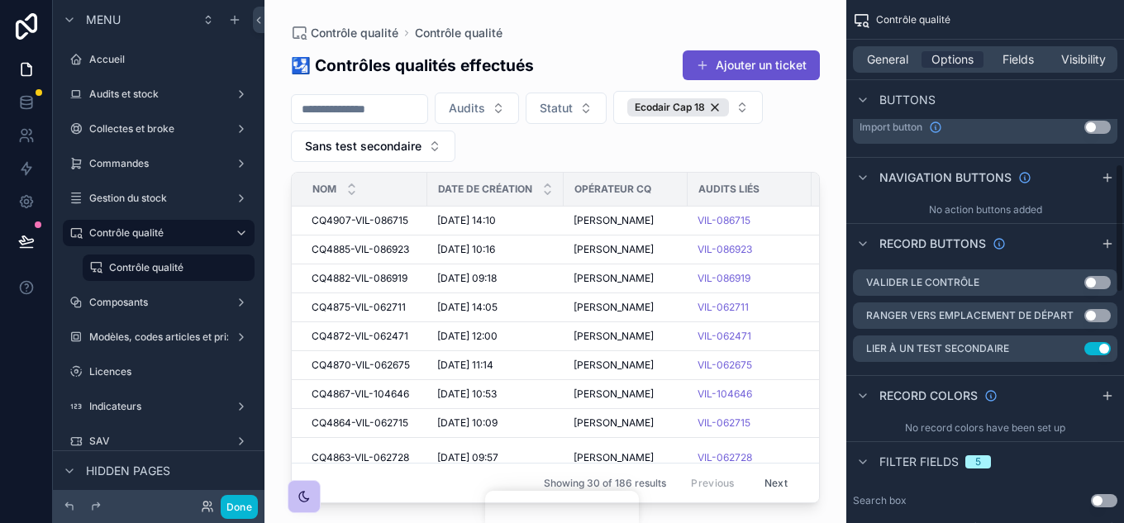
scroll to position [661, 0]
click at [1058, 351] on icon "scrollable content" at bounding box center [1070, 348] width 7 height 7
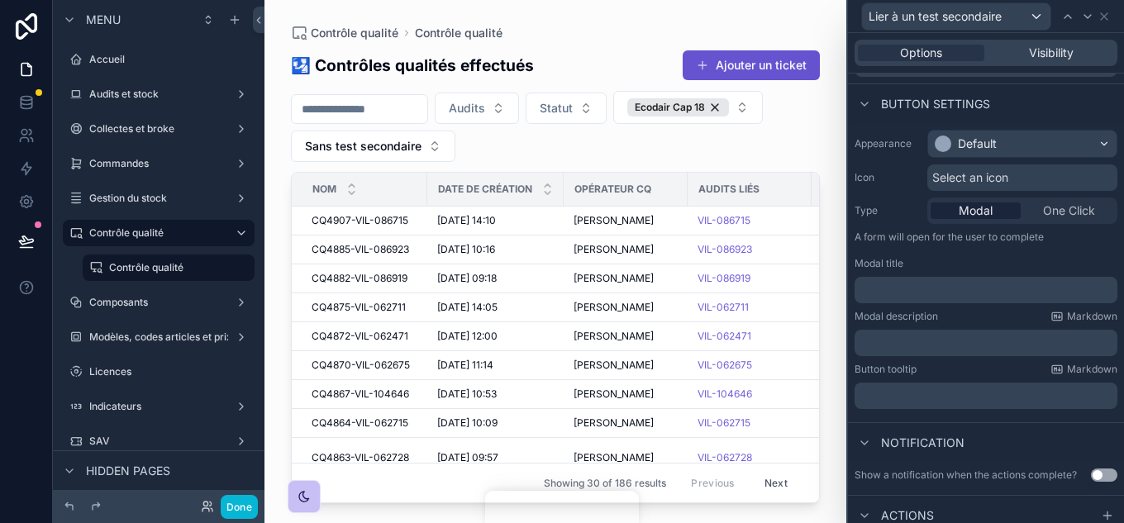
scroll to position [273, 0]
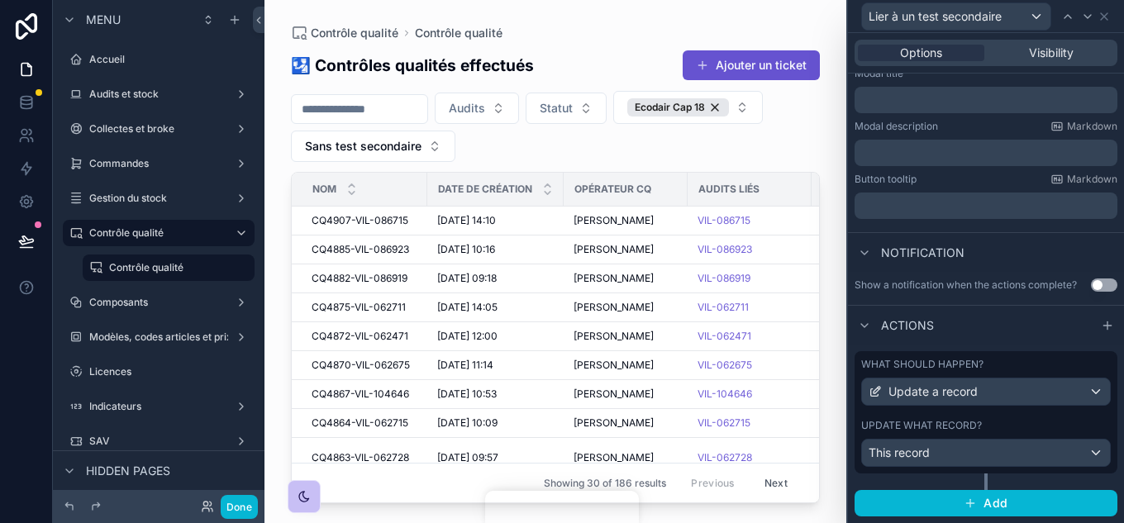
click at [1012, 424] on div "Update what record?" at bounding box center [987, 425] width 250 height 13
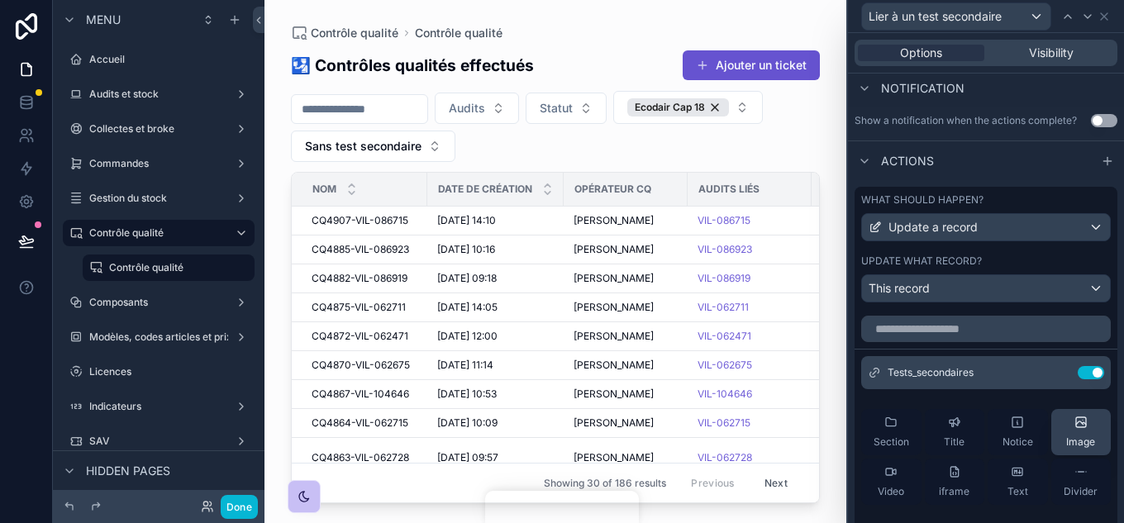
scroll to position [438, 0]
click at [1052, 370] on icon at bounding box center [1058, 371] width 13 height 13
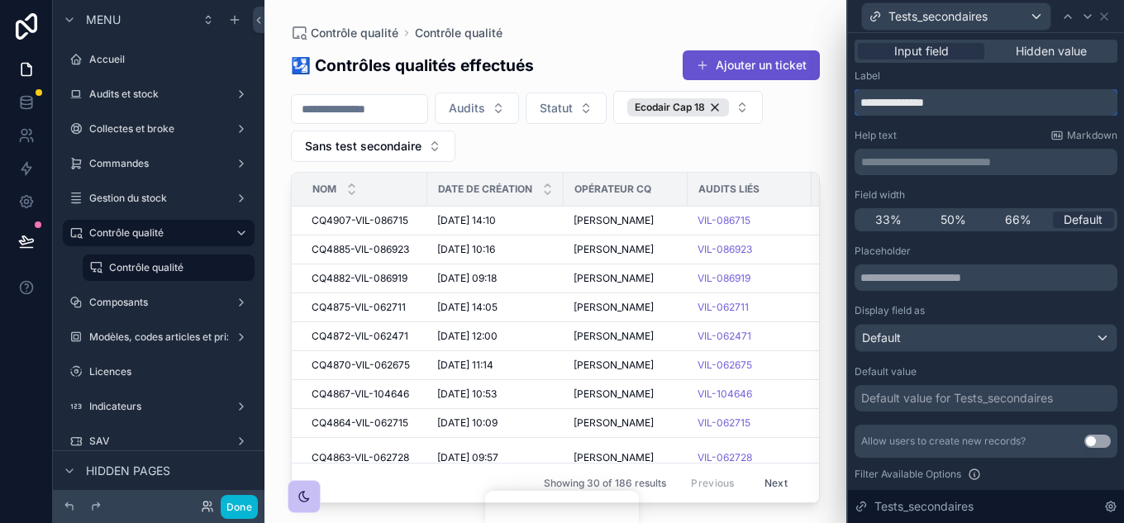
click at [981, 97] on input "**********" at bounding box center [986, 102] width 263 height 26
click at [952, 102] on input "**********" at bounding box center [986, 102] width 263 height 26
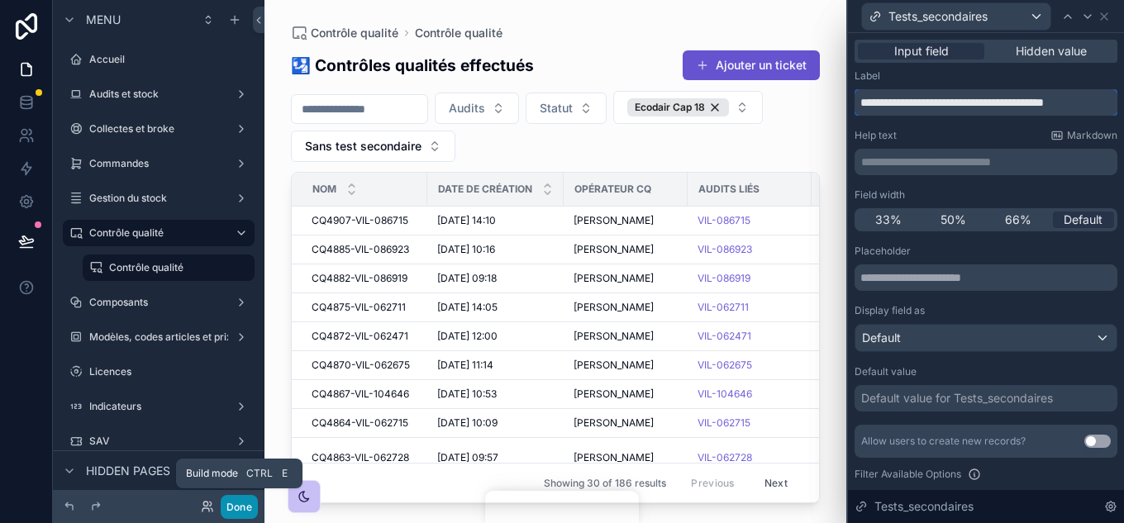
type input "**********"
click at [243, 483] on button "Done" at bounding box center [239, 507] width 37 height 24
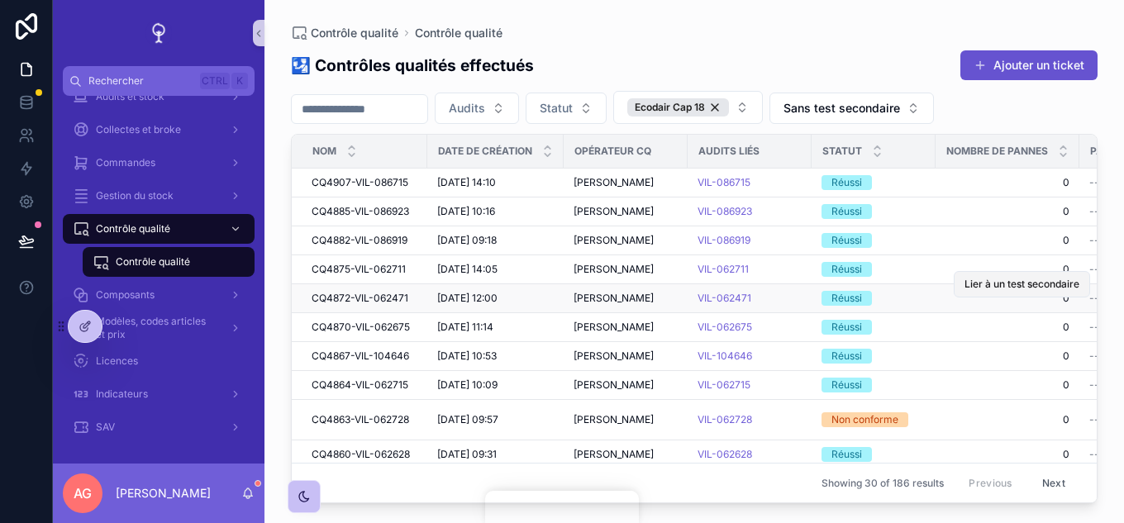
click at [990, 283] on span "Lier à un test secondaire" at bounding box center [1022, 284] width 115 height 13
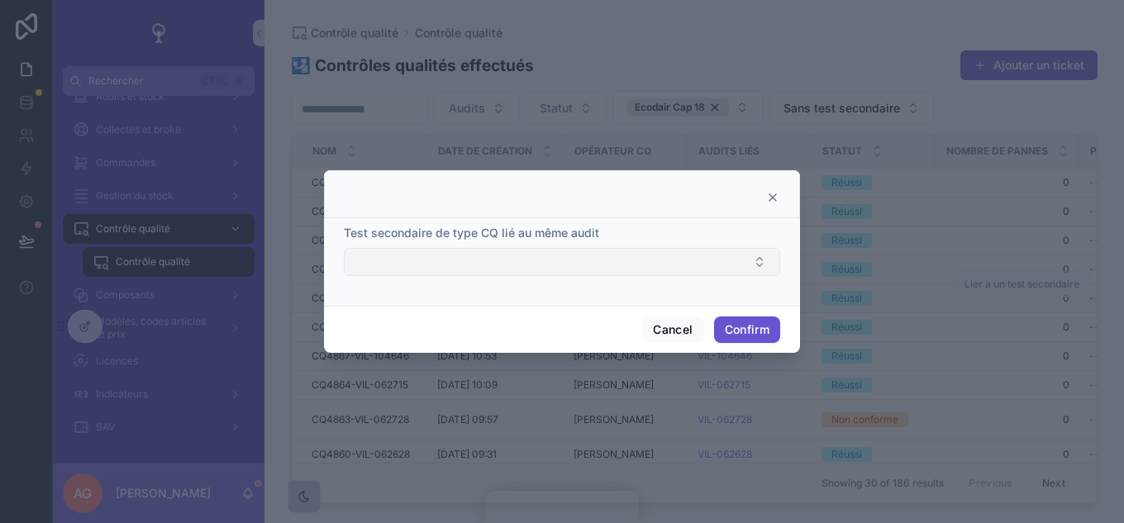
click at [590, 260] on button "Select Button" at bounding box center [562, 262] width 437 height 28
click at [771, 196] on icon at bounding box center [773, 197] width 7 height 7
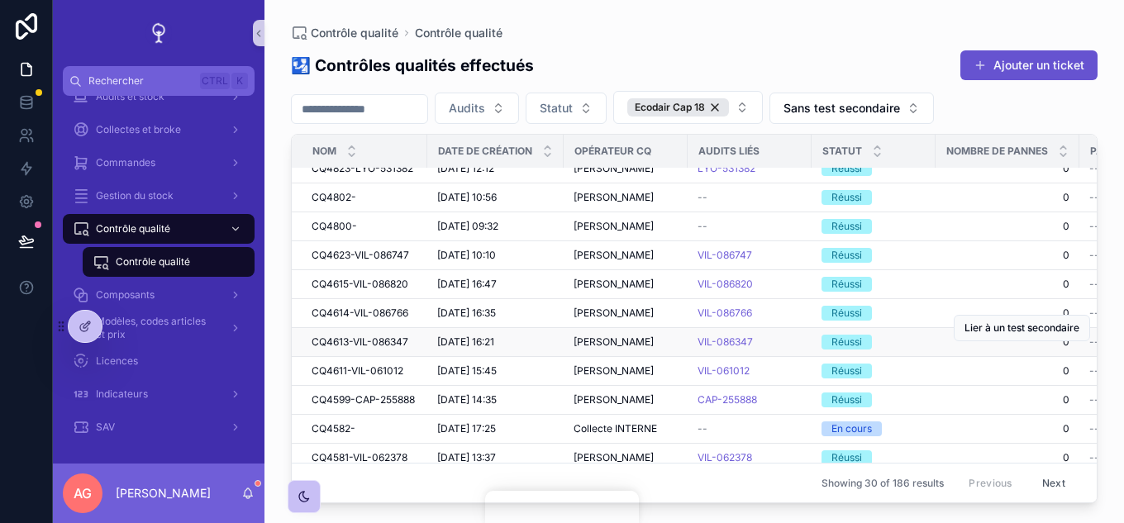
scroll to position [630, 0]
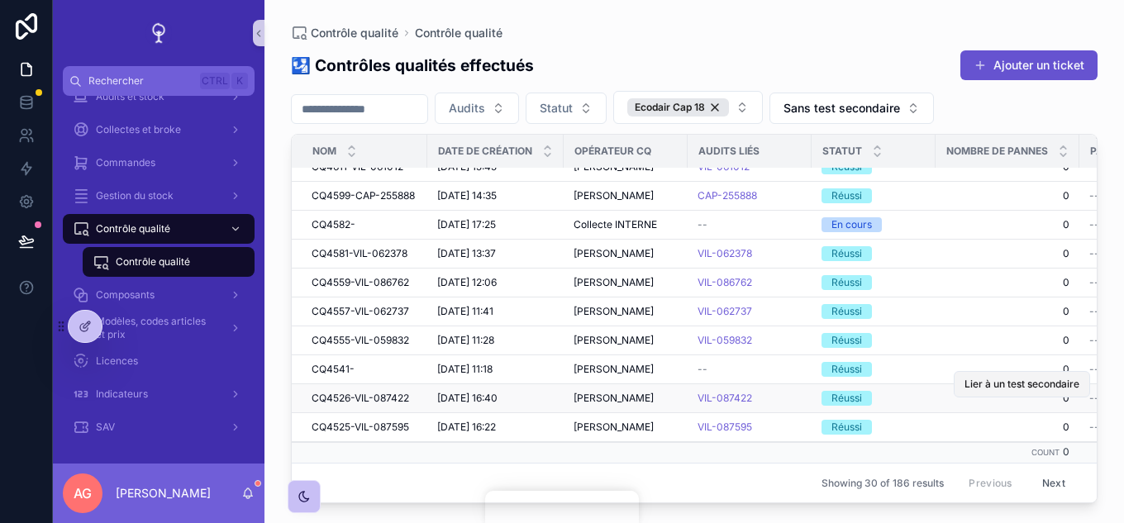
click at [983, 378] on span "Lier à un test secondaire" at bounding box center [1022, 384] width 115 height 13
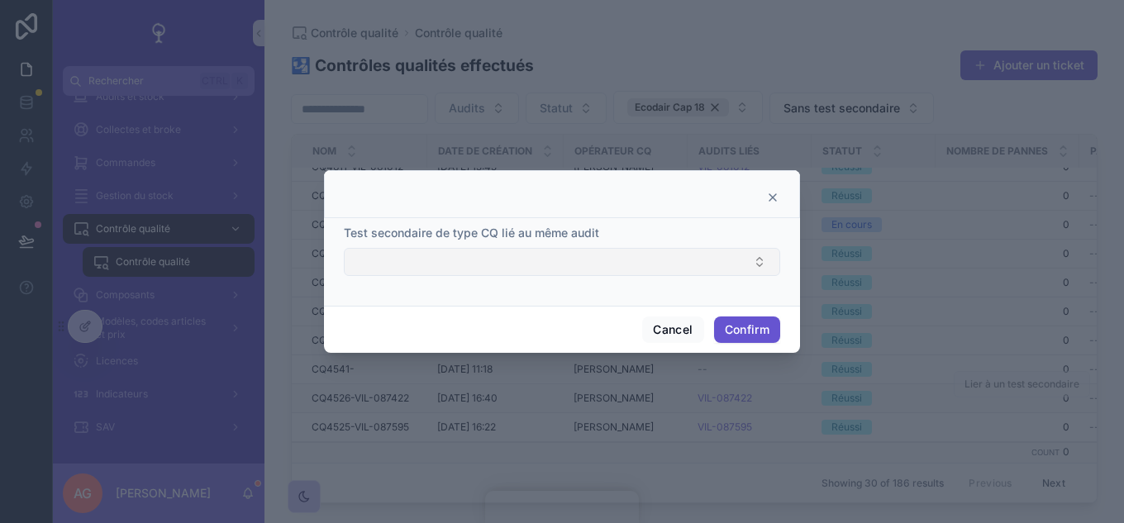
click at [624, 255] on button "Select Button" at bounding box center [562, 262] width 437 height 28
click at [775, 202] on icon at bounding box center [772, 197] width 13 height 13
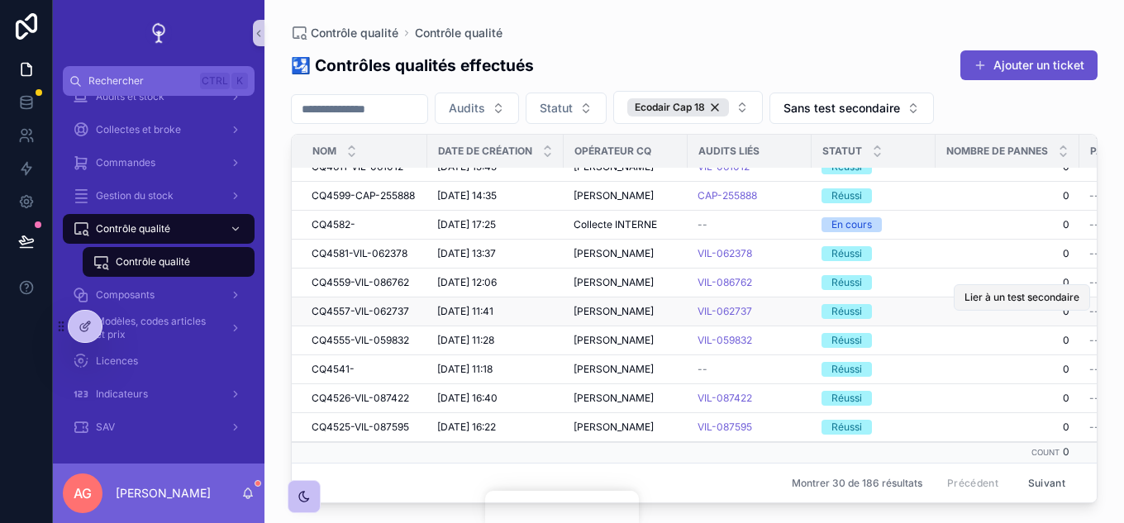
click at [1013, 292] on button "Lier à un test secondaire" at bounding box center [1022, 297] width 136 height 26
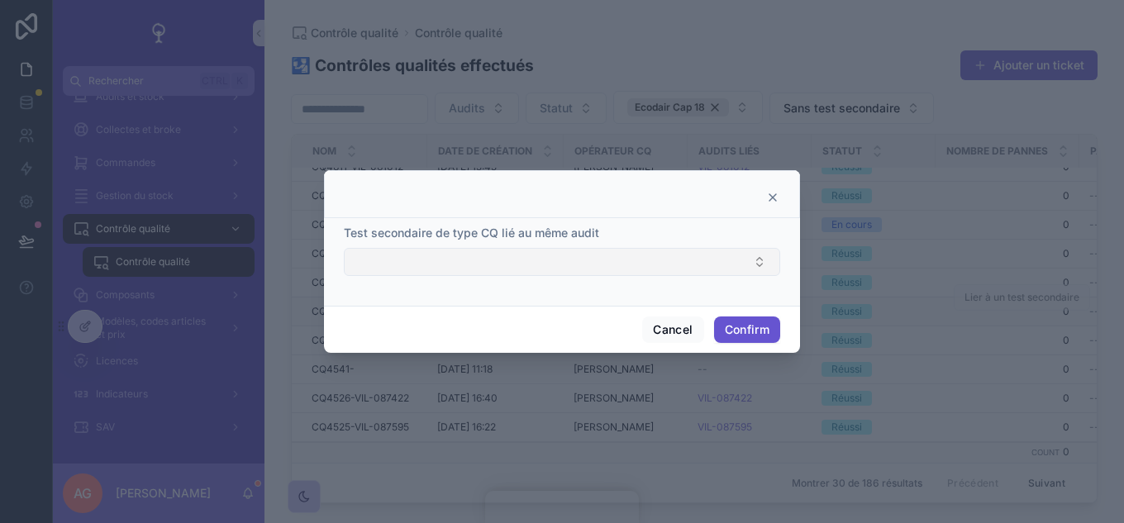
click at [722, 267] on button "Select Button" at bounding box center [562, 262] width 437 height 28
click at [772, 197] on icon at bounding box center [773, 197] width 7 height 7
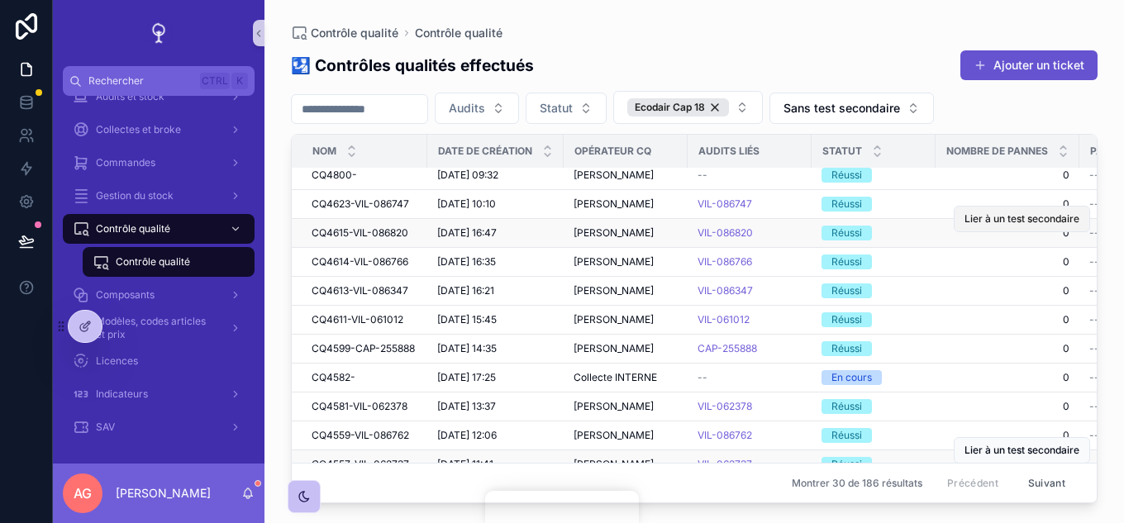
scroll to position [382, 0]
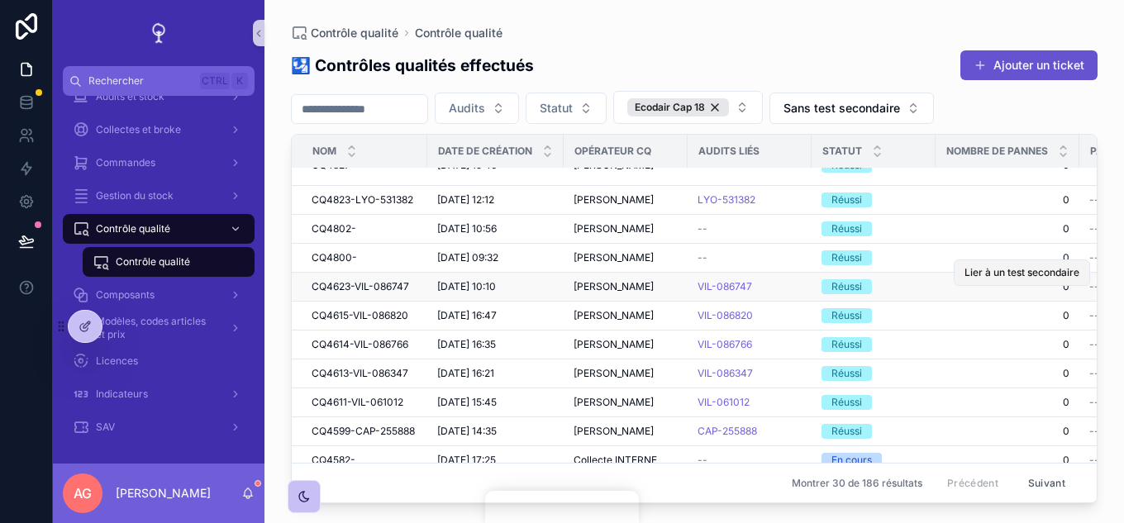
click at [996, 270] on span "Lier à un test secondaire" at bounding box center [1022, 272] width 115 height 13
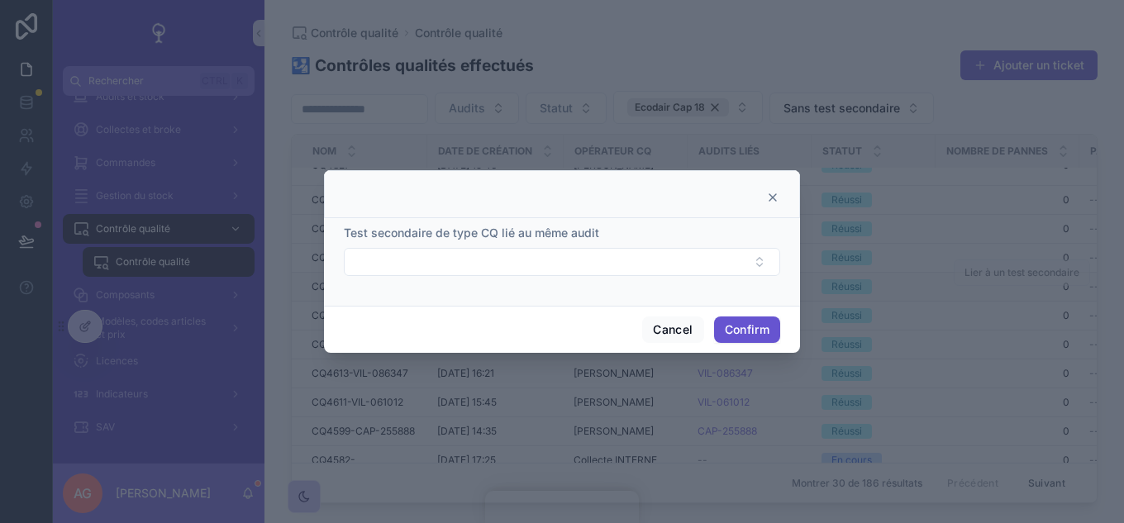
click at [683, 277] on form "Test secondaire de type CQ lié au même audit" at bounding box center [562, 259] width 437 height 68
click at [682, 270] on button "Select Button" at bounding box center [562, 262] width 437 height 28
